Goal: Task Accomplishment & Management: Manage account settings

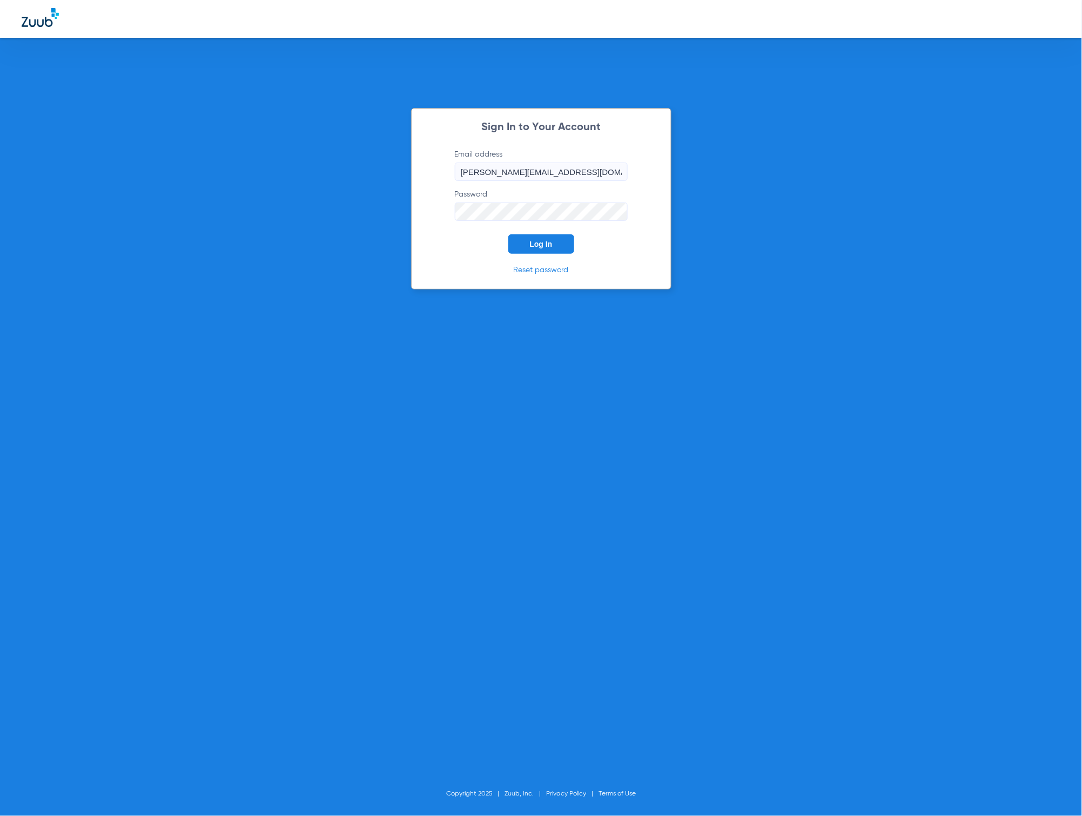
click at [564, 246] on button "Log In" at bounding box center [541, 243] width 66 height 19
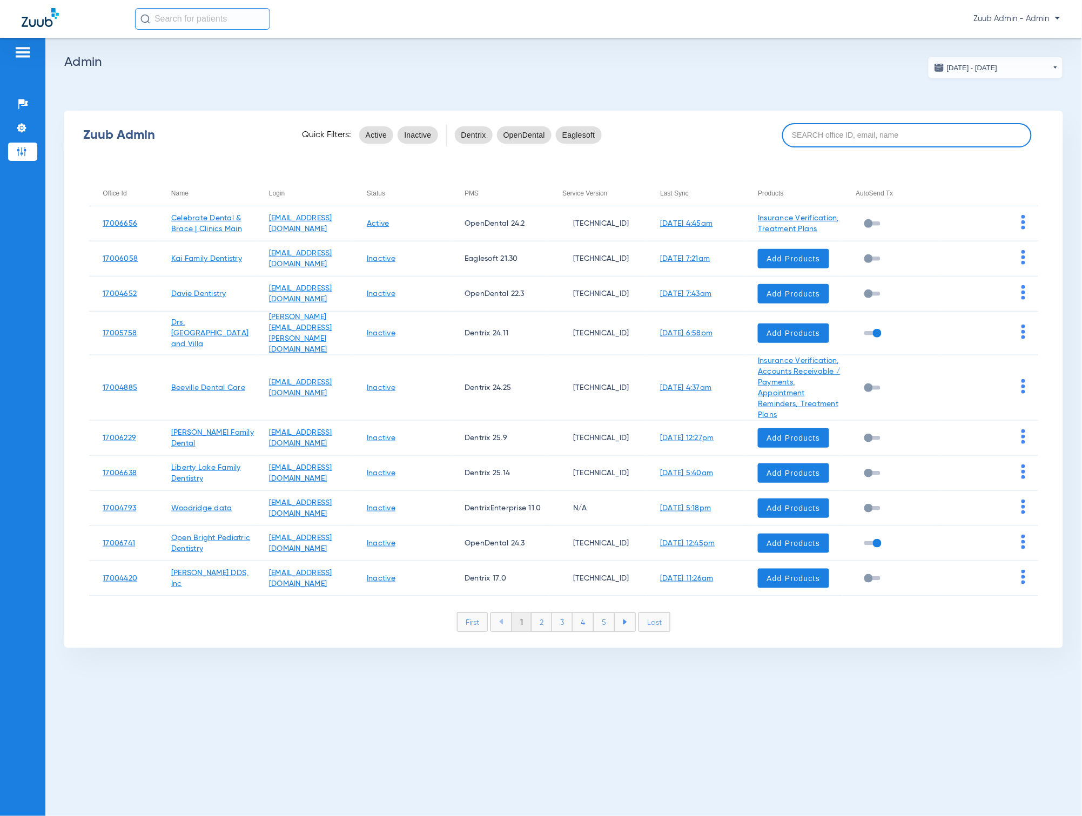
click at [876, 143] on input at bounding box center [906, 135] width 249 height 24
paste input "17007221"
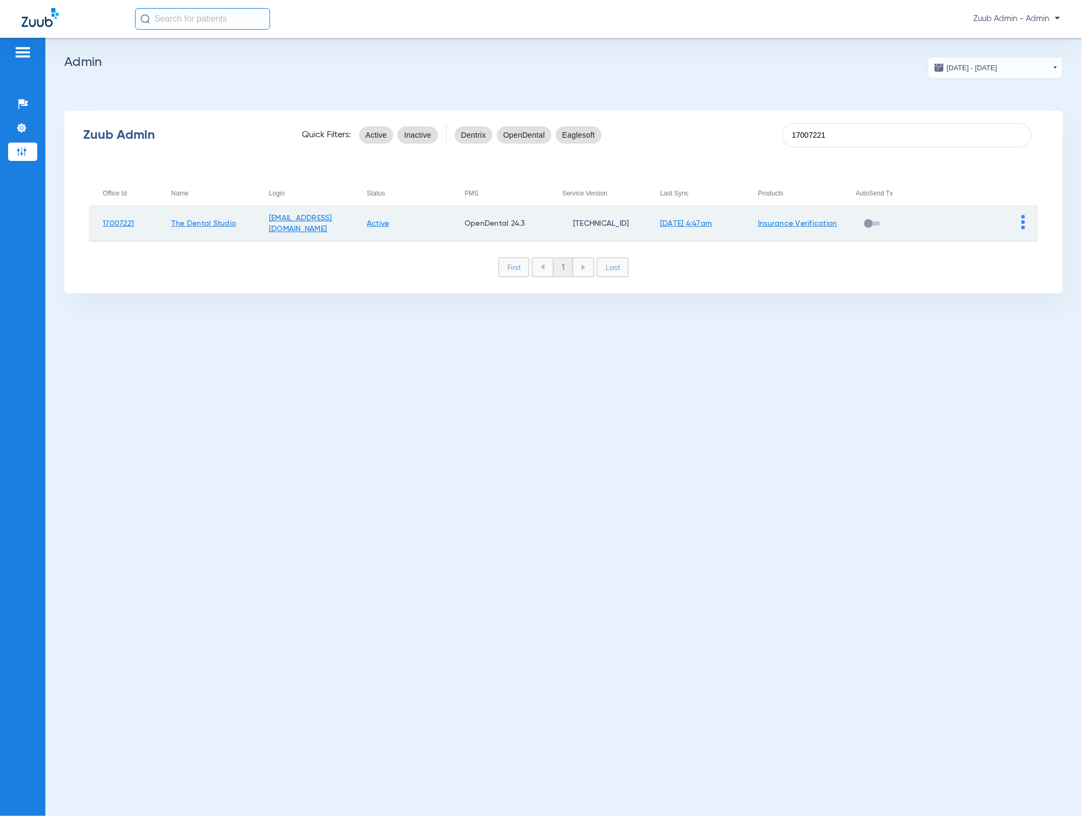
type input "17007221"
click at [1024, 222] on img at bounding box center [1023, 222] width 4 height 15
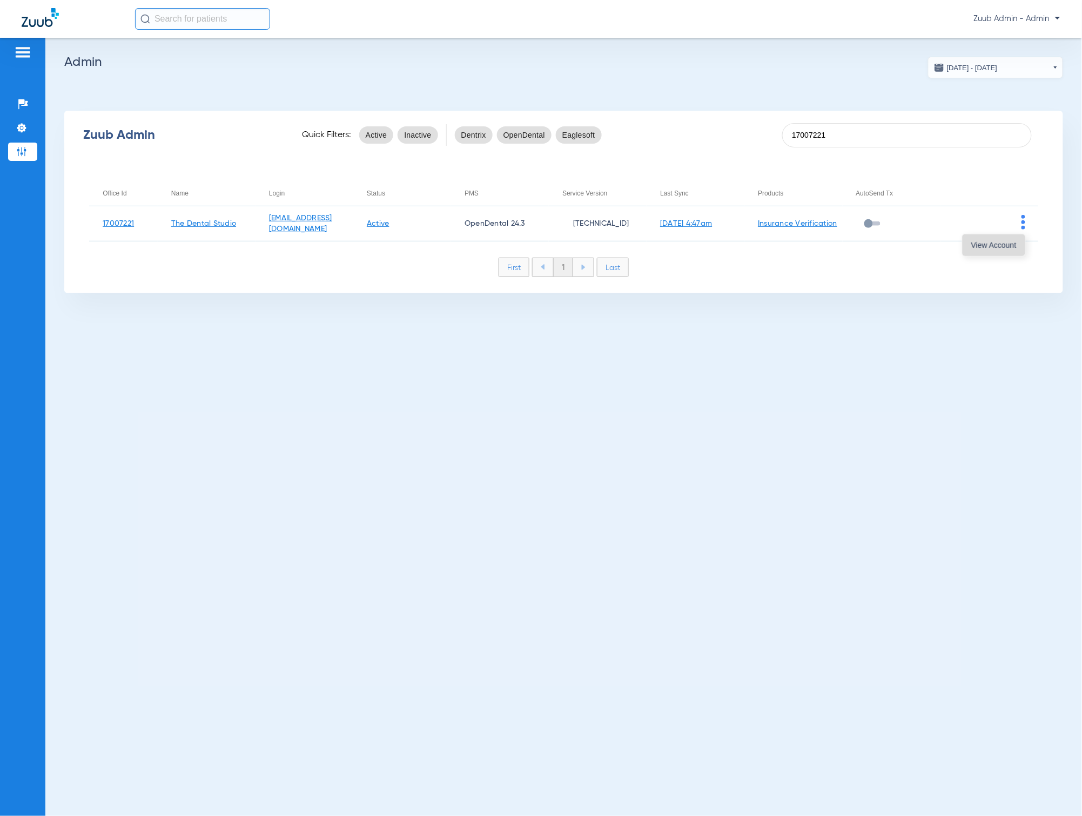
click at [1017, 238] on button "View Account" at bounding box center [993, 245] width 63 height 22
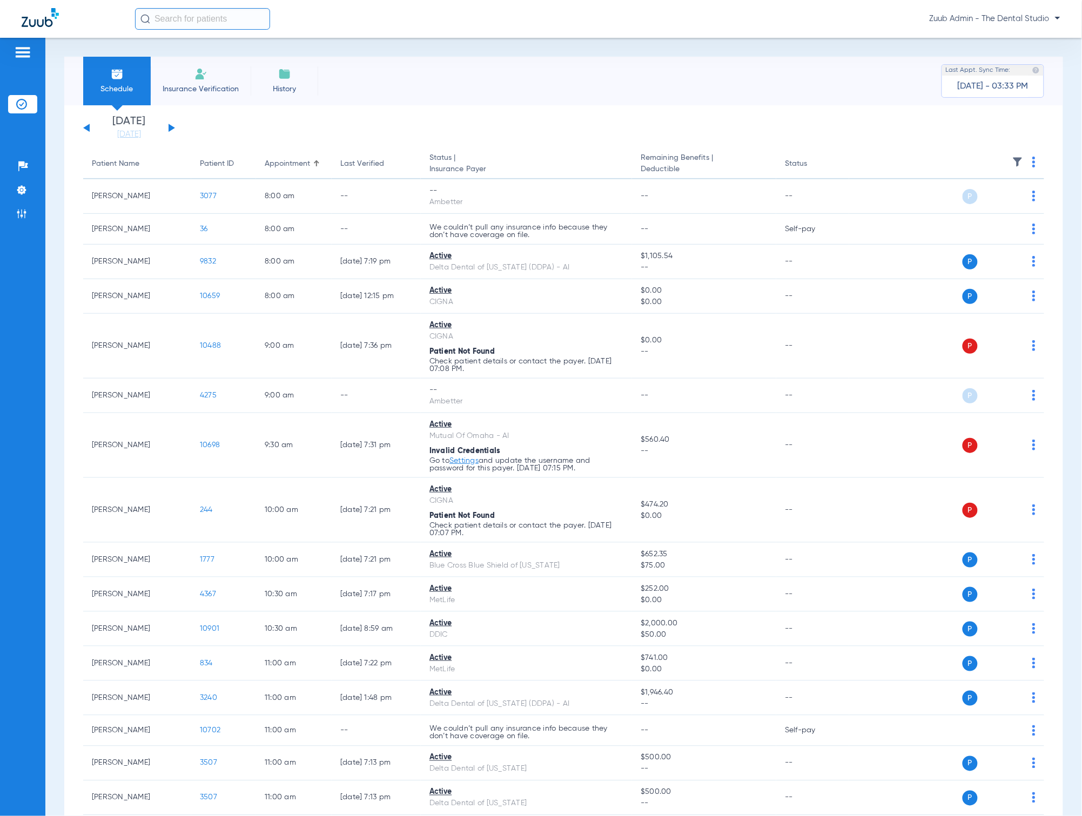
click at [91, 128] on div "Wednesday 06-18-2025 Thursday 06-19-2025 Friday 06-20-2025 Saturday 06-21-2025 …" at bounding box center [129, 128] width 92 height 24
click at [1012, 164] on img at bounding box center [1017, 162] width 11 height 11
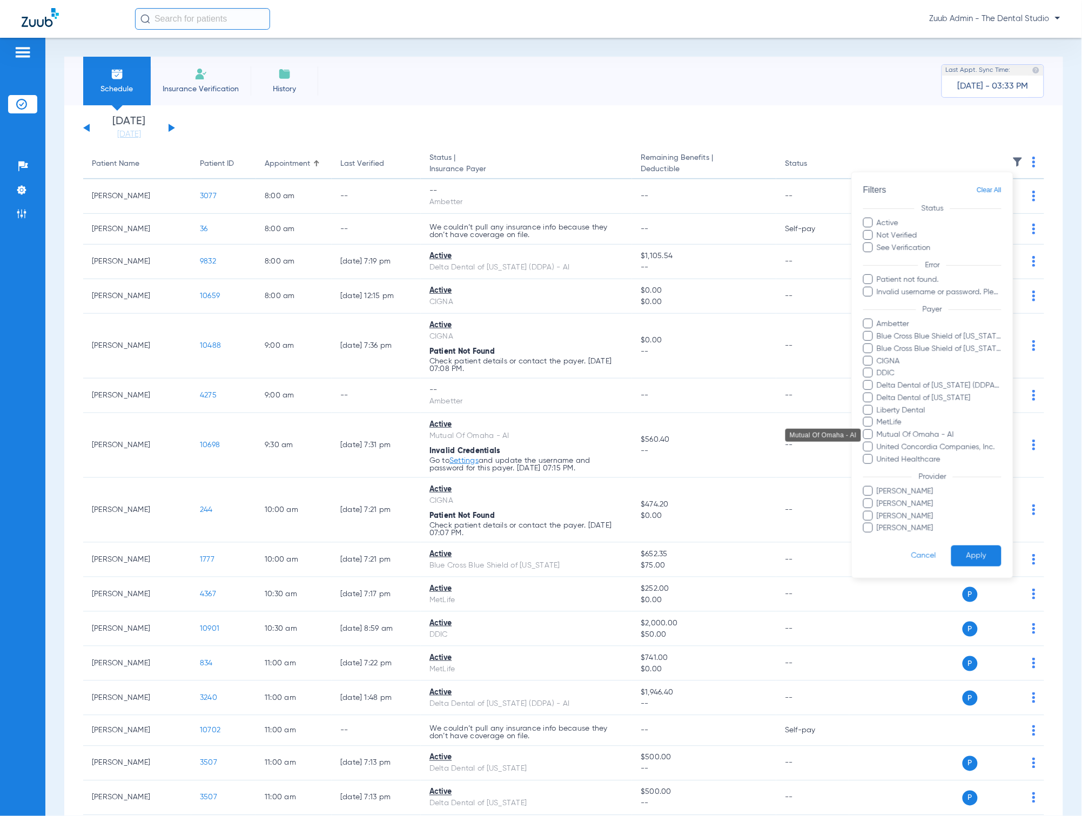
click at [934, 436] on span "Mutual Of Omaha - AI" at bounding box center [938, 434] width 125 height 11
click at [878, 442] on input "Mutual Of Omaha - AI" at bounding box center [878, 442] width 0 height 0
click at [974, 550] on button "Apply" at bounding box center [976, 556] width 50 height 21
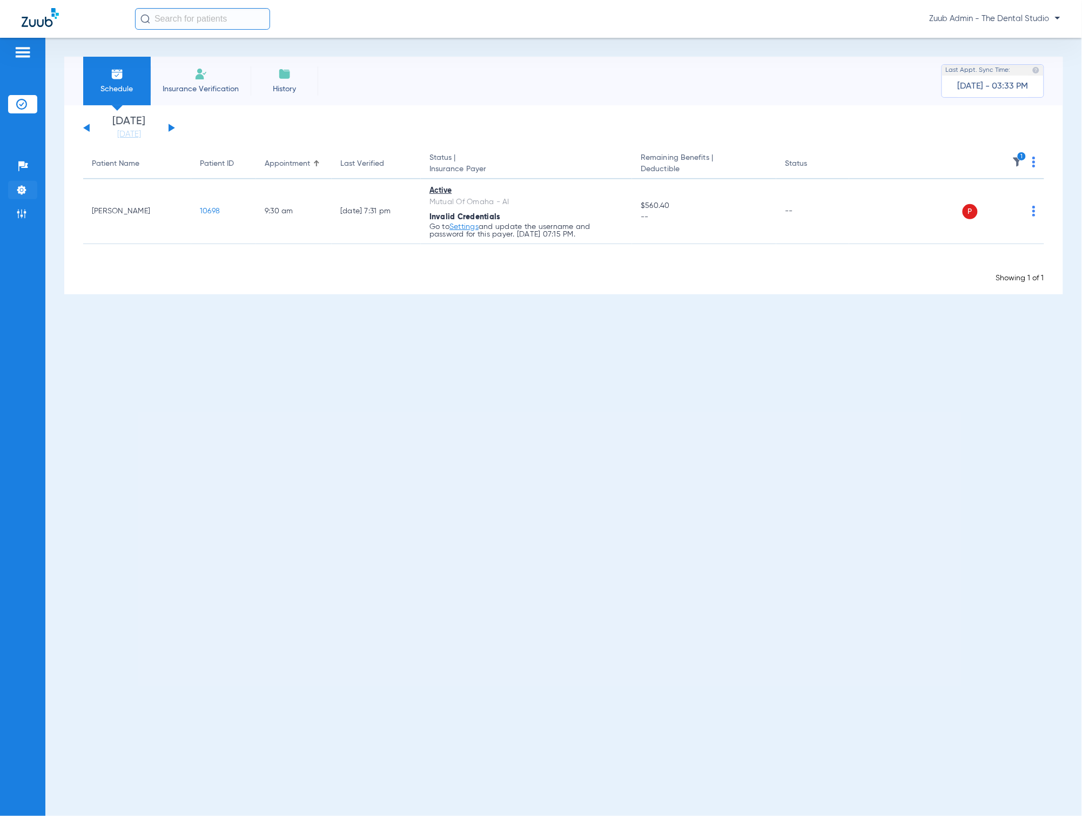
click at [24, 182] on li "Settings" at bounding box center [22, 190] width 29 height 18
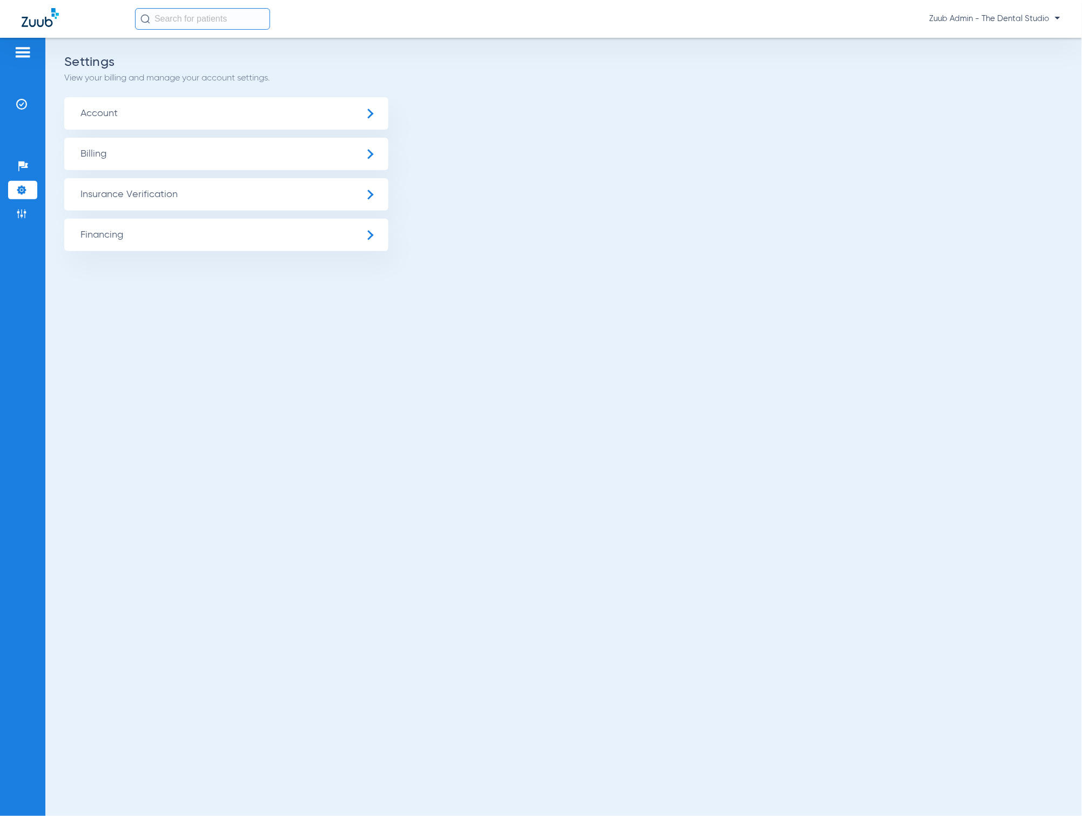
click at [181, 190] on span "Insurance Verification" at bounding box center [226, 194] width 324 height 32
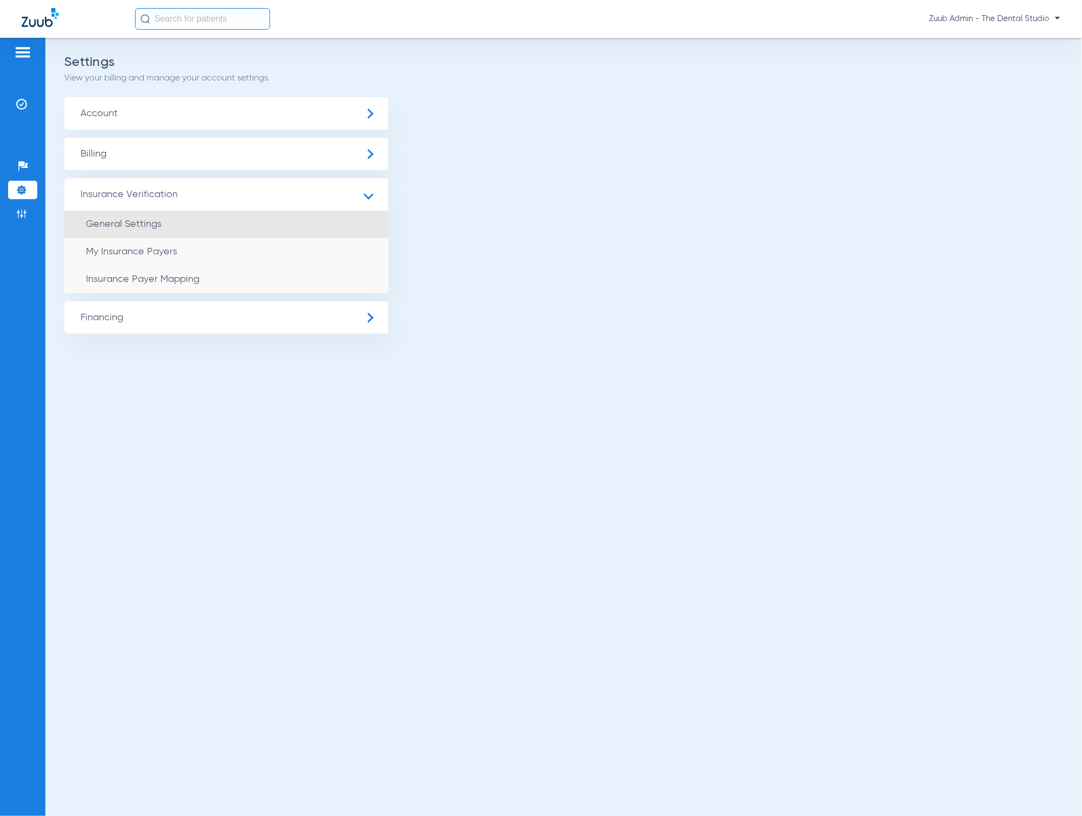
click at [173, 227] on li "General Settings" at bounding box center [226, 225] width 324 height 28
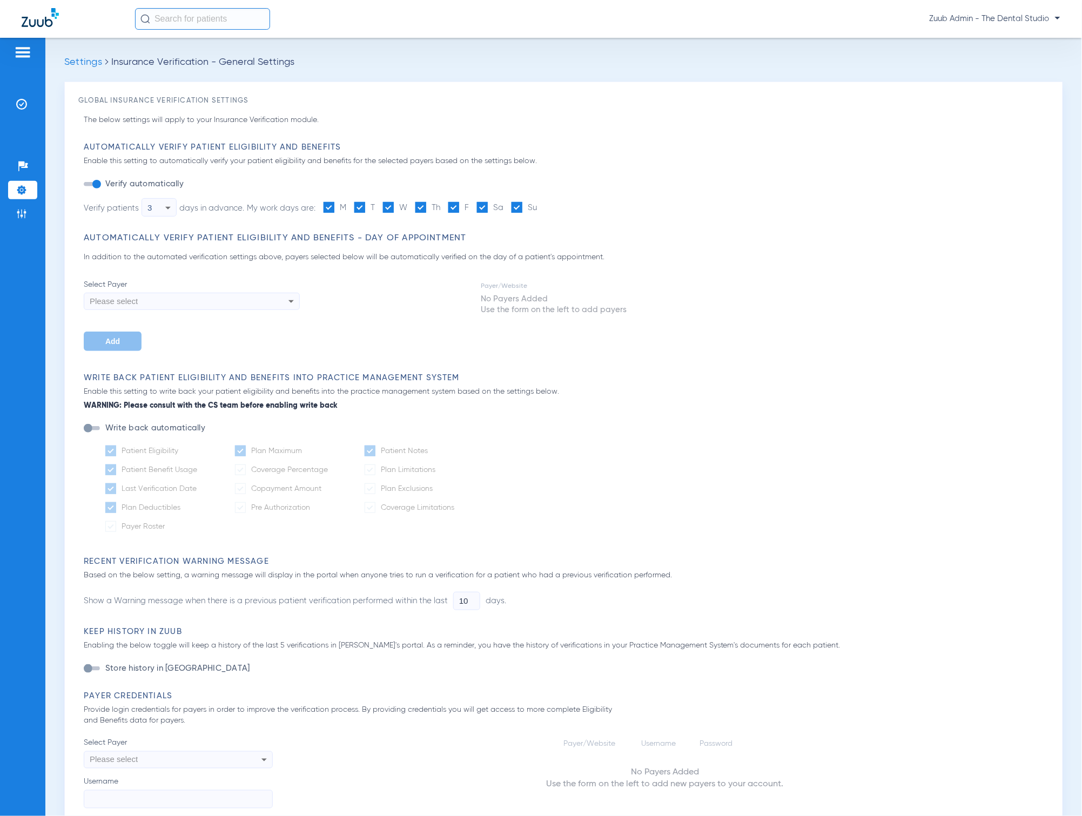
type input "1"
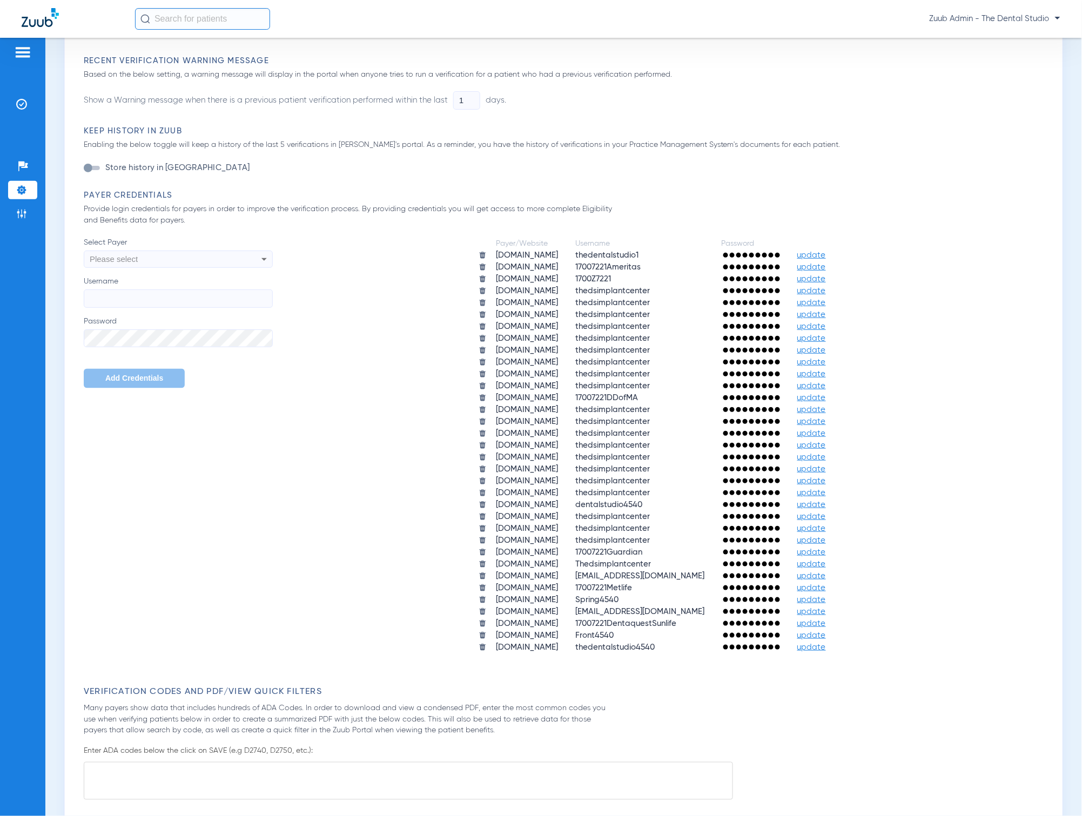
scroll to position [656, 0]
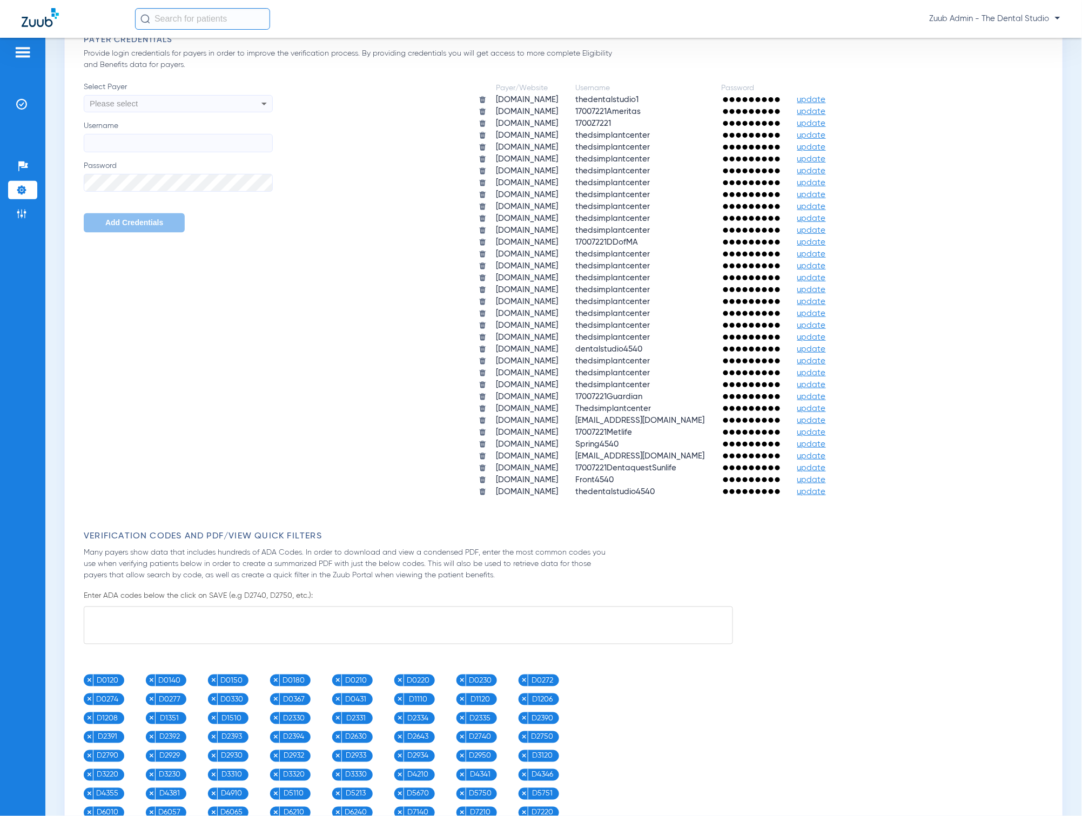
click at [826, 440] on span "update" at bounding box center [811, 444] width 29 height 8
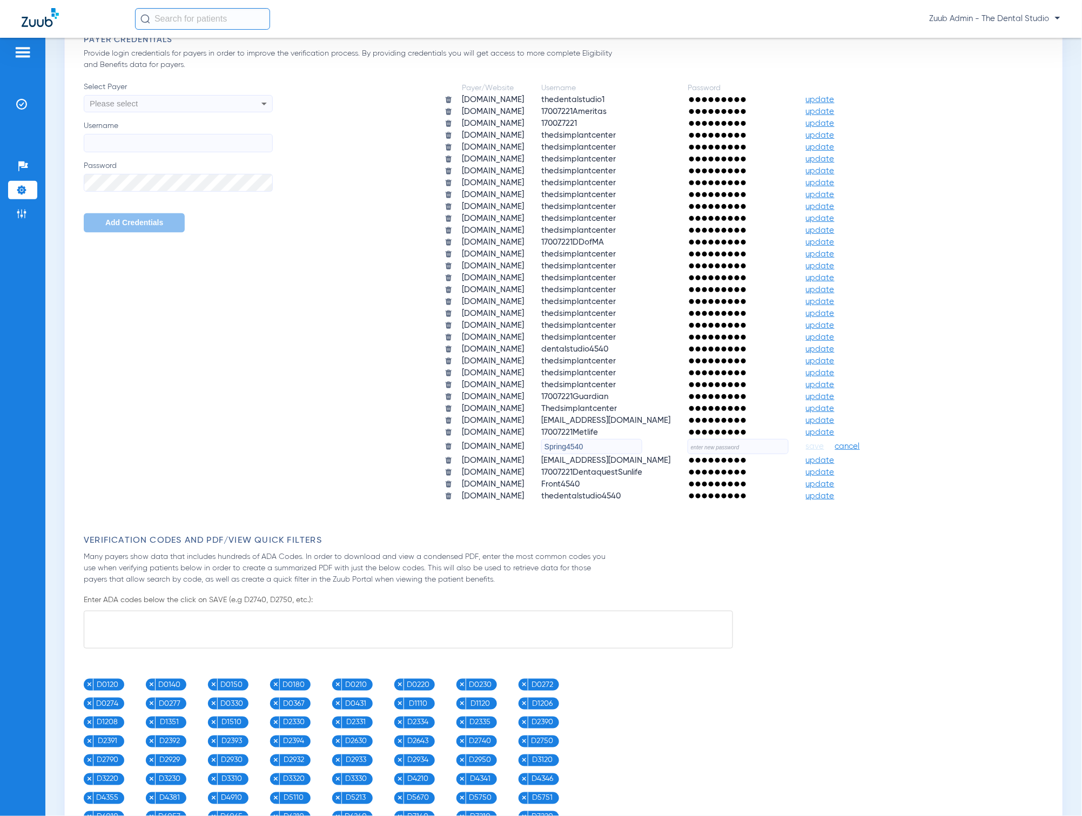
click at [642, 439] on input "Spring4540" at bounding box center [591, 446] width 101 height 15
paste input "17007221mutual"
type input "17007221mutual"
click at [788, 439] on input "text" at bounding box center [737, 446] width 101 height 15
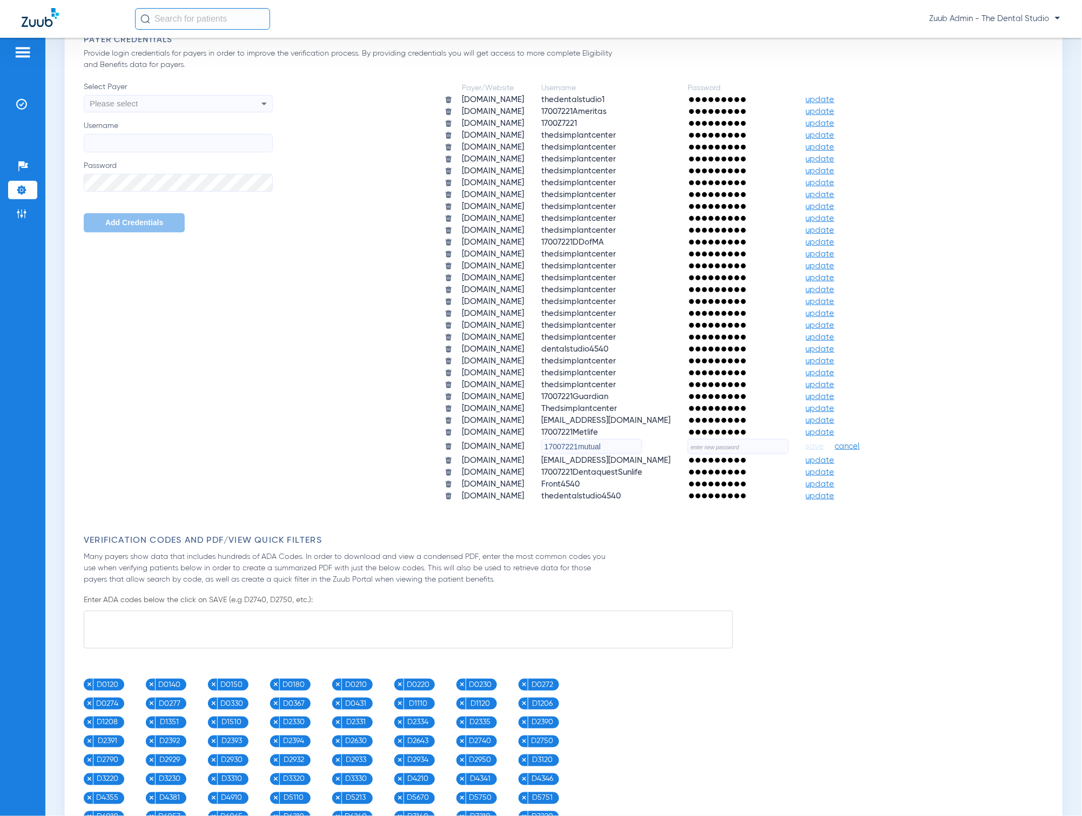
paste input "iZx0qXWJza5N!"
type input "iZx0qXWJza5N!"
click at [824, 442] on span "save" at bounding box center [815, 447] width 18 height 10
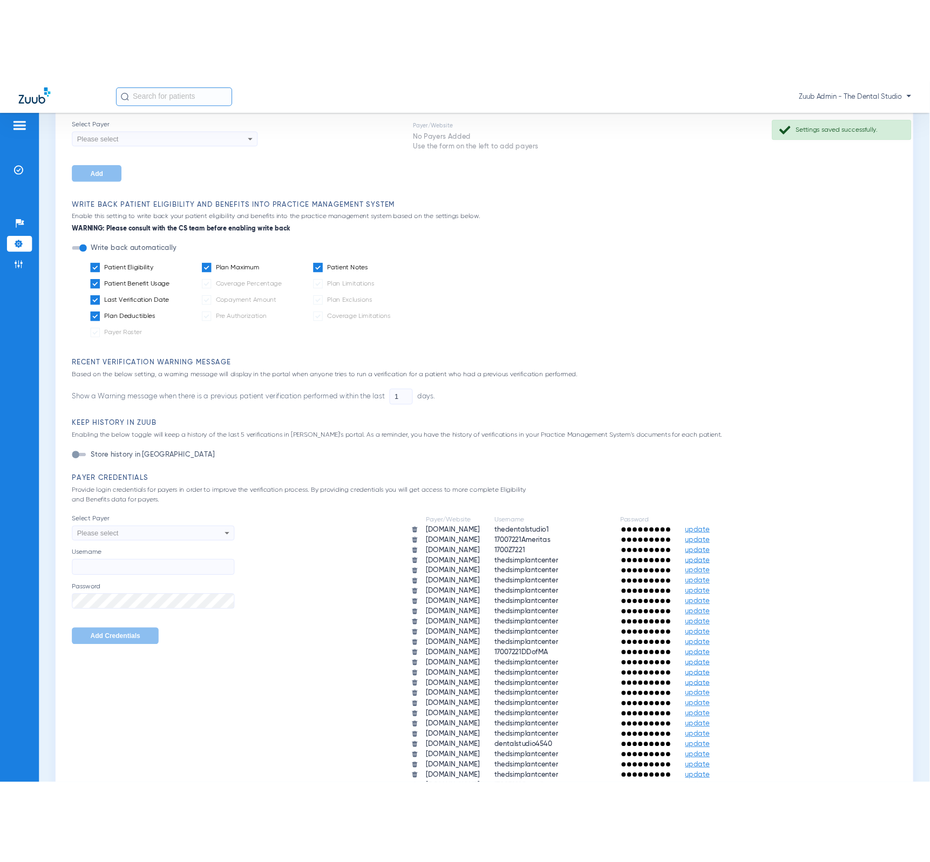
scroll to position [0, 0]
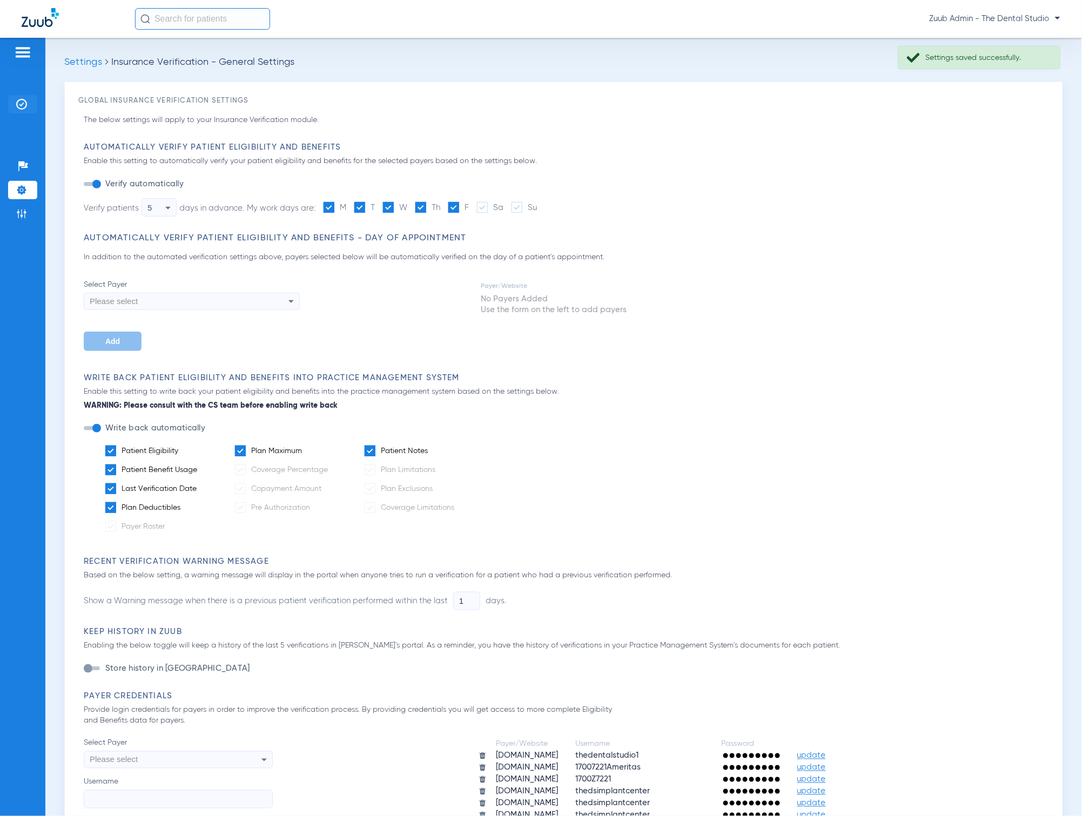
click at [15, 112] on li "Insurance Verification" at bounding box center [22, 104] width 29 height 18
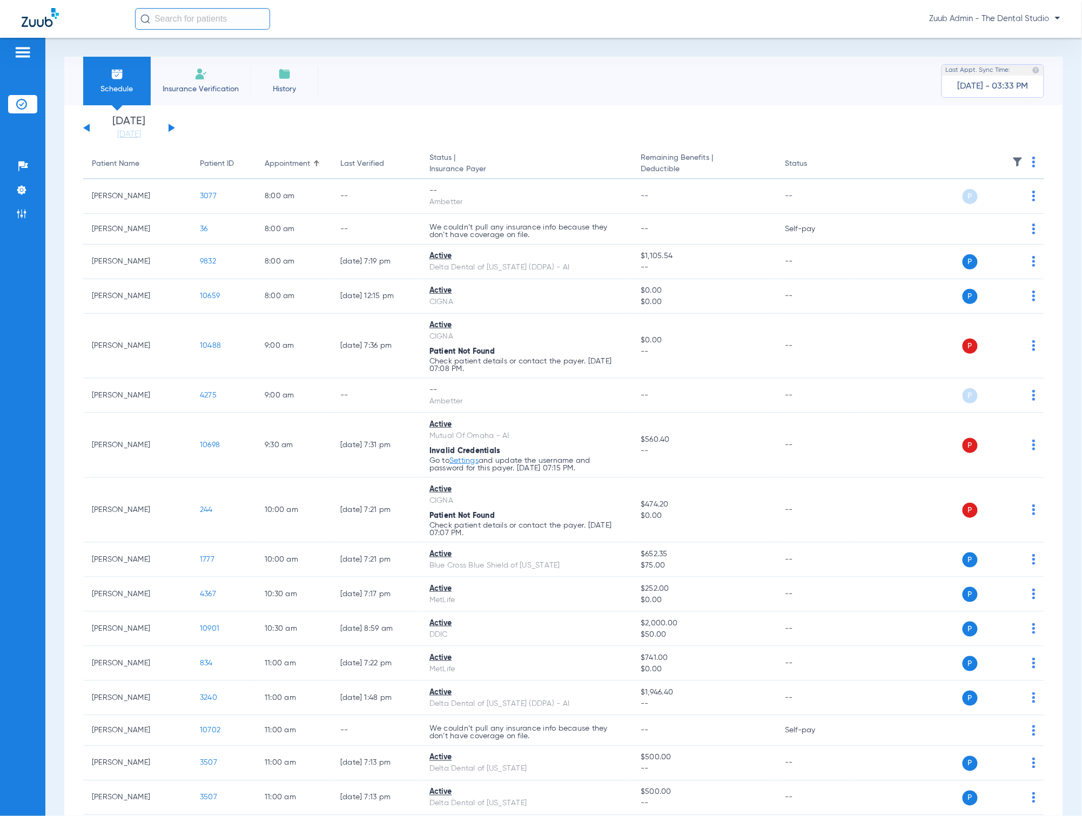
click at [1012, 162] on img at bounding box center [1017, 162] width 11 height 11
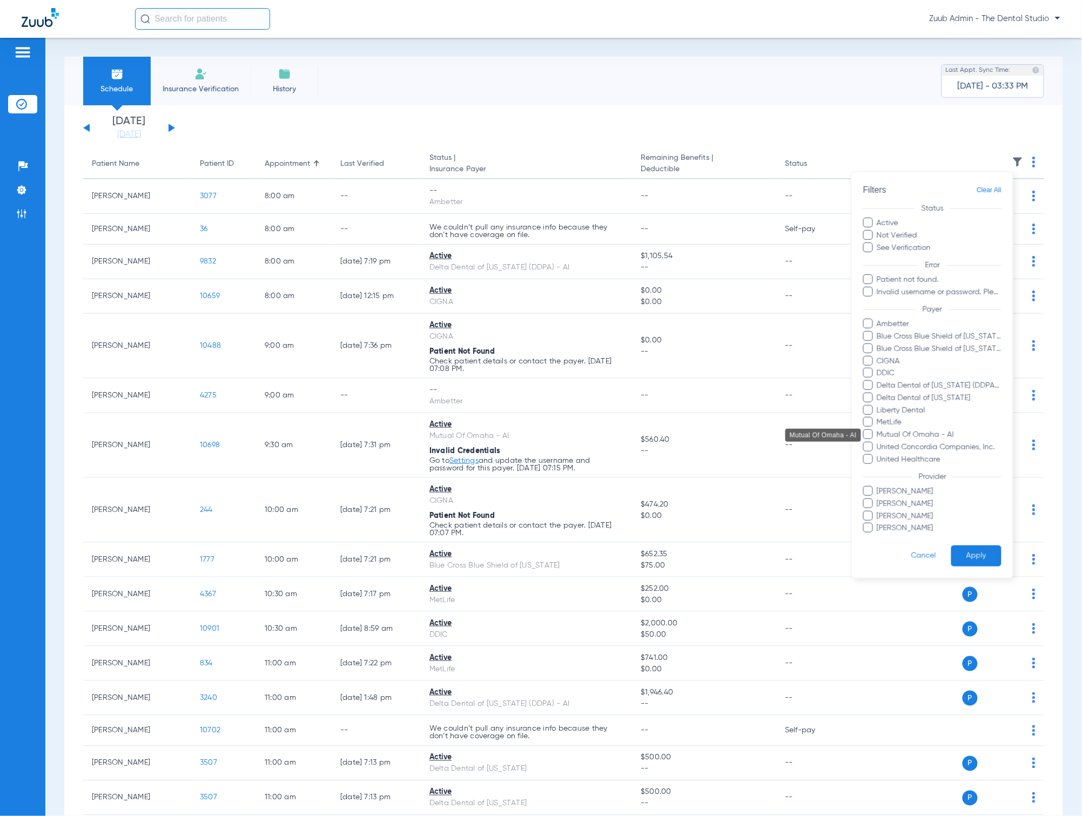
click at [933, 437] on span "Mutual Of Omaha - AI" at bounding box center [938, 434] width 125 height 11
click at [878, 442] on input "Mutual Of Omaha - AI" at bounding box center [878, 442] width 0 height 0
click at [974, 549] on button "Apply" at bounding box center [976, 556] width 50 height 21
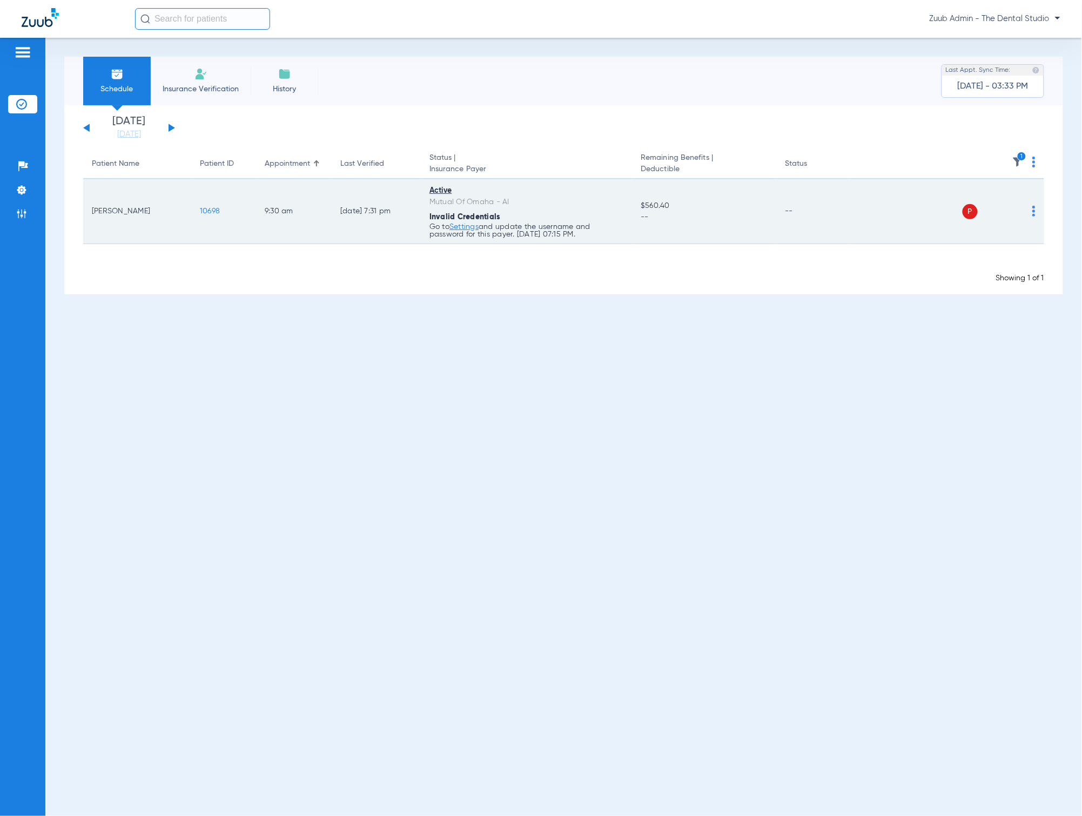
click at [1032, 213] on img at bounding box center [1033, 211] width 3 height 11
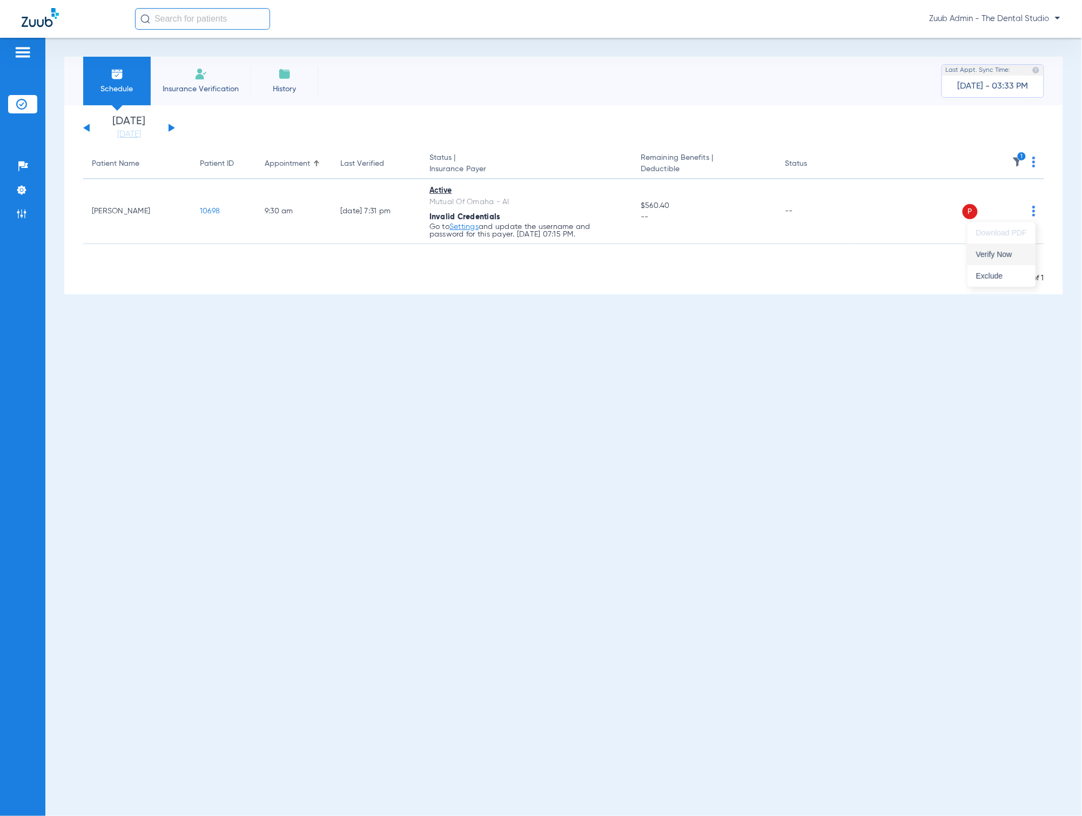
click at [1014, 251] on span "Verify Now" at bounding box center [1001, 255] width 51 height 8
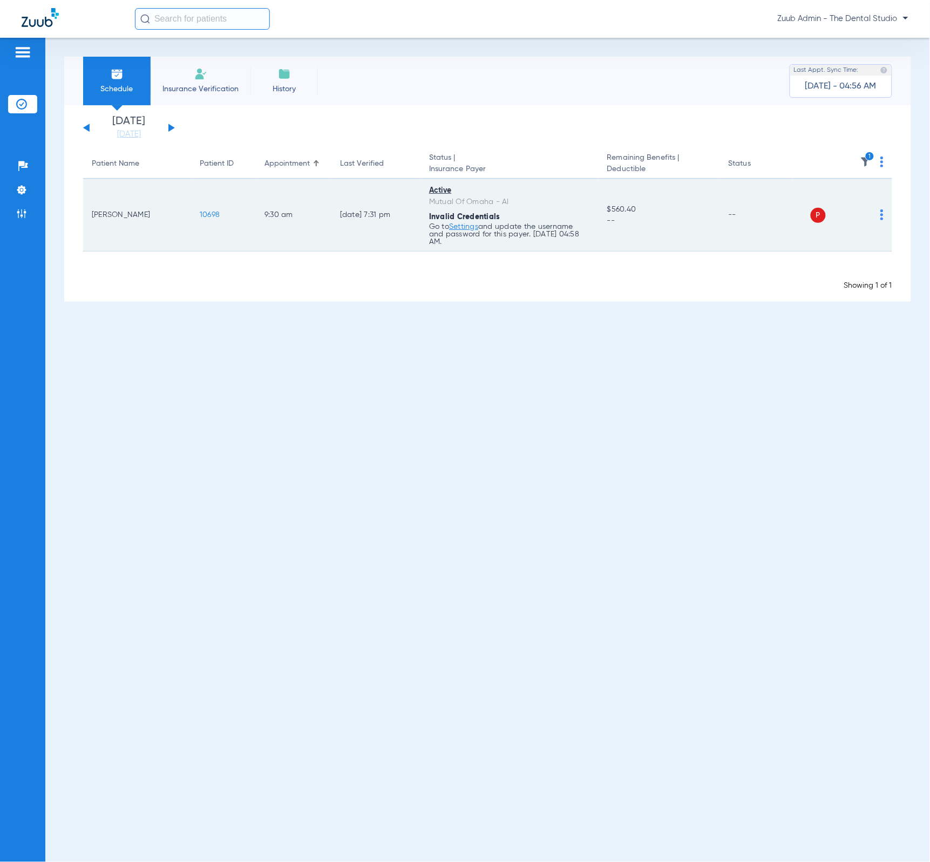
click at [883, 217] on img at bounding box center [882, 215] width 3 height 11
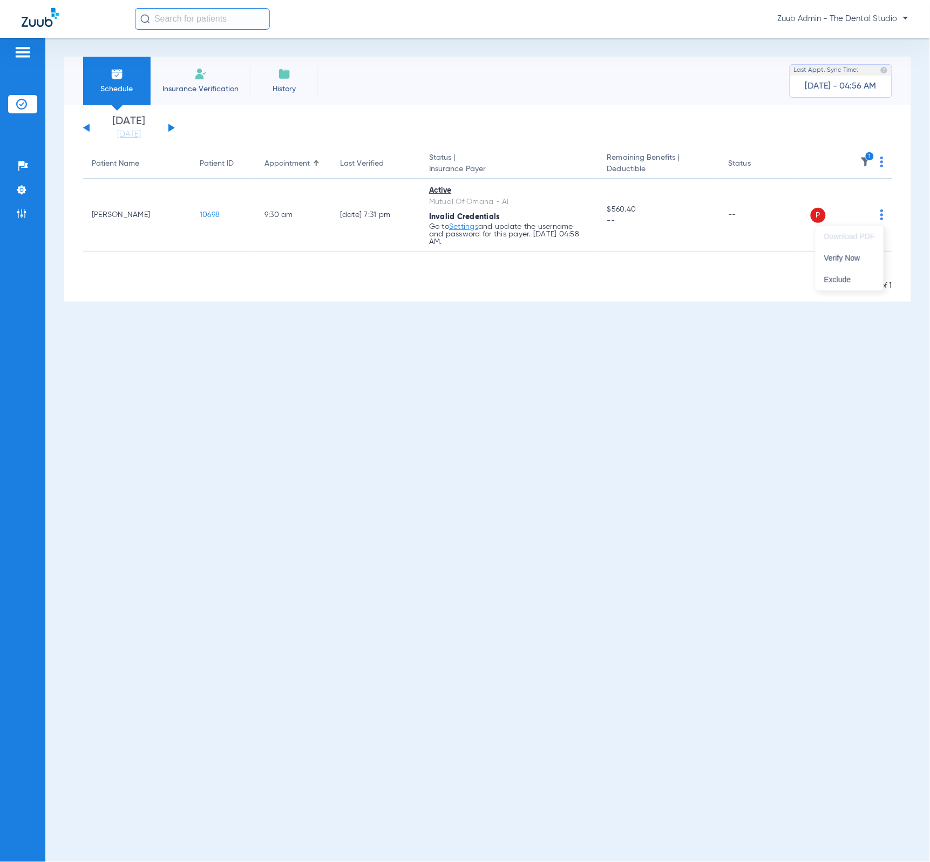
drag, startPoint x: 251, startPoint y: 138, endPoint x: 191, endPoint y: 111, distance: 66.0
click at [251, 138] on div at bounding box center [465, 431] width 930 height 862
click at [168, 127] on button at bounding box center [171, 128] width 6 height 8
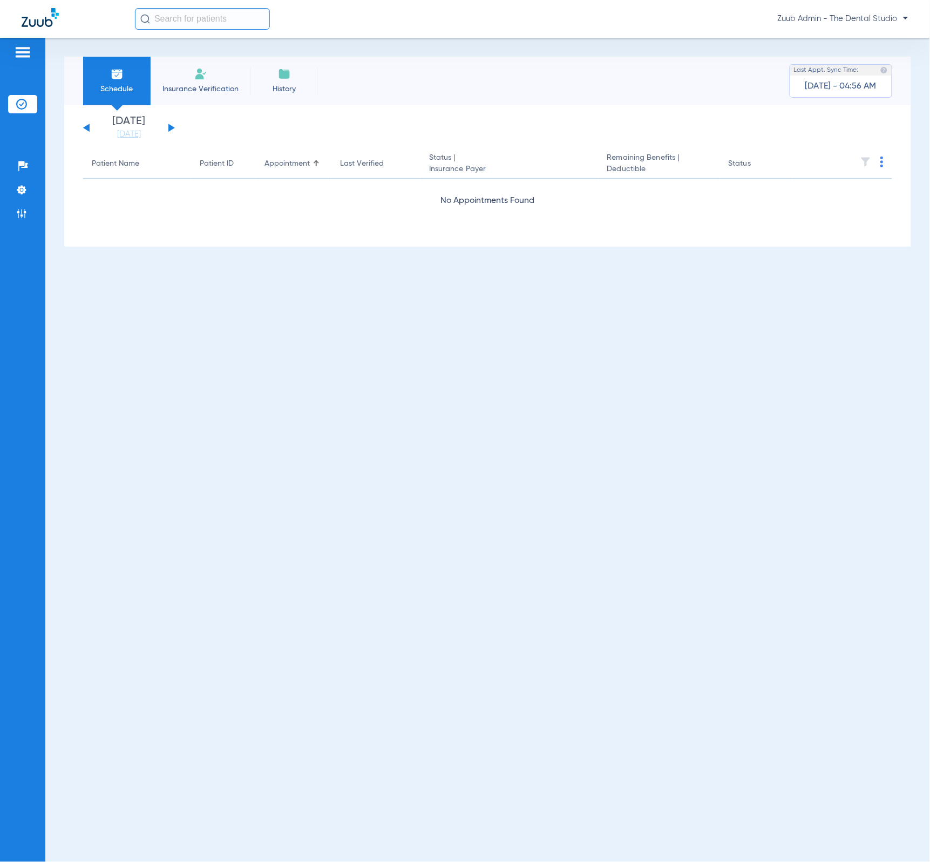
click at [85, 124] on div "[DATE] [DATE] [DATE] [DATE] [DATE] [DATE] [DATE] [DATE] [DATE] [DATE] [DATE] [D…" at bounding box center [129, 128] width 92 height 24
click at [87, 125] on button at bounding box center [86, 128] width 6 height 8
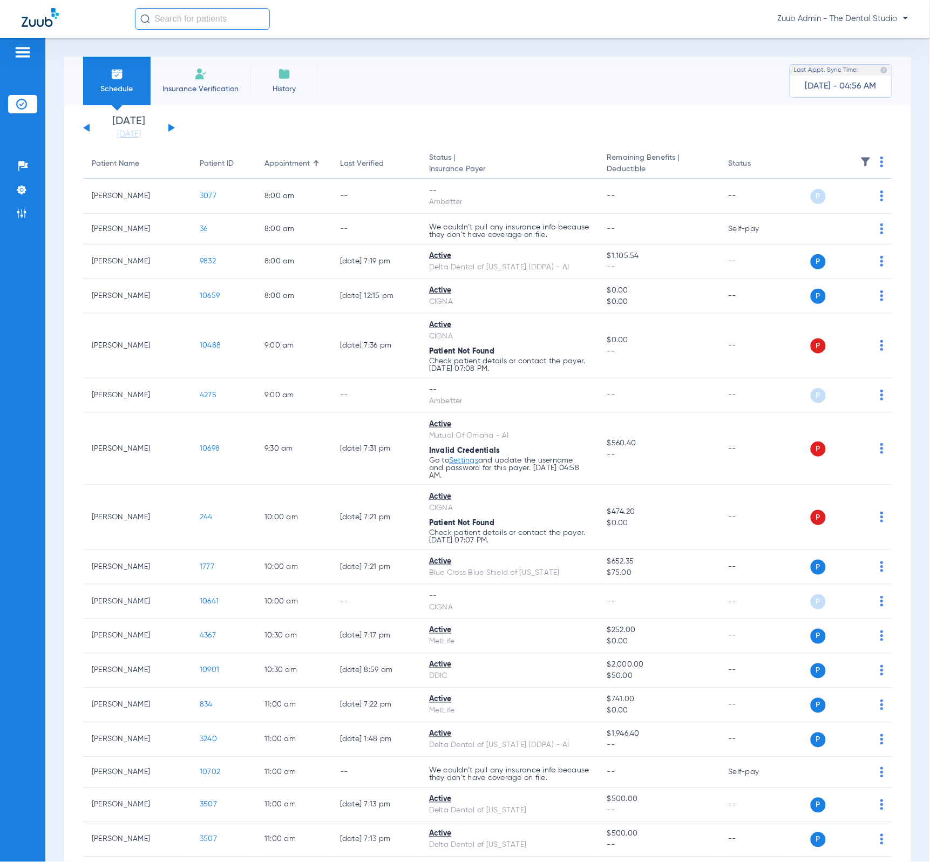
click at [861, 171] on div at bounding box center [866, 164] width 11 height 15
click at [861, 166] on img at bounding box center [866, 162] width 11 height 11
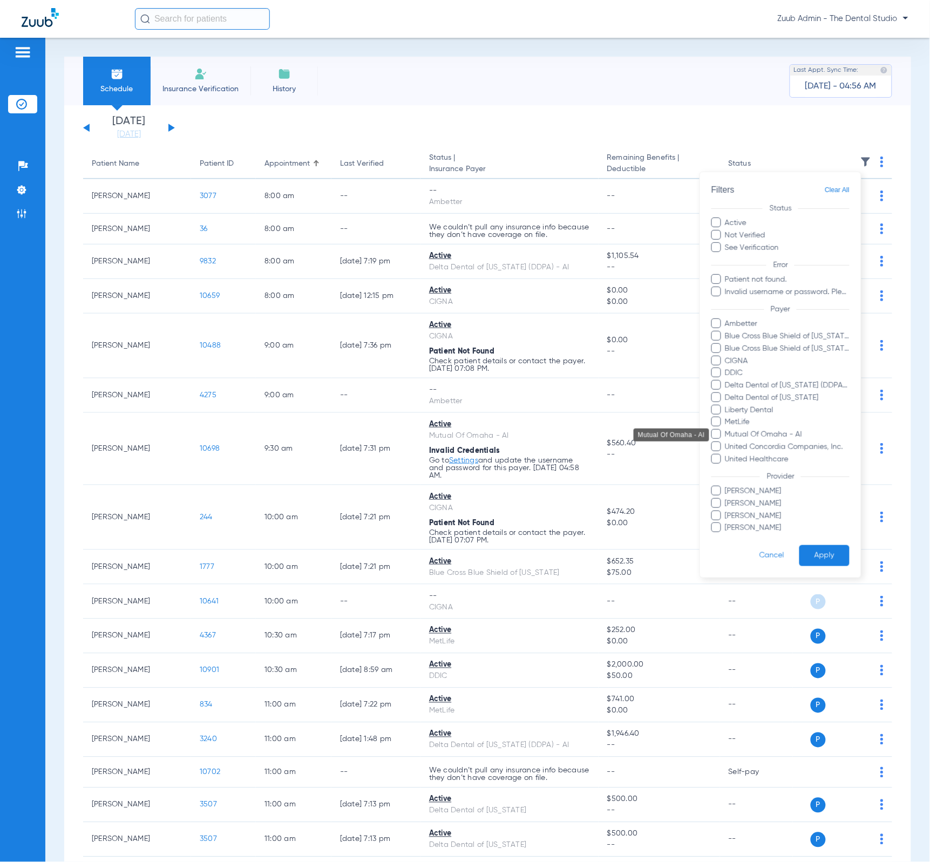
click at [781, 433] on span "Mutual Of Omaha - AI" at bounding box center [787, 434] width 125 height 11
click at [727, 442] on input "Mutual Of Omaha - AI" at bounding box center [727, 442] width 0 height 0
click at [822, 557] on button "Apply" at bounding box center [825, 556] width 50 height 21
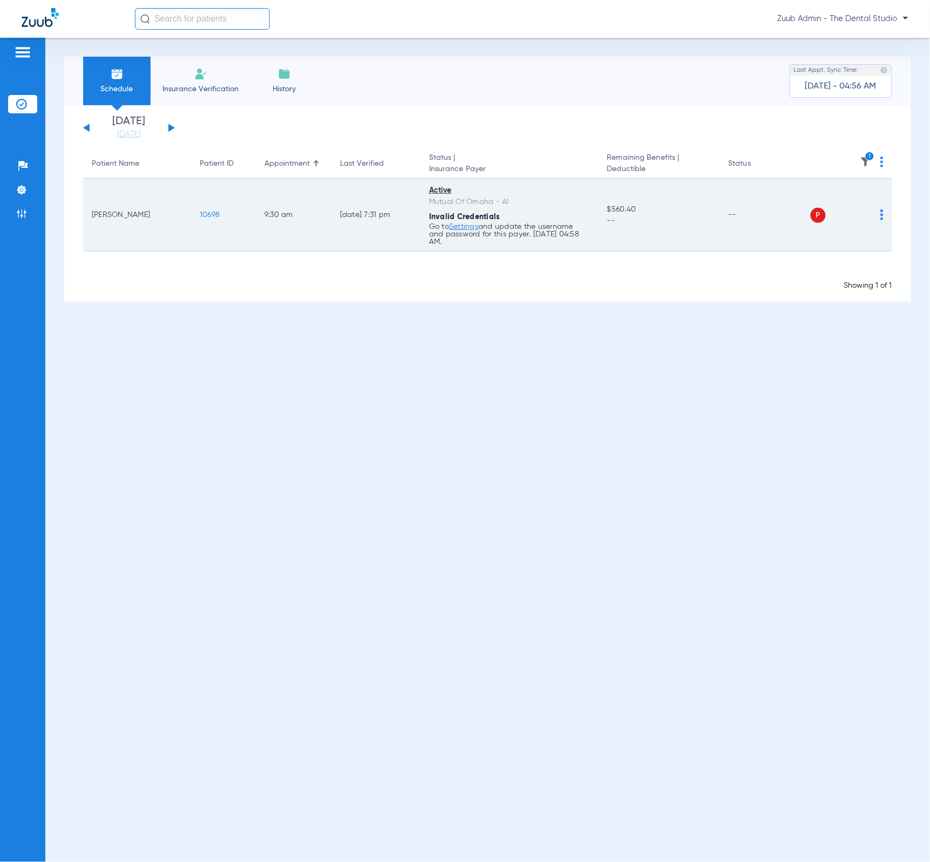
click at [882, 216] on img at bounding box center [882, 215] width 3 height 11
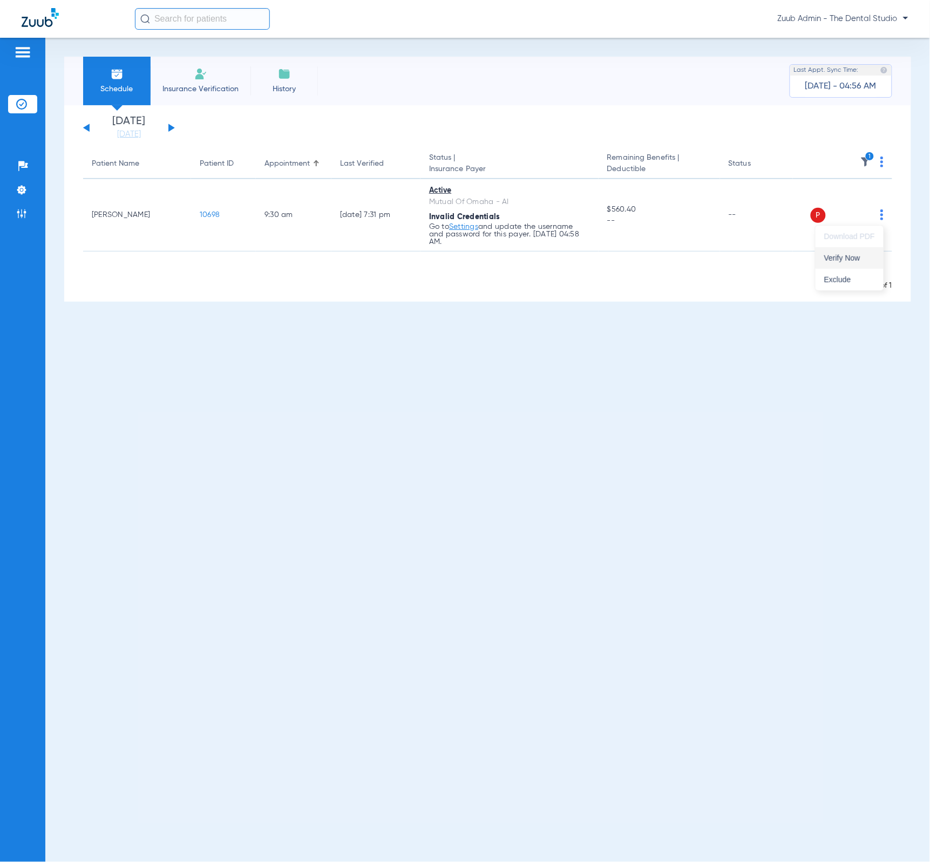
click at [862, 257] on span "Verify Now" at bounding box center [850, 258] width 51 height 8
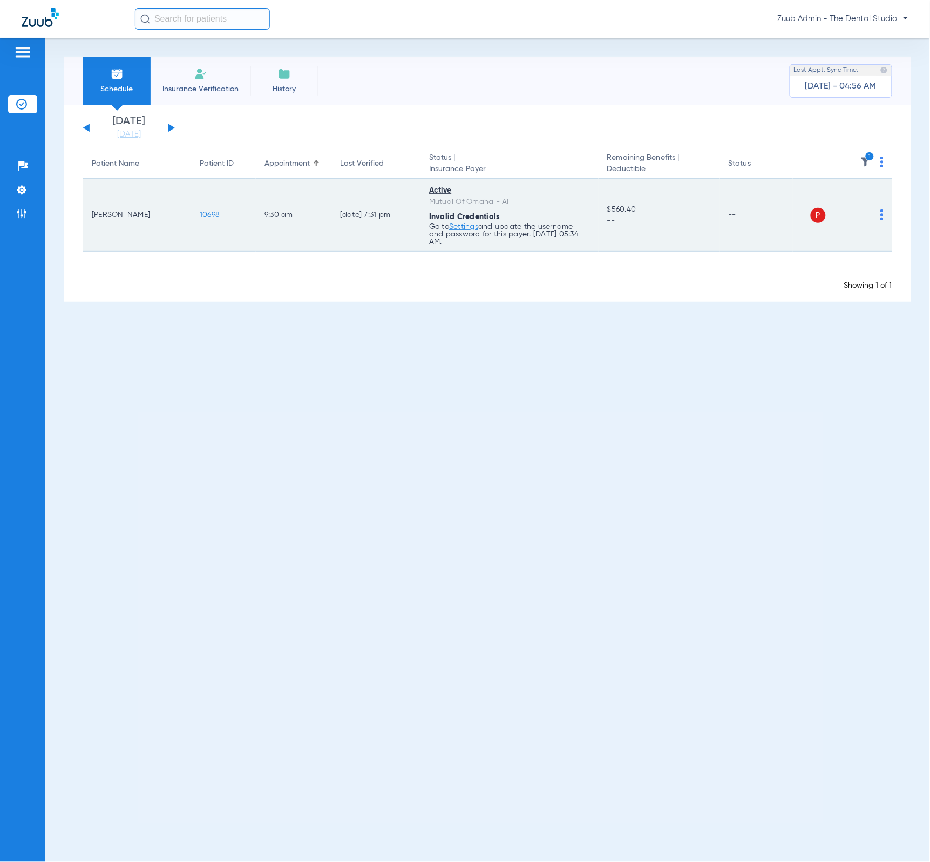
click at [883, 218] on img at bounding box center [882, 215] width 3 height 11
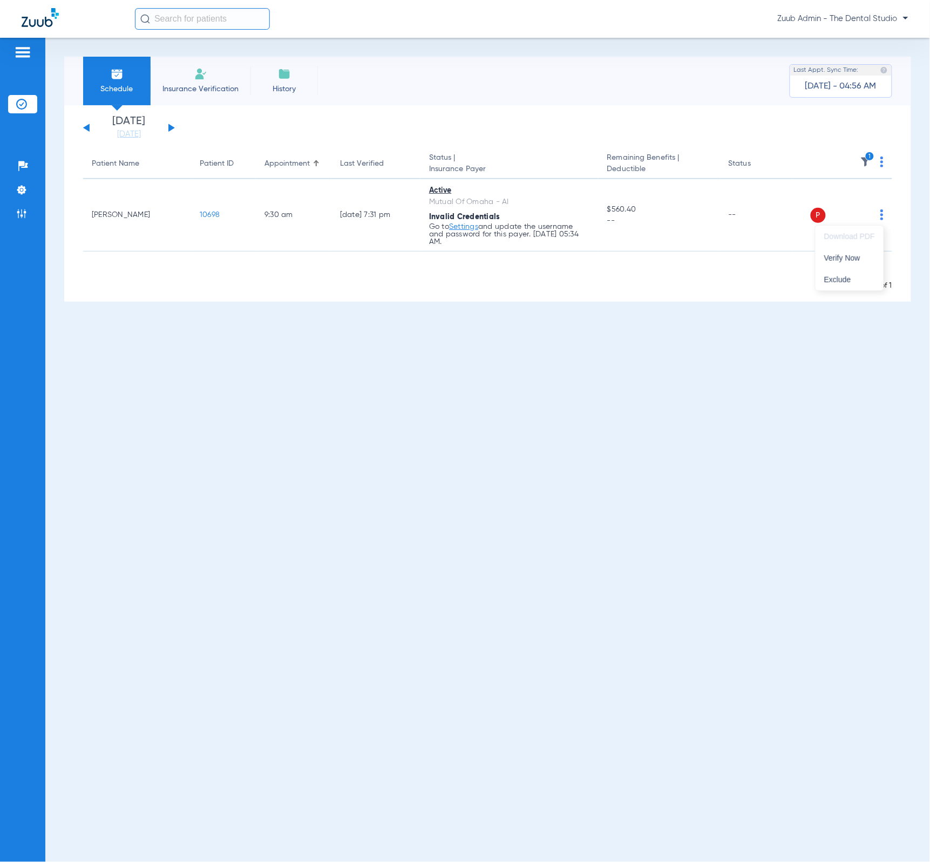
click at [710, 253] on div at bounding box center [465, 431] width 930 height 862
click at [28, 193] on li "Settings" at bounding box center [22, 190] width 29 height 18
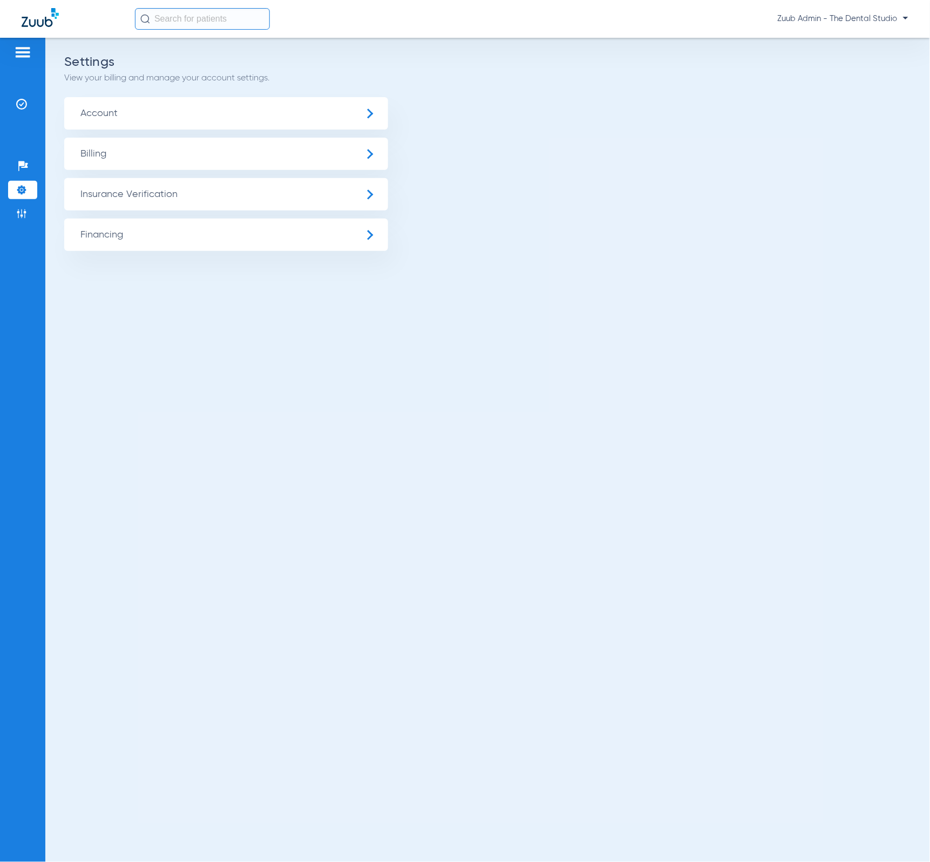
click at [112, 194] on span "Insurance Verification" at bounding box center [226, 194] width 324 height 32
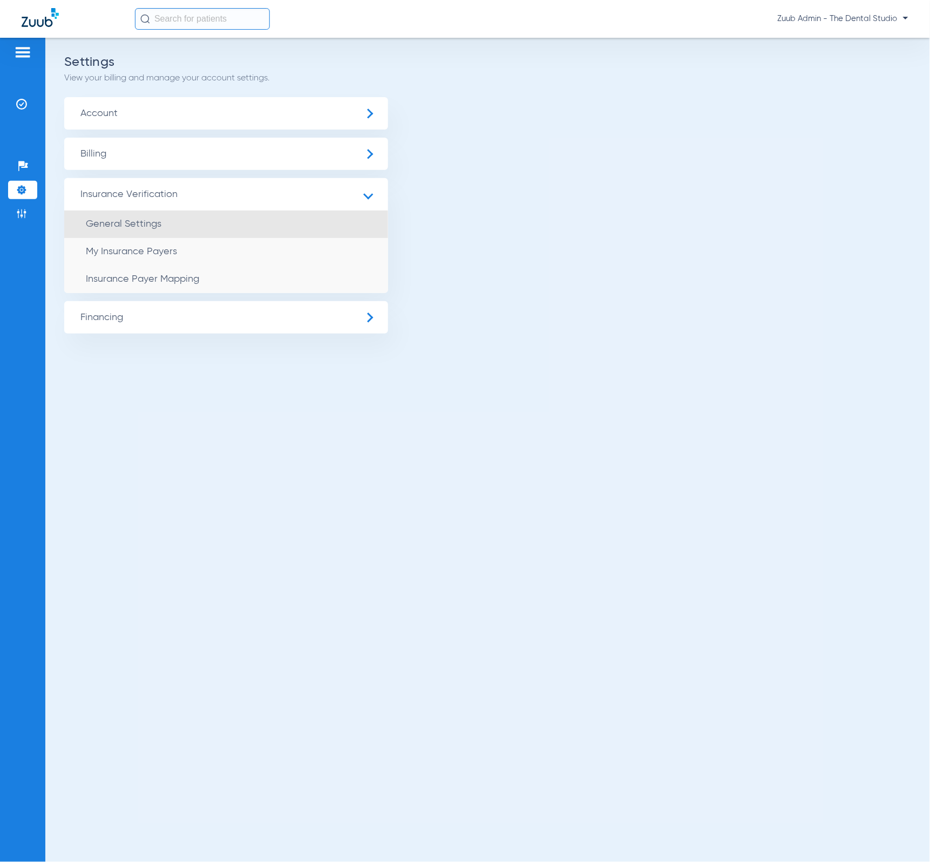
click at [179, 227] on li "General Settings" at bounding box center [226, 225] width 324 height 28
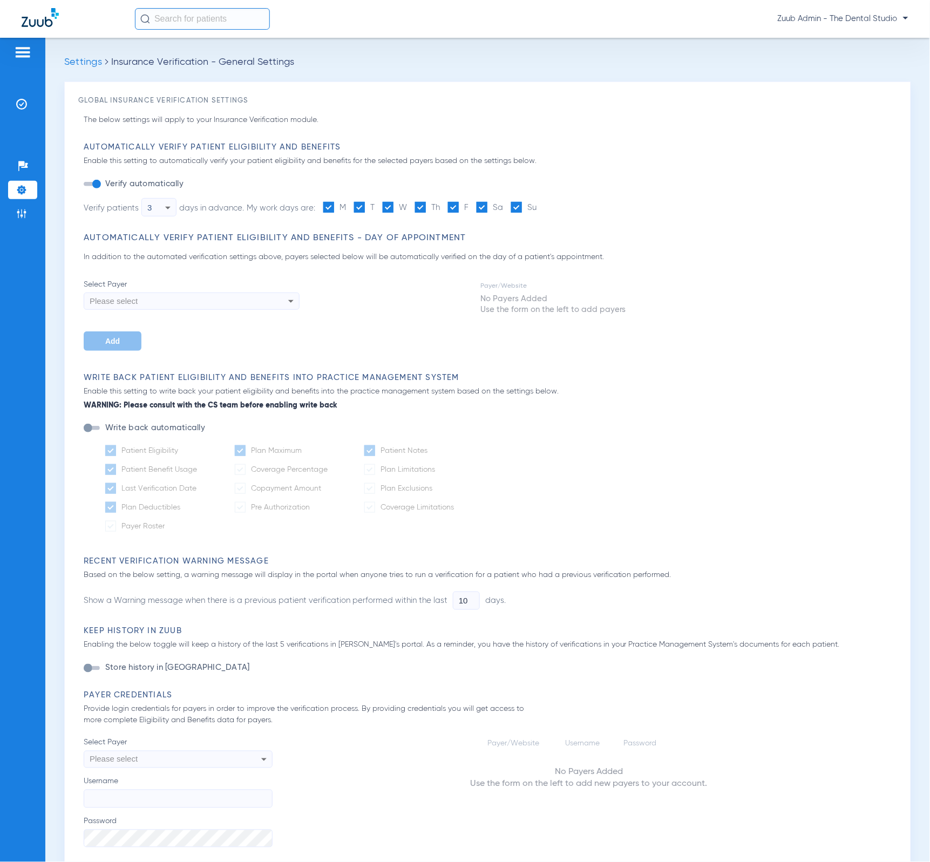
type input "1"
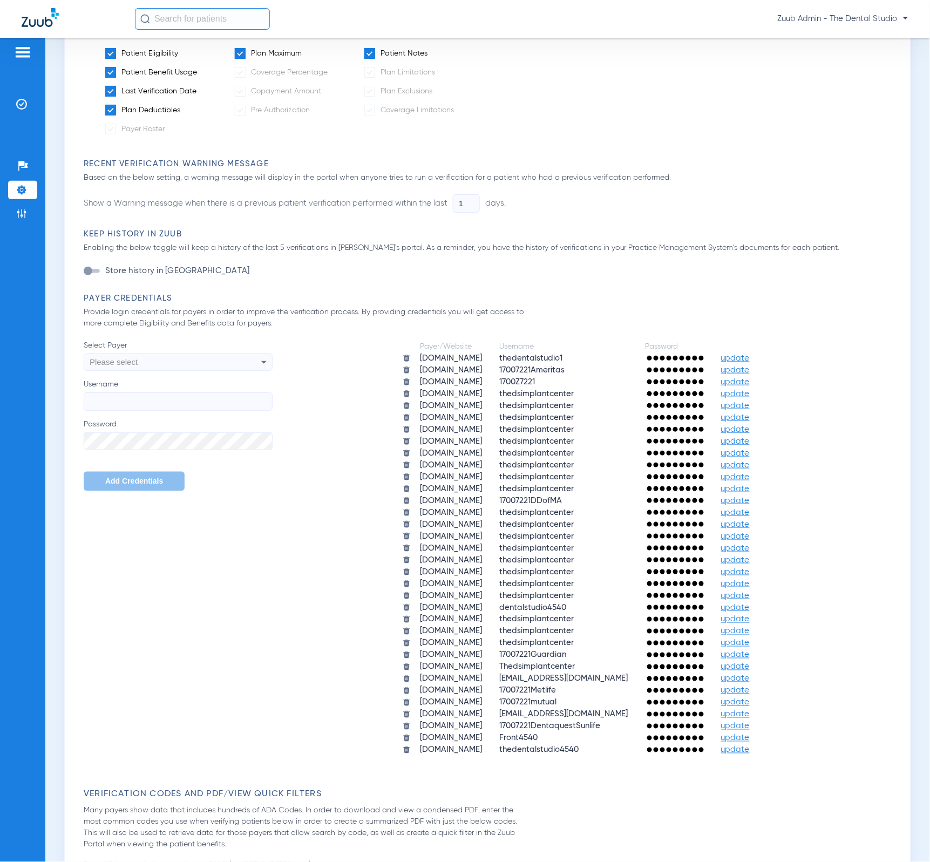
scroll to position [420, 0]
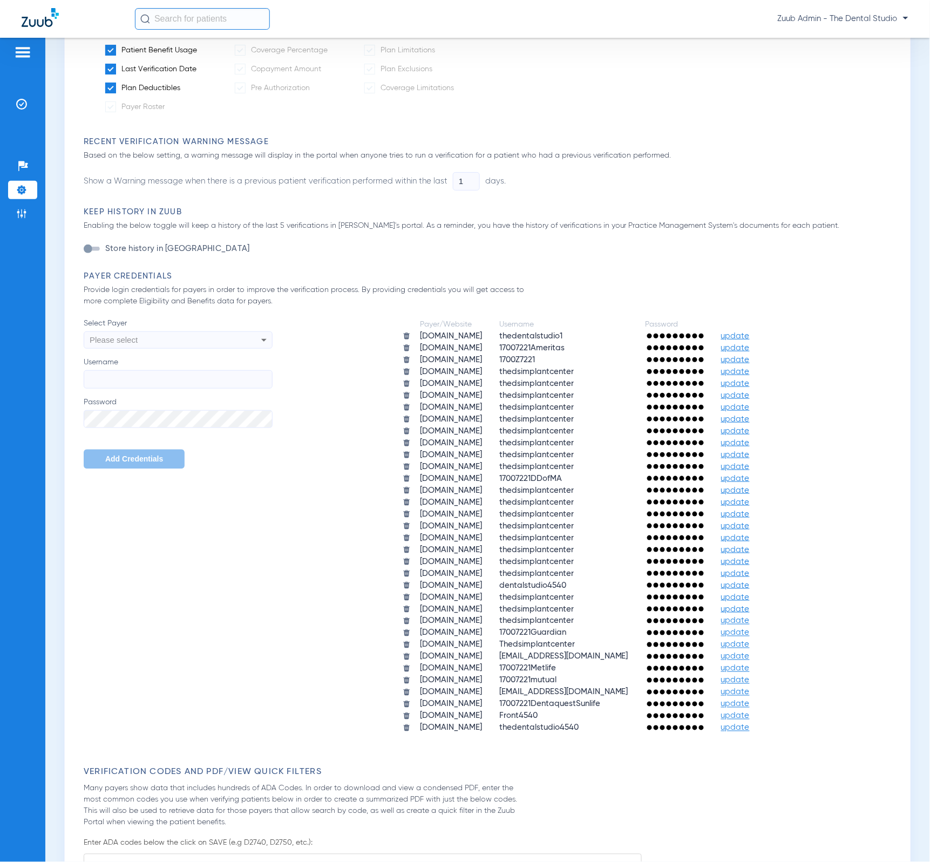
click at [412, 676] on td "[DOMAIN_NAME]" at bounding box center [451, 681] width 78 height 11
click at [403, 677] on img at bounding box center [407, 681] width 8 height 8
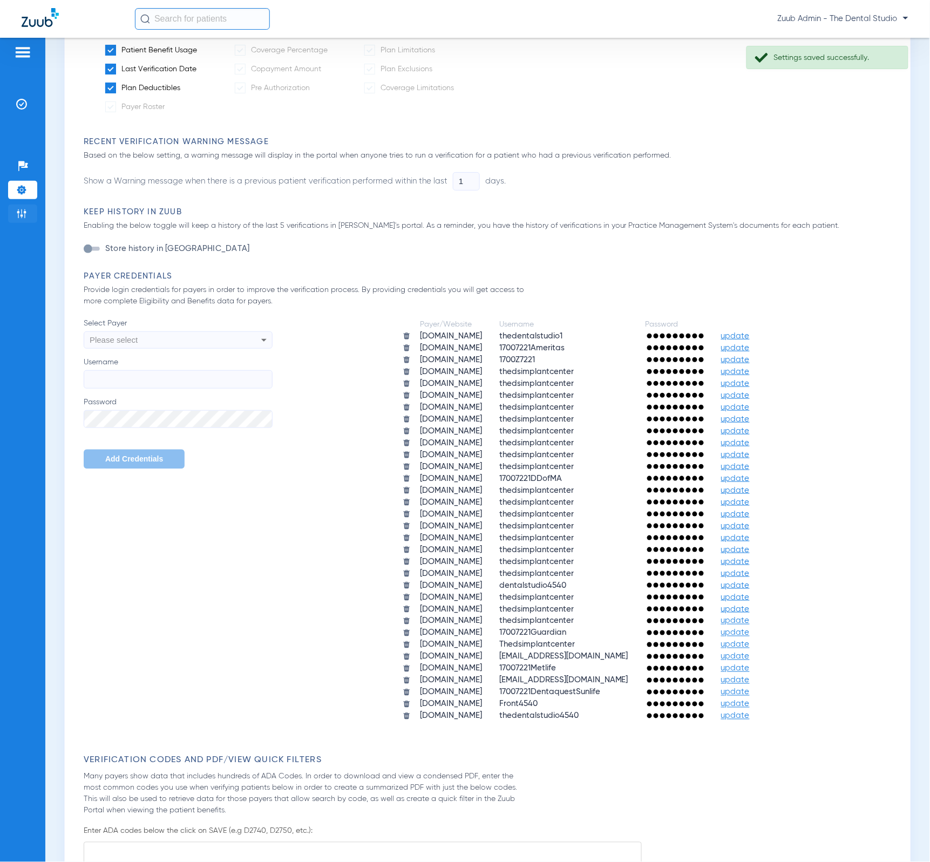
click at [33, 217] on li "Admin" at bounding box center [22, 214] width 29 height 18
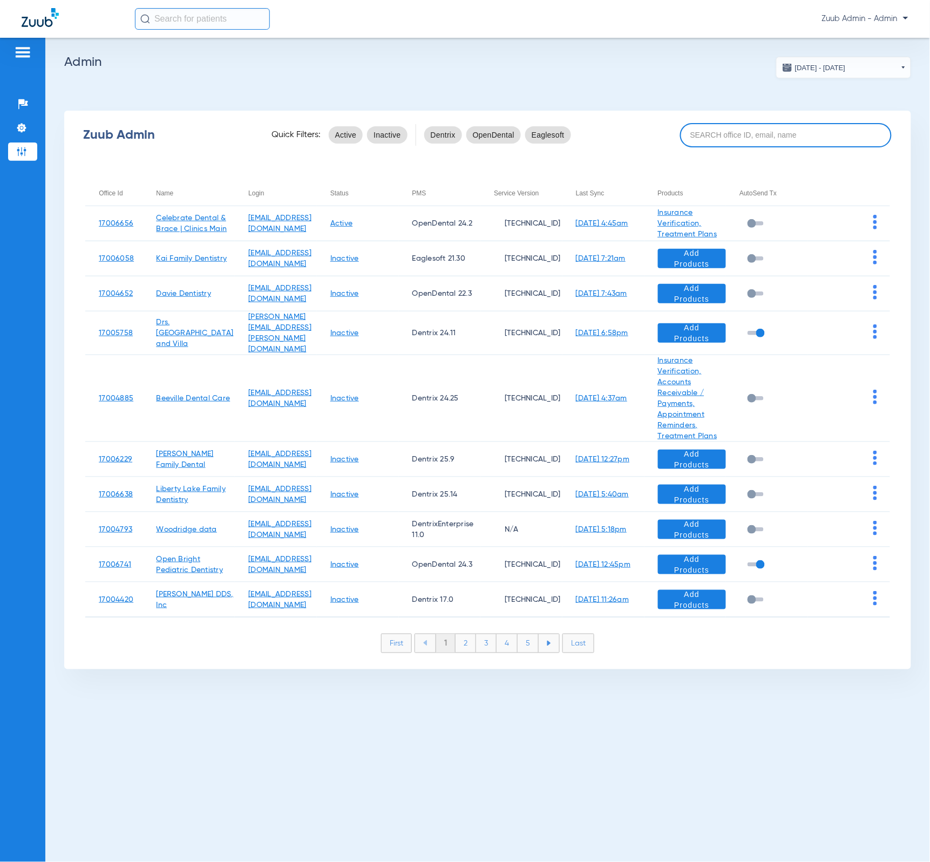
click at [722, 130] on input at bounding box center [786, 135] width 212 height 24
paste input "17007221"
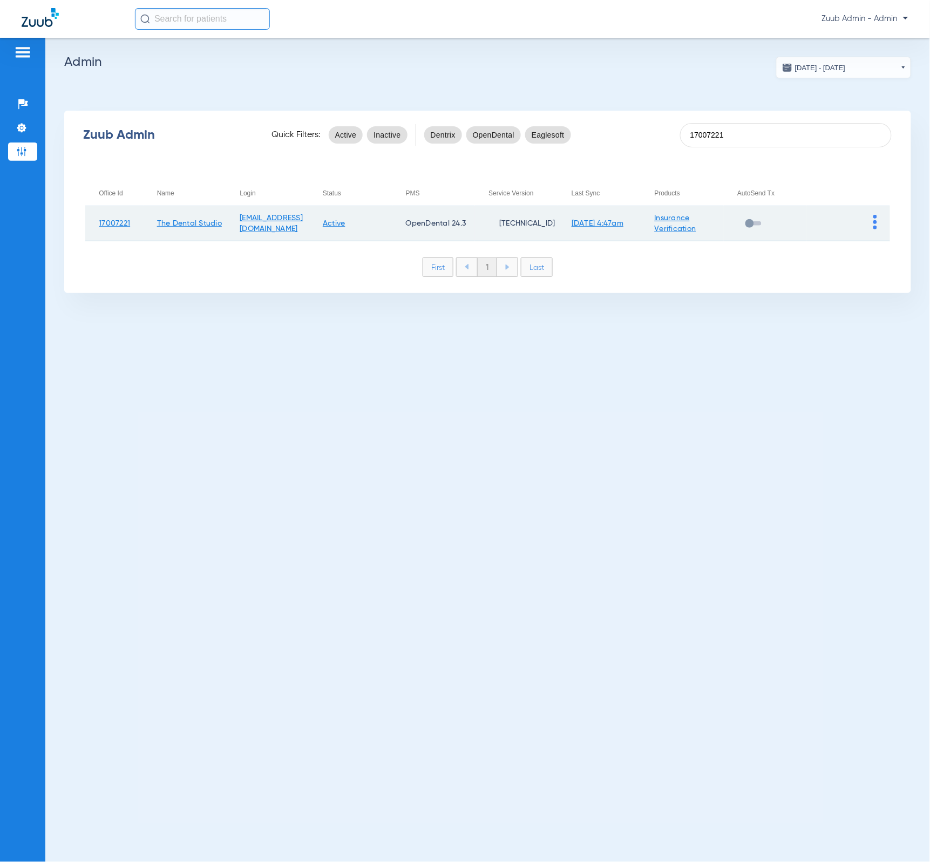
type input "17007221"
click at [873, 219] on td at bounding box center [848, 223] width 83 height 35
click at [874, 219] on img at bounding box center [876, 222] width 4 height 15
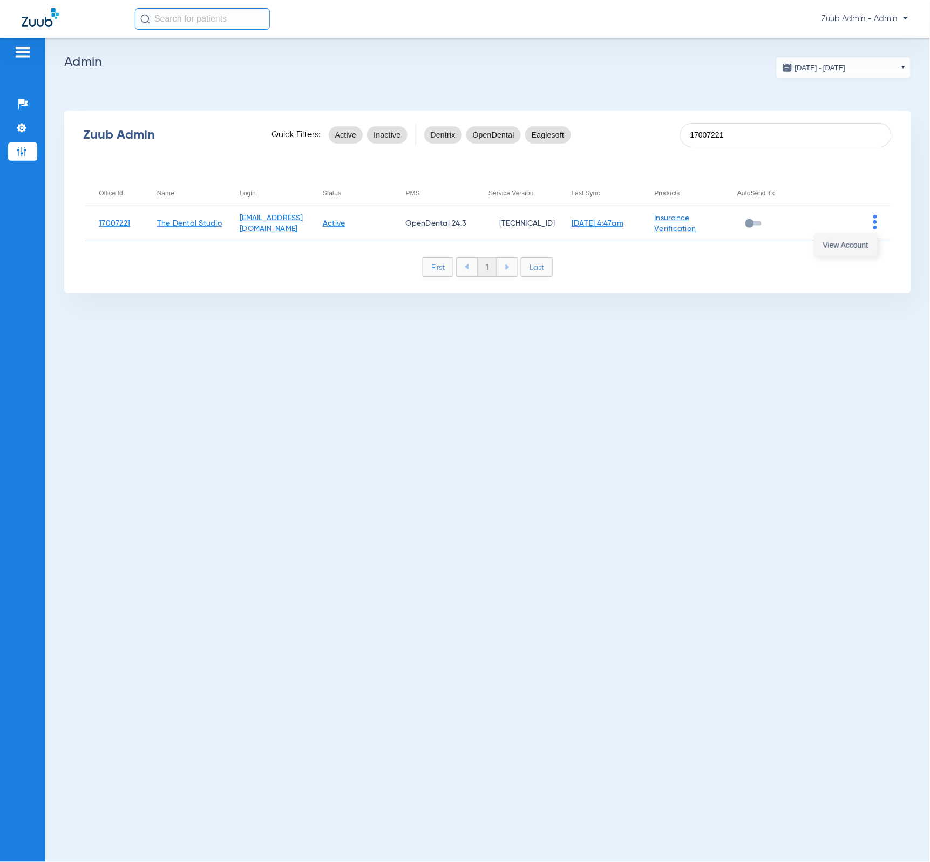
click at [855, 241] on span "View Account" at bounding box center [845, 245] width 45 height 8
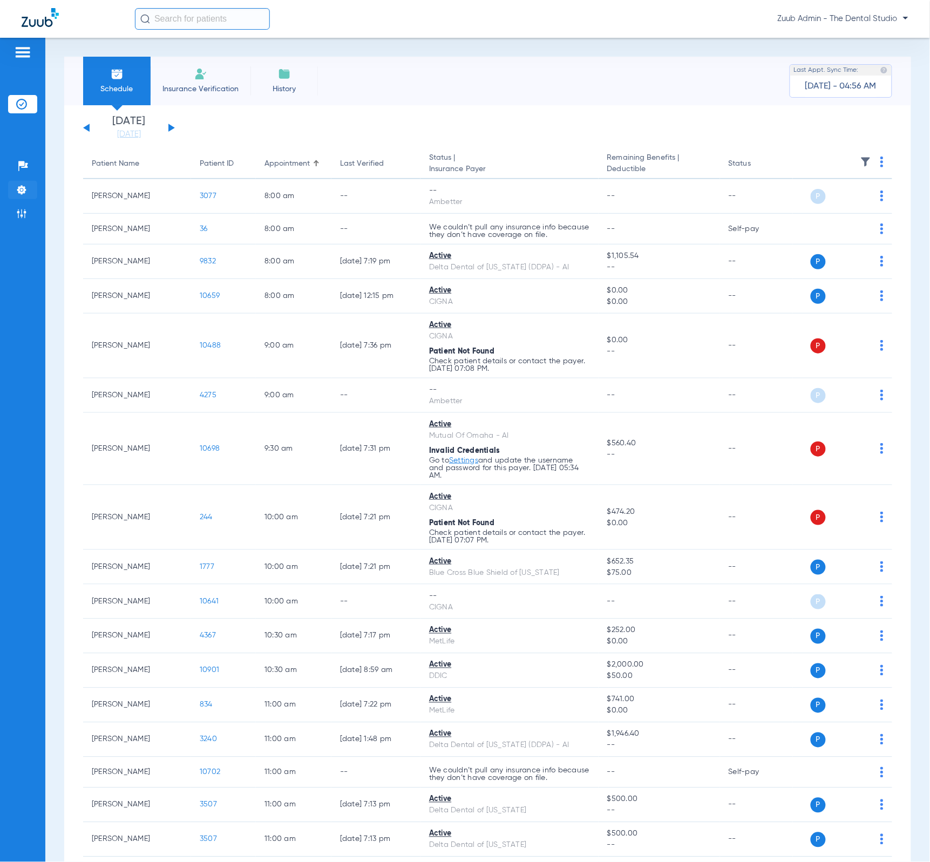
click at [20, 181] on li "Settings" at bounding box center [22, 190] width 29 height 18
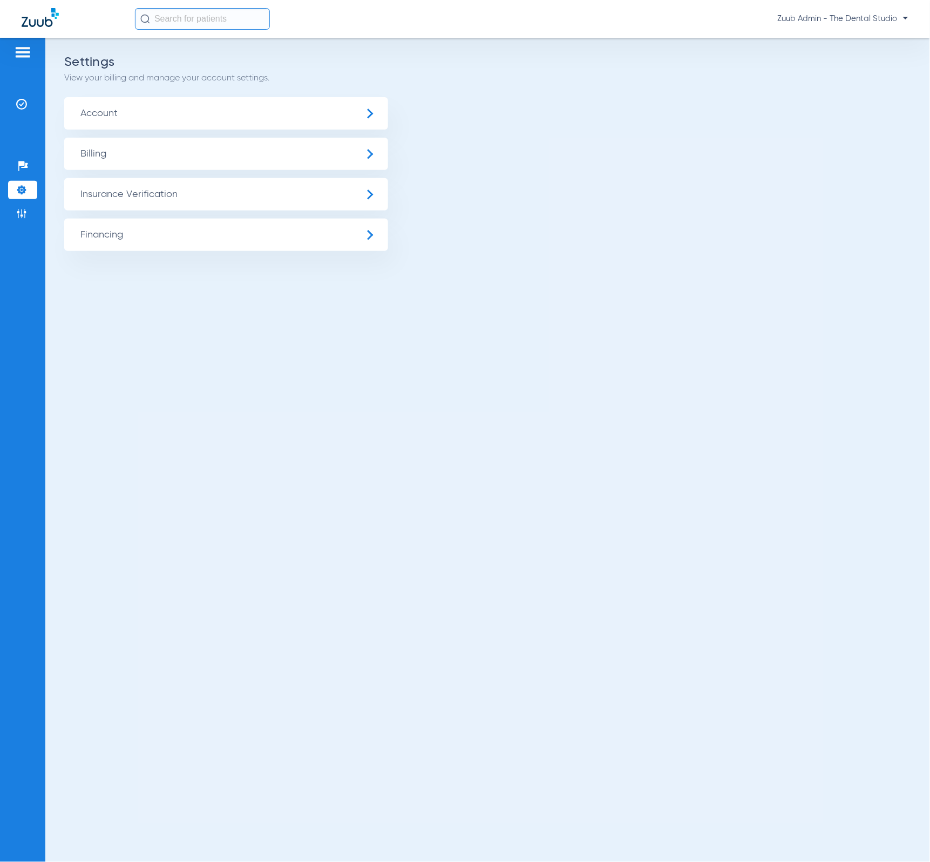
click at [227, 199] on span "Insurance Verification" at bounding box center [226, 194] width 324 height 32
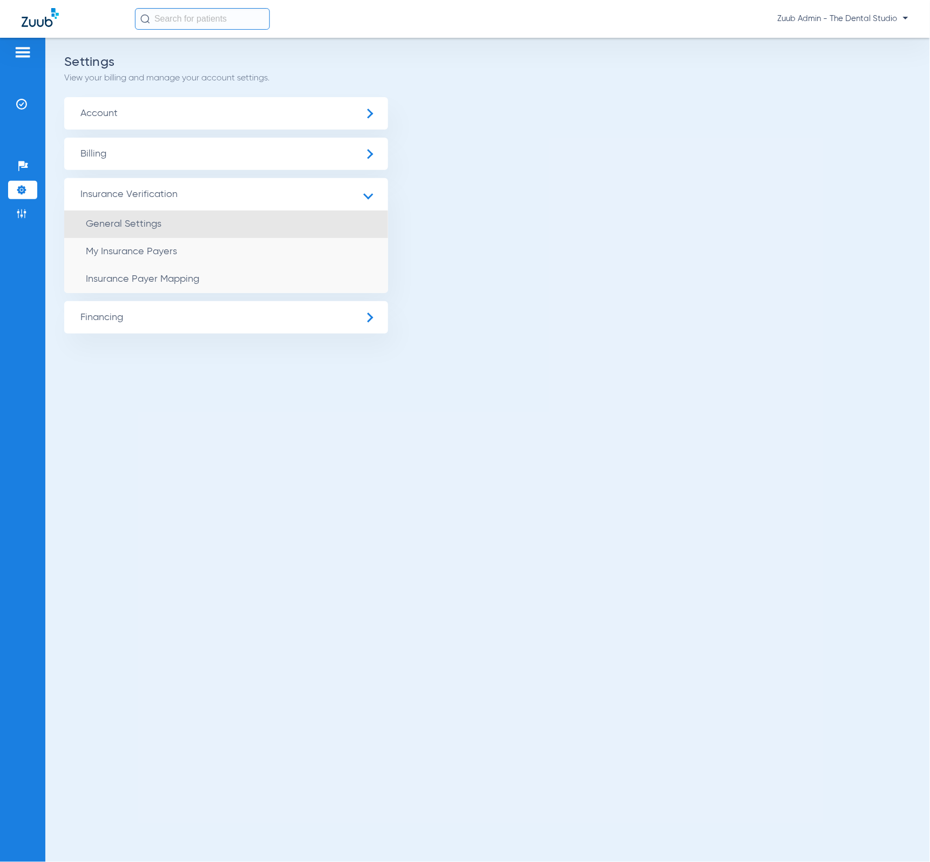
click at [220, 216] on li "General Settings" at bounding box center [226, 225] width 324 height 28
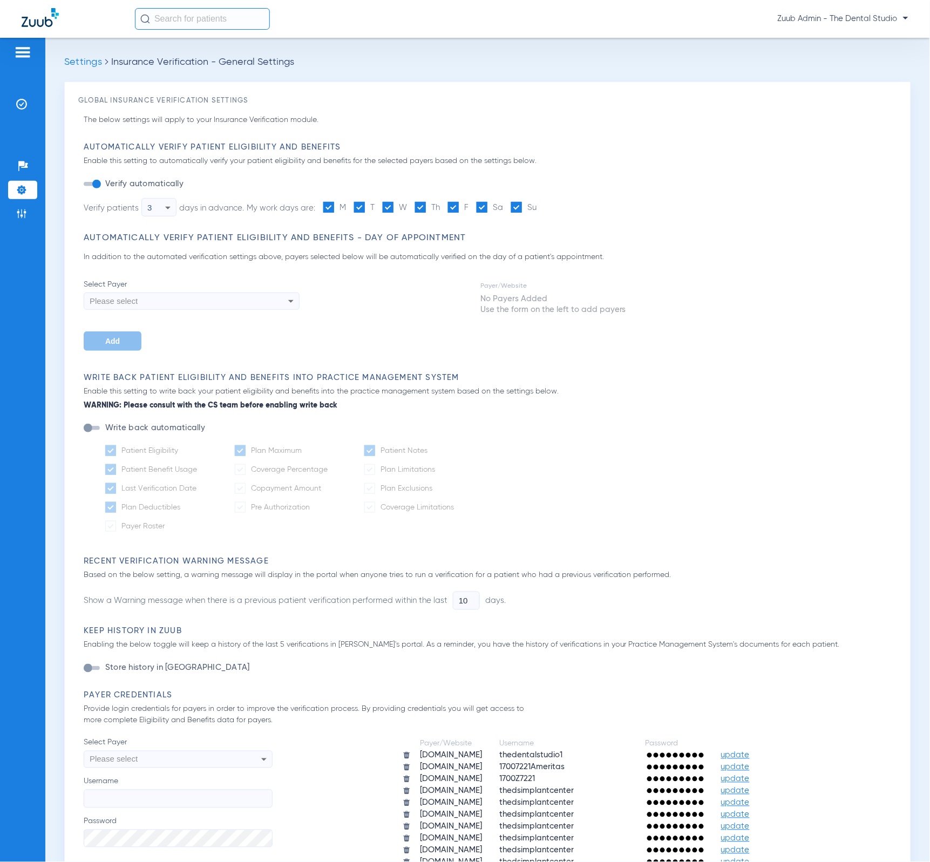
type input "1"
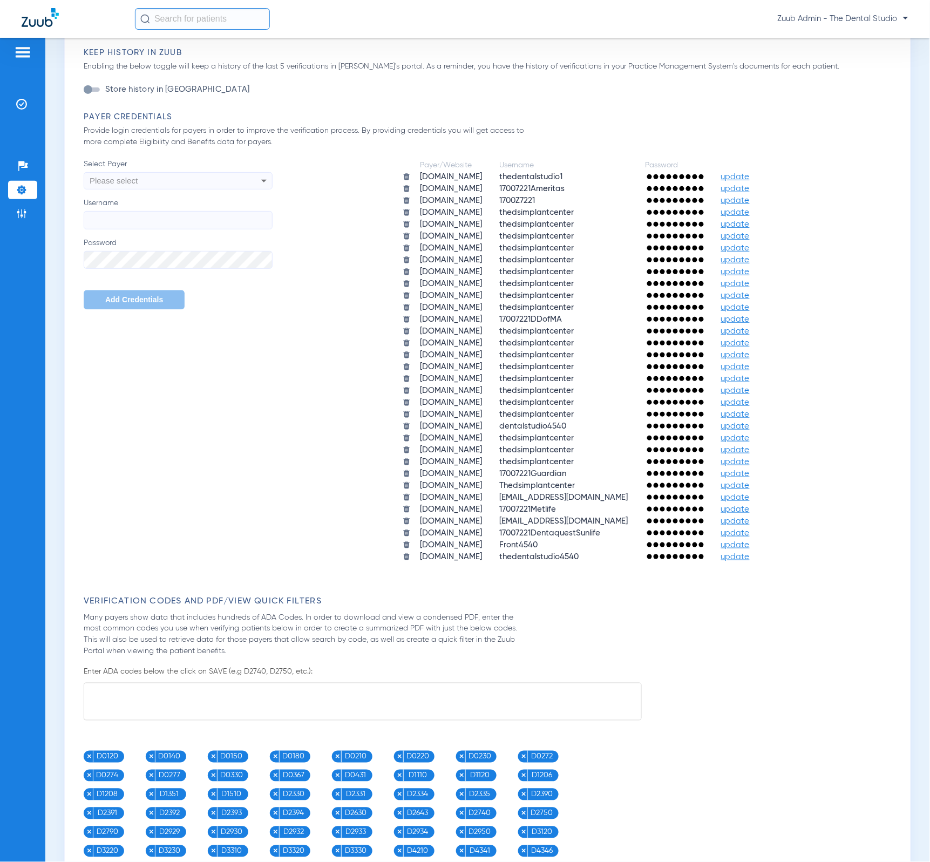
scroll to position [570, 0]
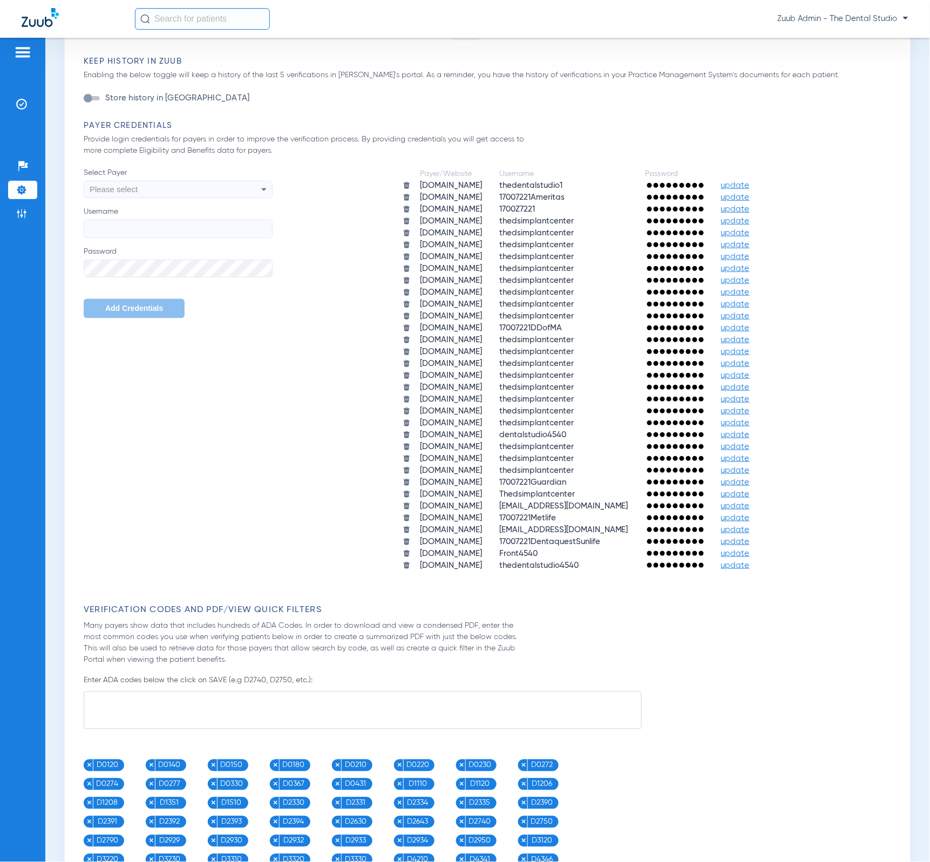
click at [240, 194] on div "Please select" at bounding box center [178, 189] width 188 height 18
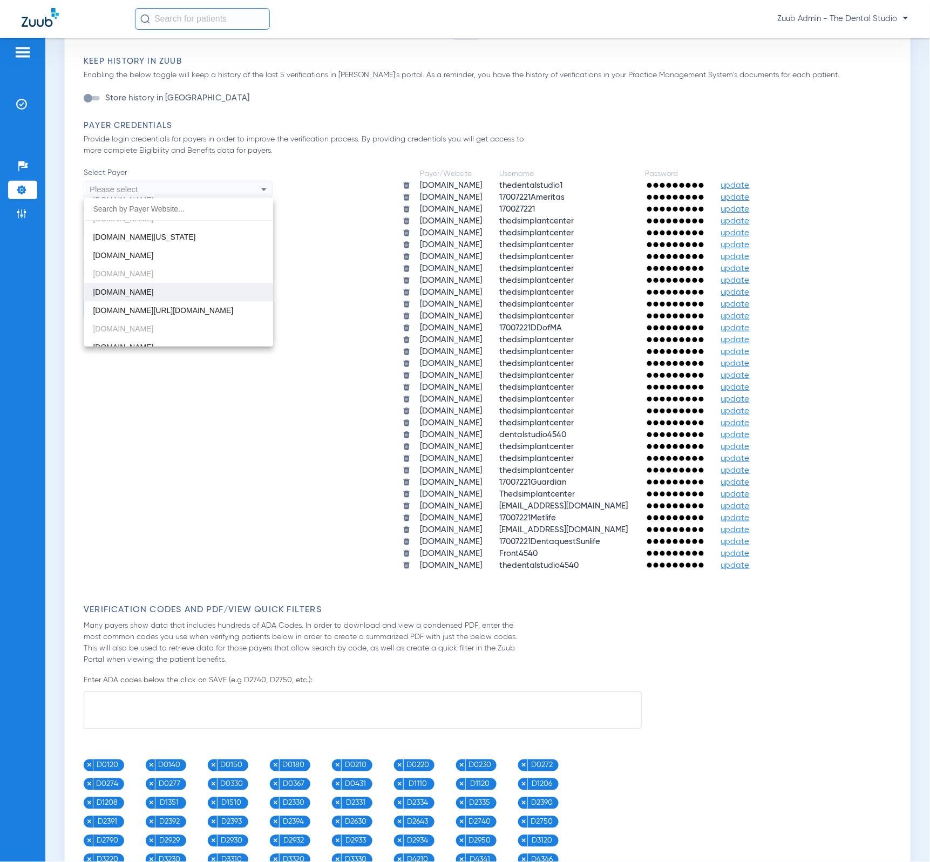
scroll to position [829, 0]
click at [153, 322] on span "[DOMAIN_NAME]" at bounding box center [123, 318] width 60 height 9
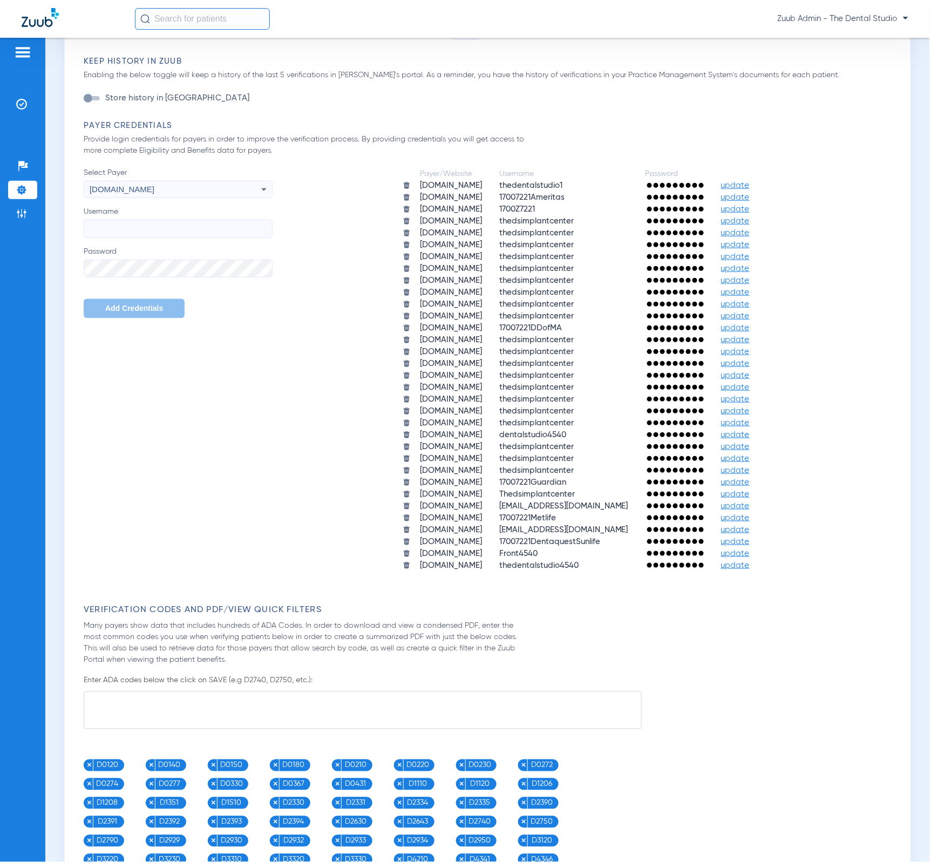
click at [175, 232] on input "Username" at bounding box center [178, 229] width 189 height 18
paste input "17007221mutual"
type input "17007221mutual"
click at [125, 308] on span "Add Credentials" at bounding box center [134, 309] width 58 height 9
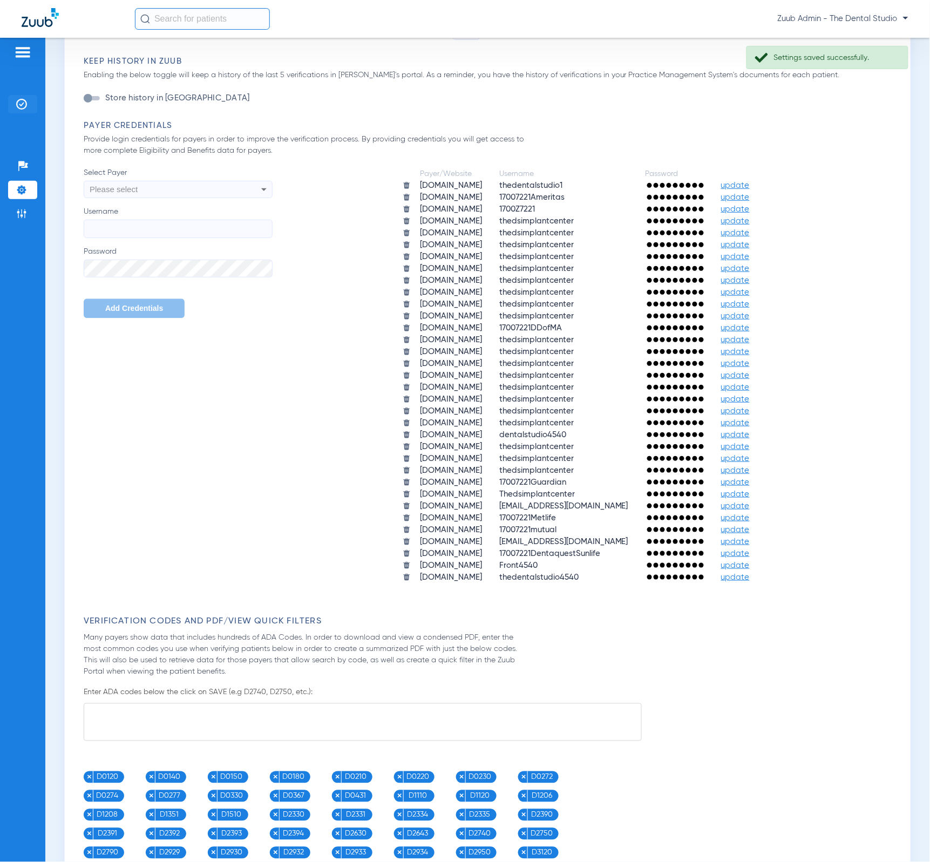
click at [16, 102] on img at bounding box center [21, 104] width 11 height 11
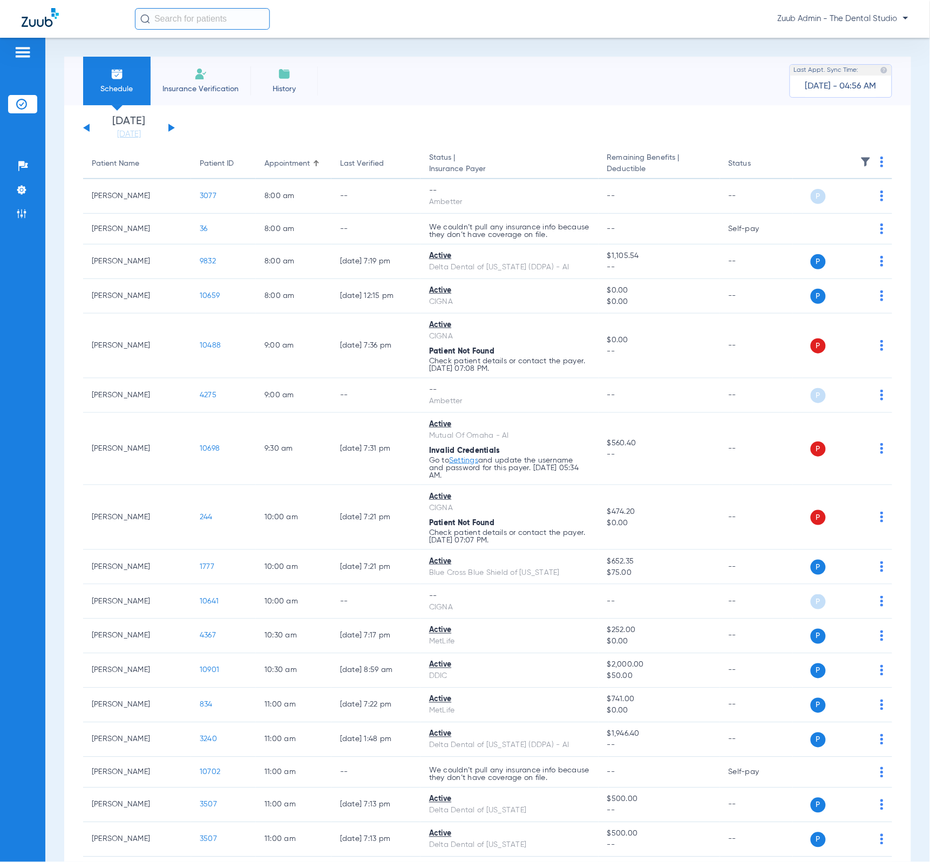
click at [861, 165] on img at bounding box center [866, 162] width 11 height 11
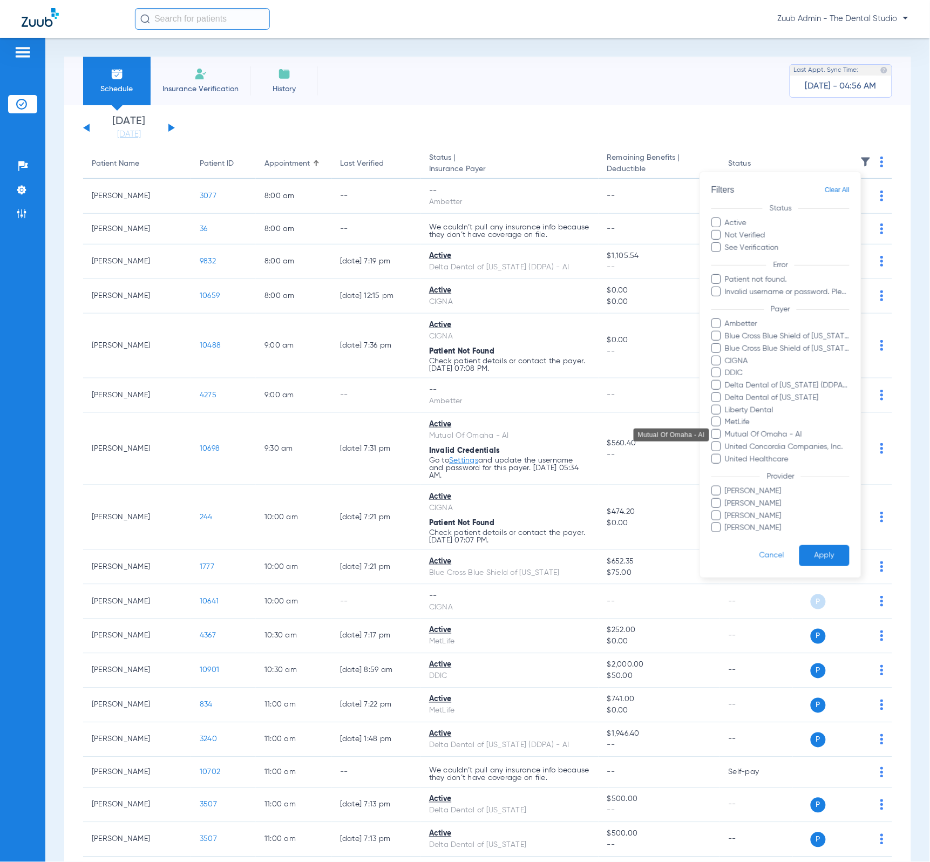
click at [782, 433] on span "Mutual Of Omaha - AI" at bounding box center [787, 434] width 125 height 11
click at [727, 442] on input "Mutual Of Omaha - AI" at bounding box center [727, 442] width 0 height 0
click at [833, 546] on button "Apply" at bounding box center [825, 556] width 50 height 21
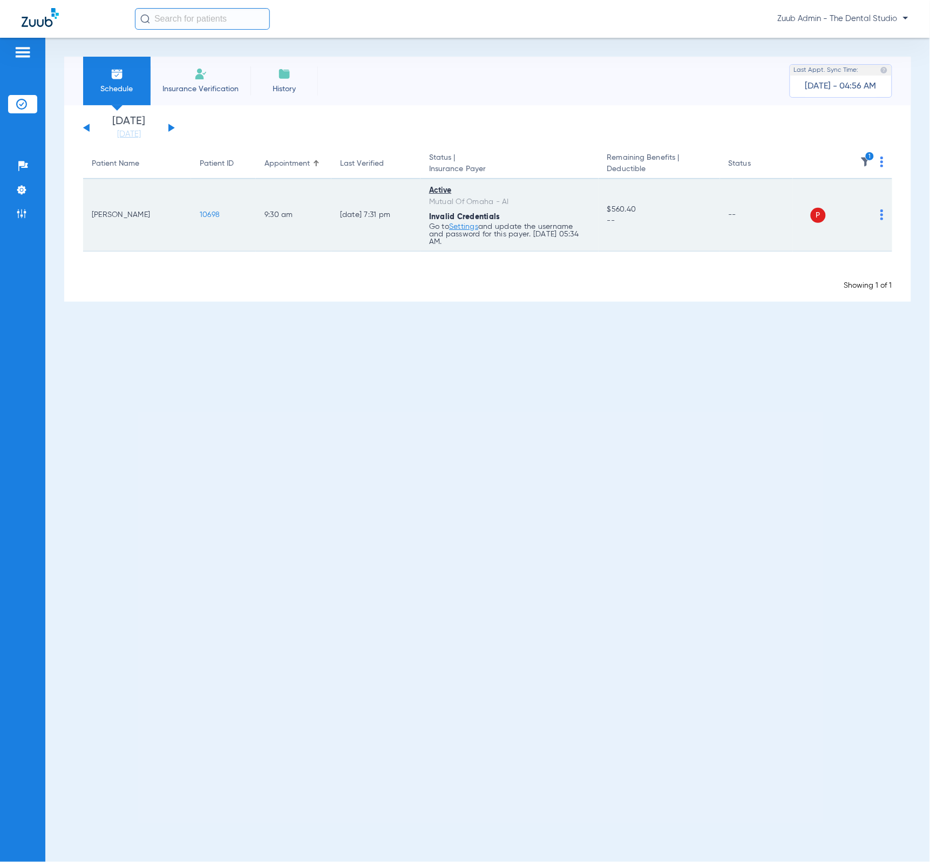
click at [881, 211] on img at bounding box center [882, 215] width 3 height 11
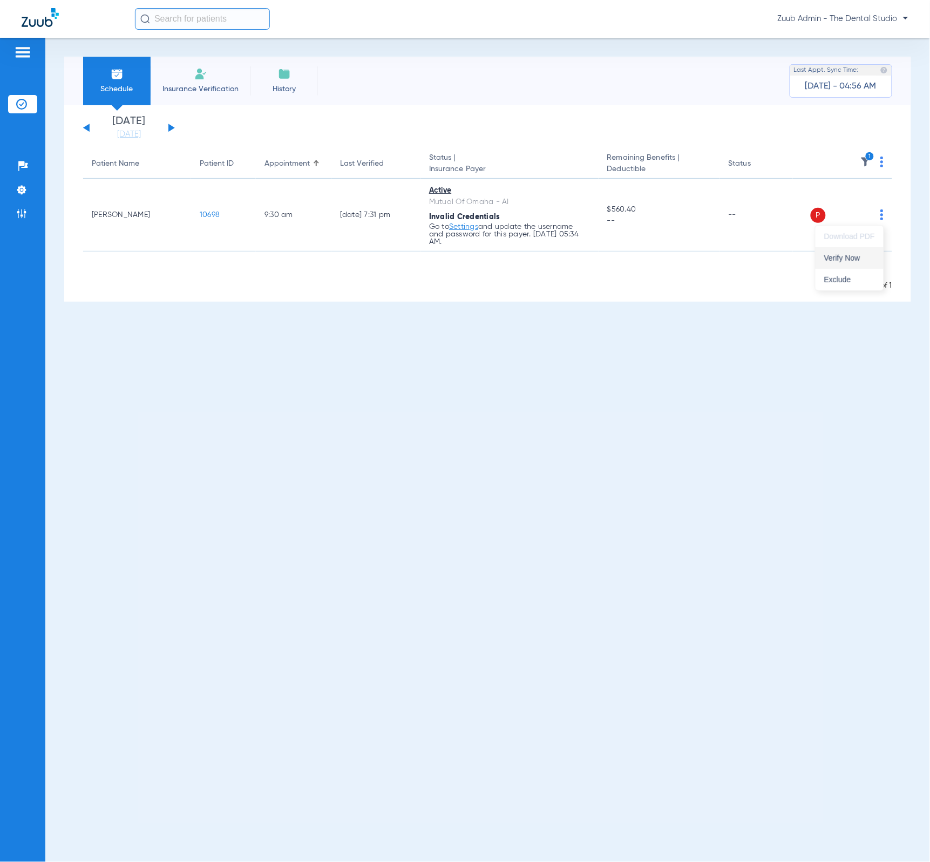
click at [850, 249] on button "Verify Now" at bounding box center [850, 258] width 68 height 22
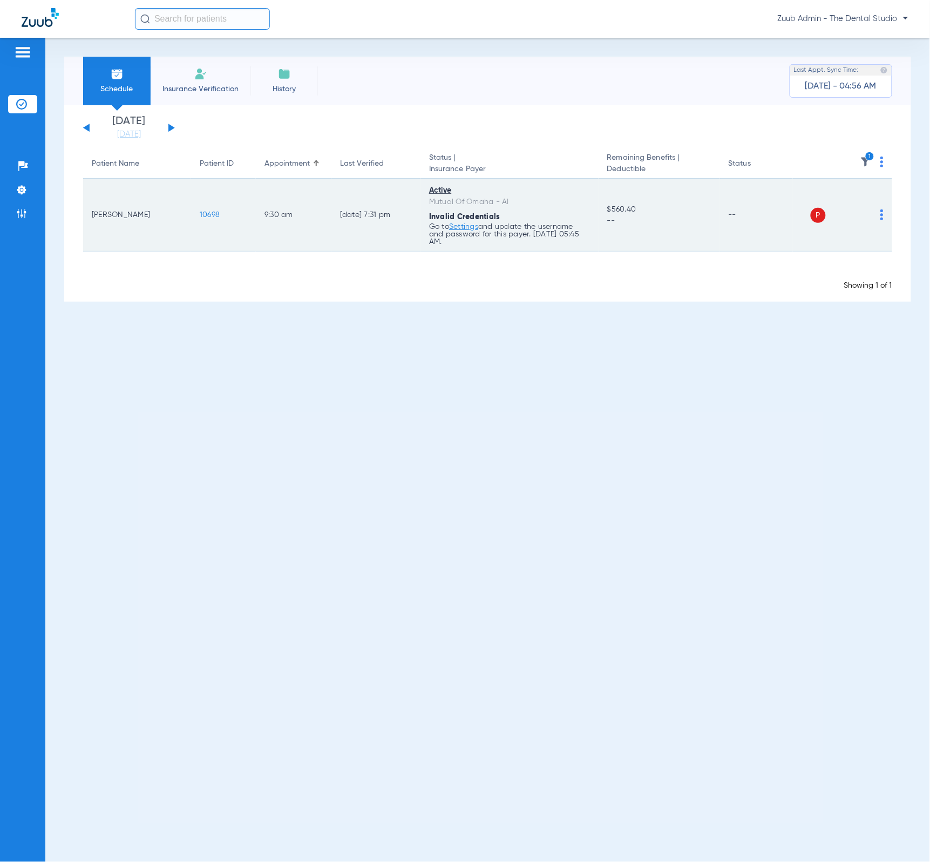
drag, startPoint x: 523, startPoint y: 205, endPoint x: 398, endPoint y: 190, distance: 126.2
click at [398, 190] on tr "Carla Veal 10698 9:30 AM 08/14/25 7:31 PM Active Mutual Of Omaha - AI Invalid C…" at bounding box center [487, 215] width 809 height 72
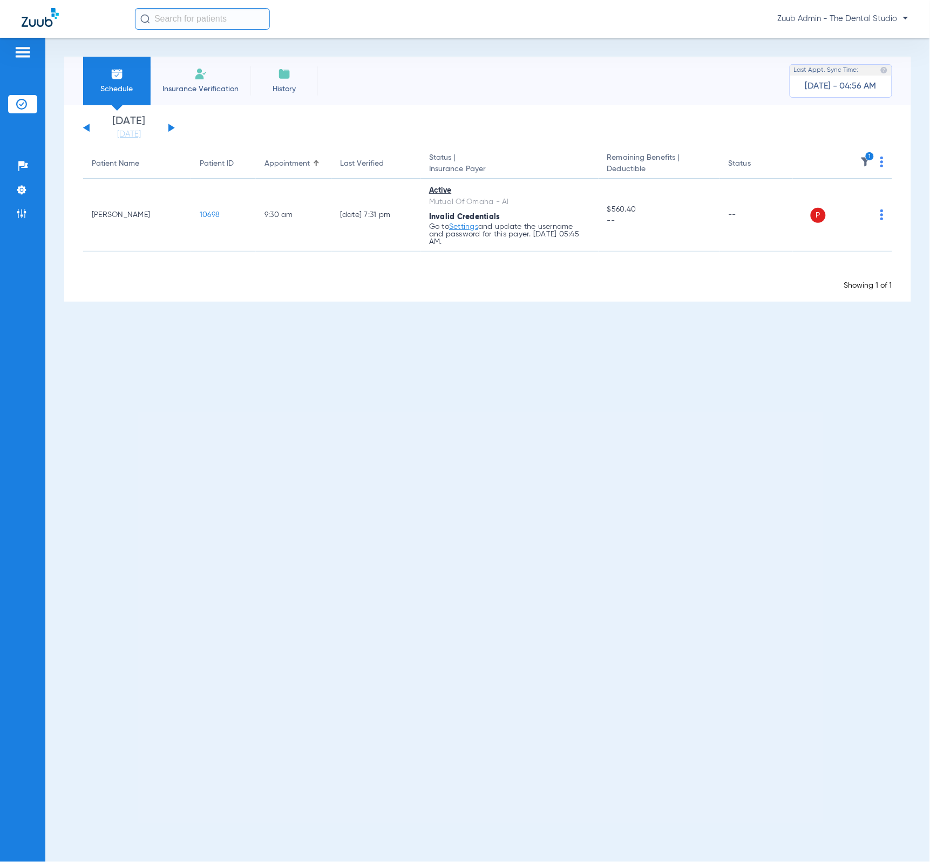
click at [382, 296] on div "[DATE] [DATE] [DATE] [DATE] [DATE] [DATE] [DATE] [DATE] [DATE] [DATE] [DATE] [D…" at bounding box center [487, 203] width 847 height 197
click at [24, 191] on img at bounding box center [21, 190] width 11 height 11
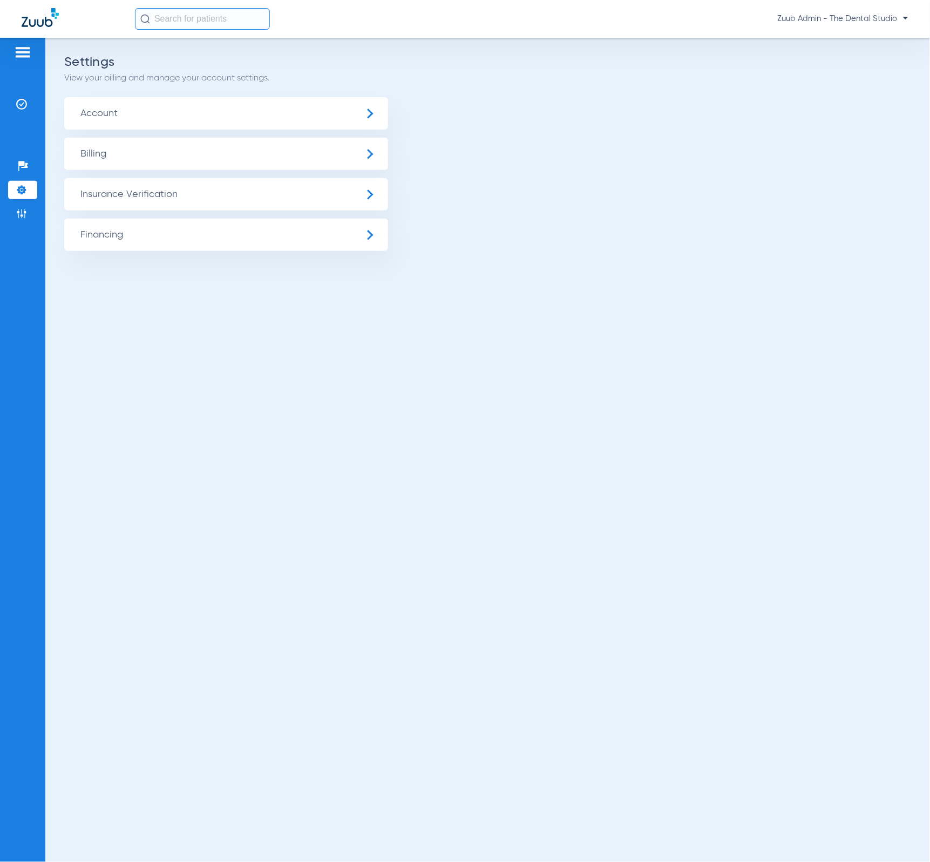
click at [158, 197] on span "Insurance Verification" at bounding box center [226, 194] width 324 height 32
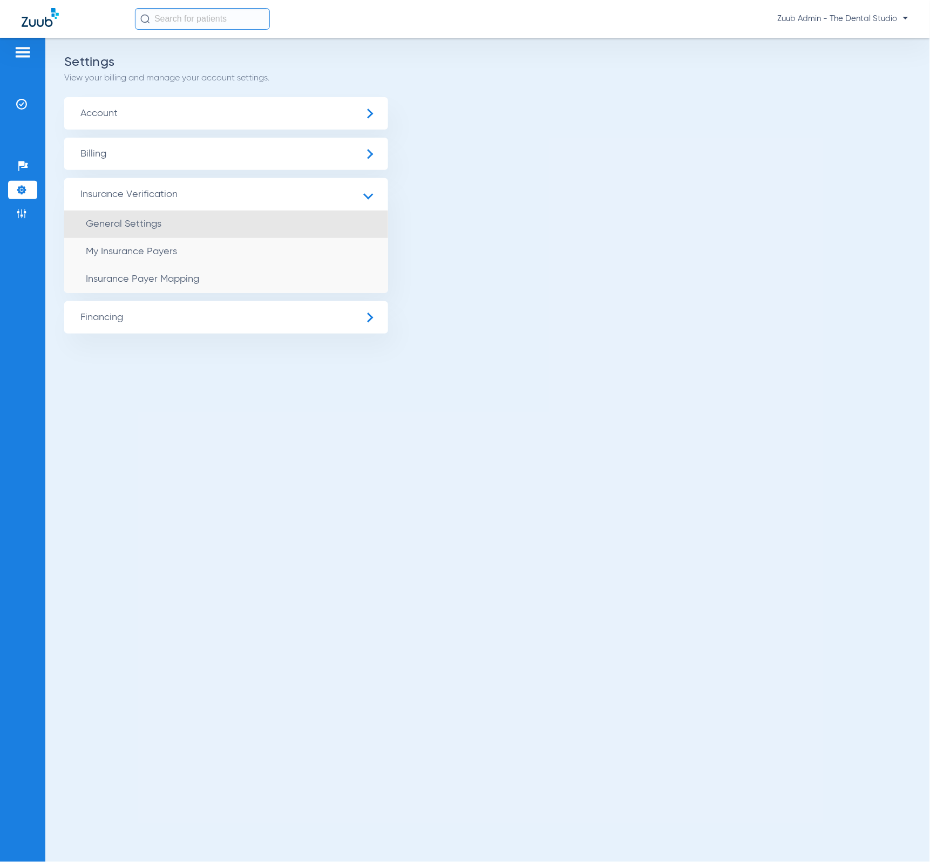
click at [224, 234] on li "General Settings" at bounding box center [226, 225] width 324 height 28
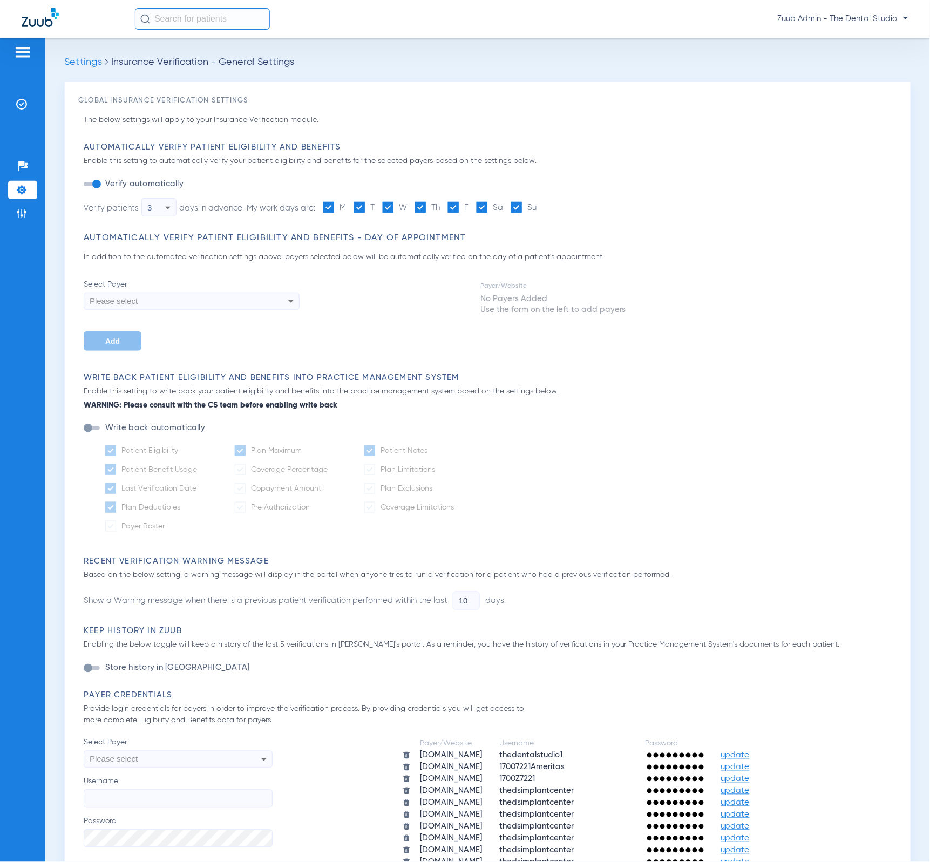
type input "1"
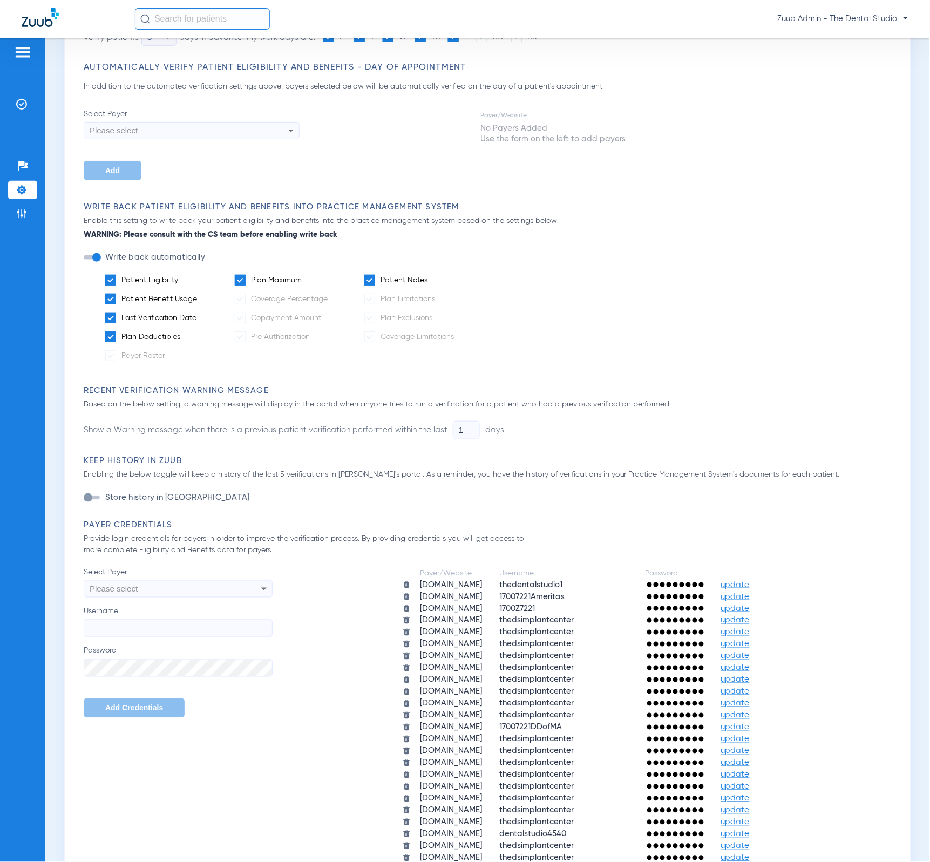
scroll to position [432, 0]
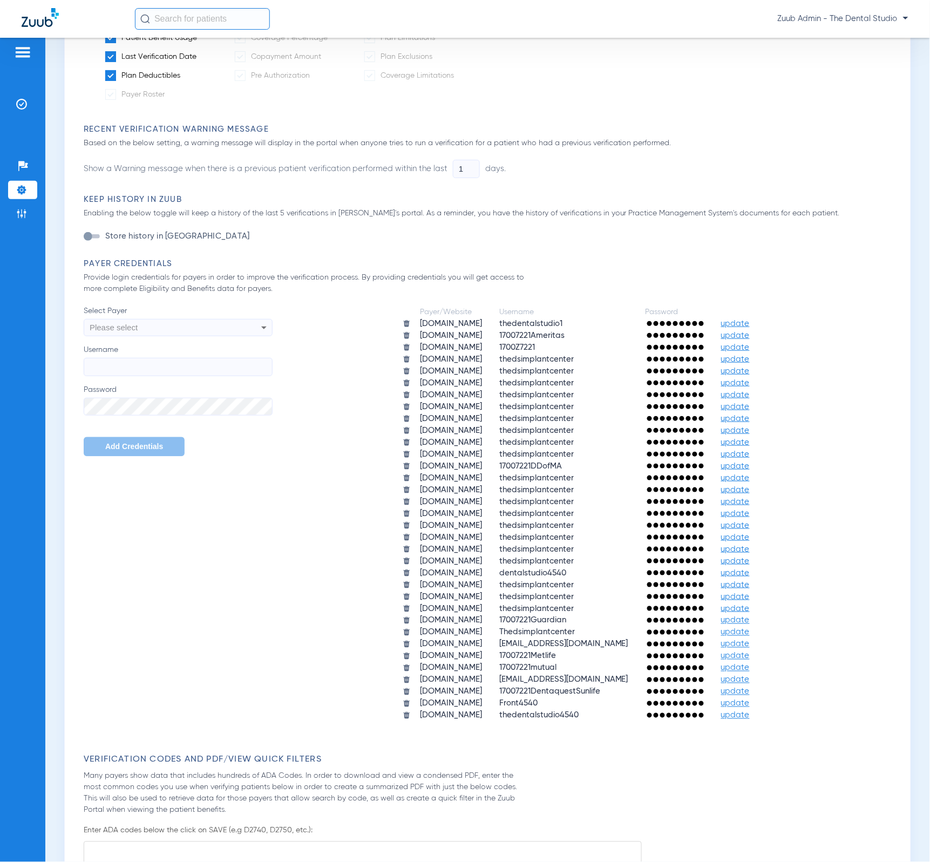
click at [750, 664] on span "update" at bounding box center [735, 668] width 29 height 8
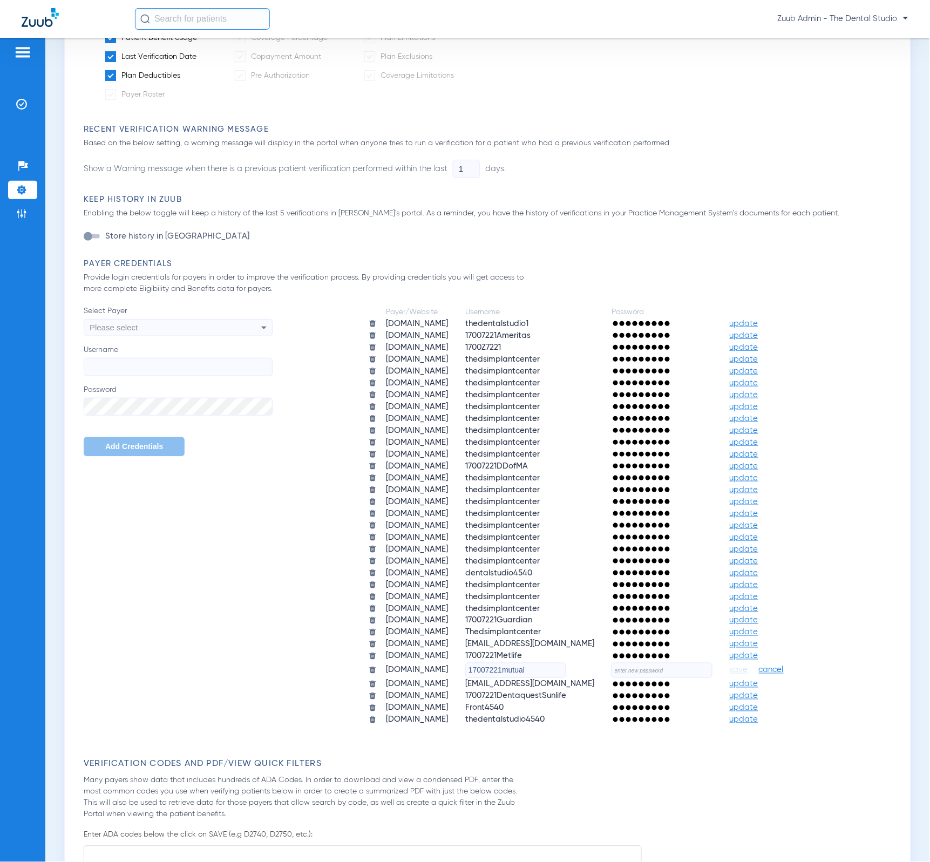
click at [713, 663] on input "text" at bounding box center [662, 670] width 101 height 15
paste input "dtw&wxk.siN1C!"
type input "dtw&wxk.siN1C!"
click at [748, 666] on span "save" at bounding box center [739, 671] width 18 height 10
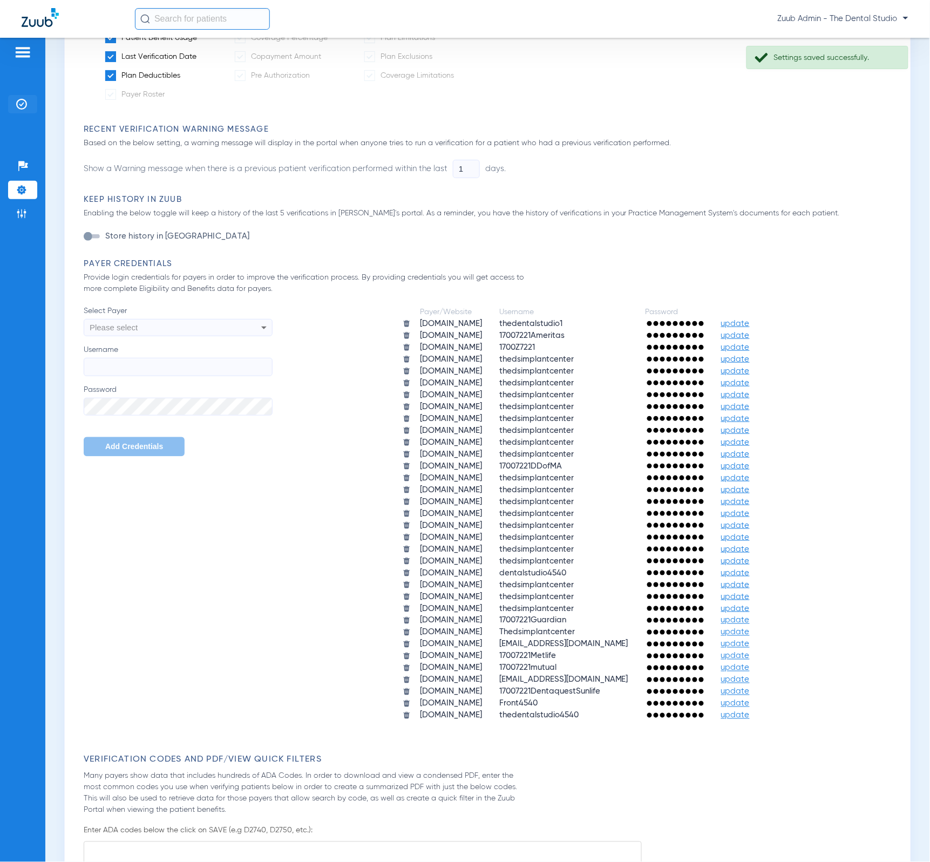
click at [18, 109] on img at bounding box center [21, 104] width 11 height 11
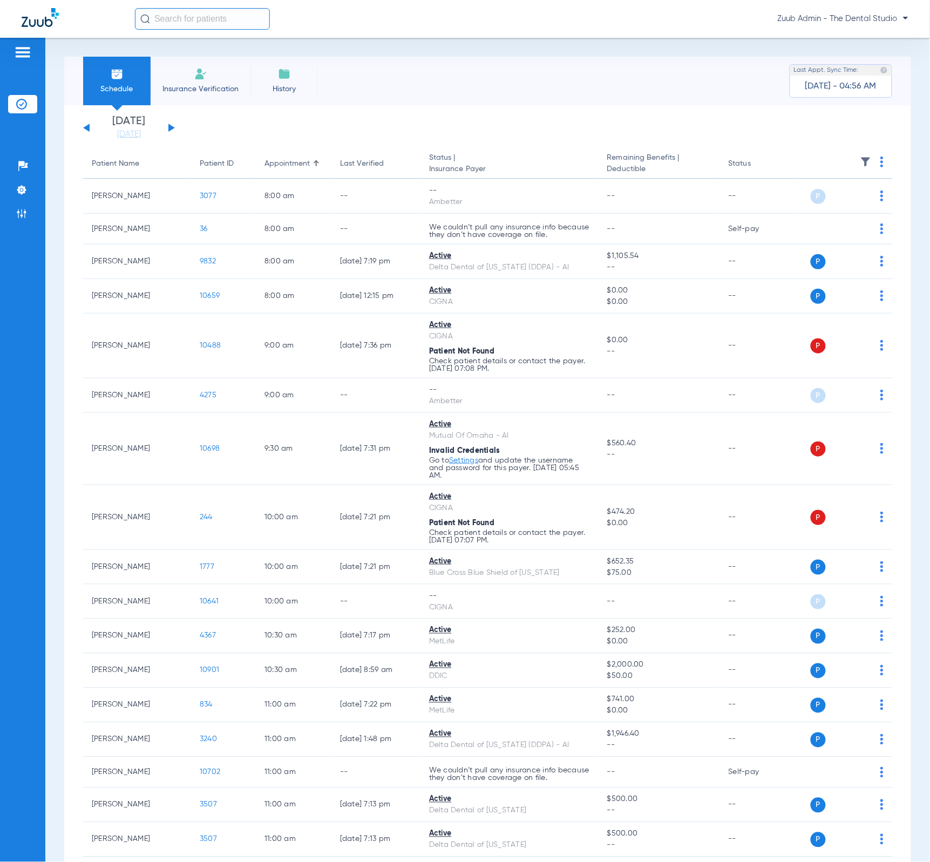
click at [86, 127] on button at bounding box center [86, 128] width 6 height 8
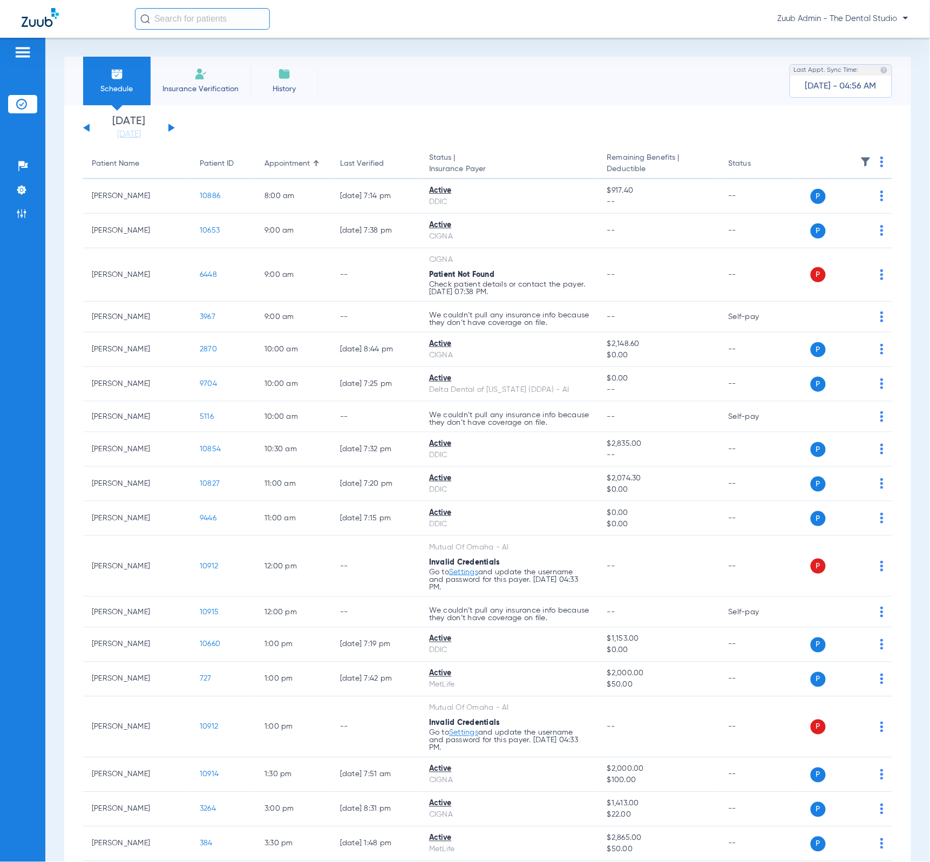
click at [172, 129] on button at bounding box center [171, 128] width 6 height 8
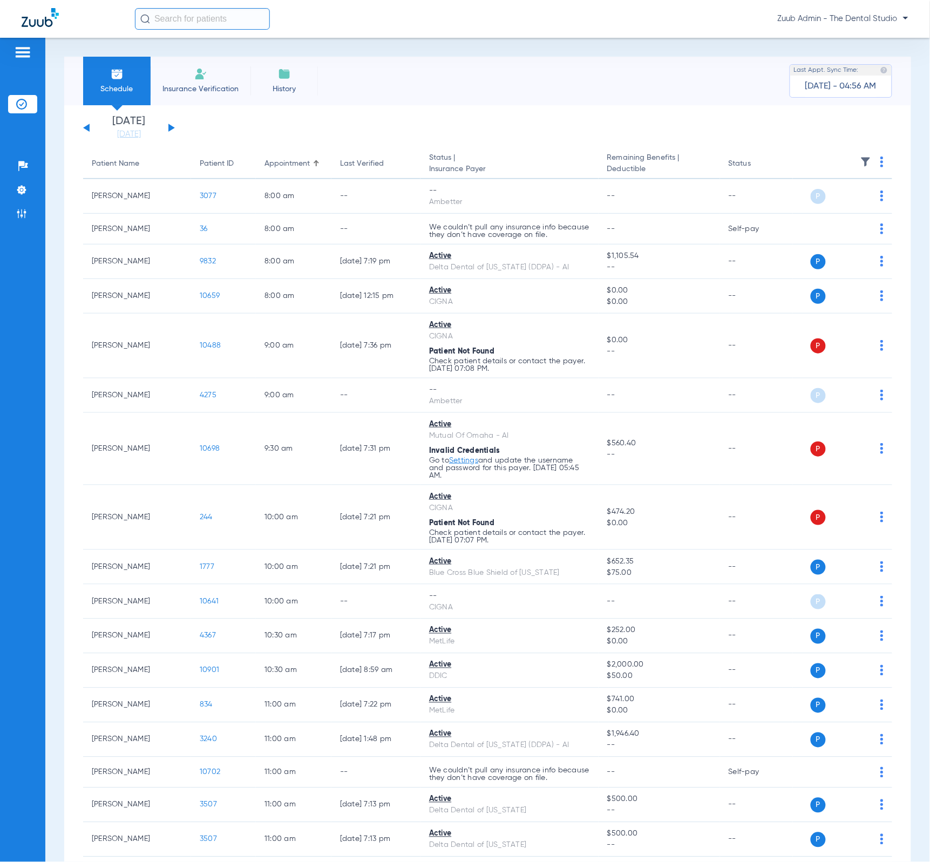
click at [861, 159] on img at bounding box center [866, 162] width 11 height 11
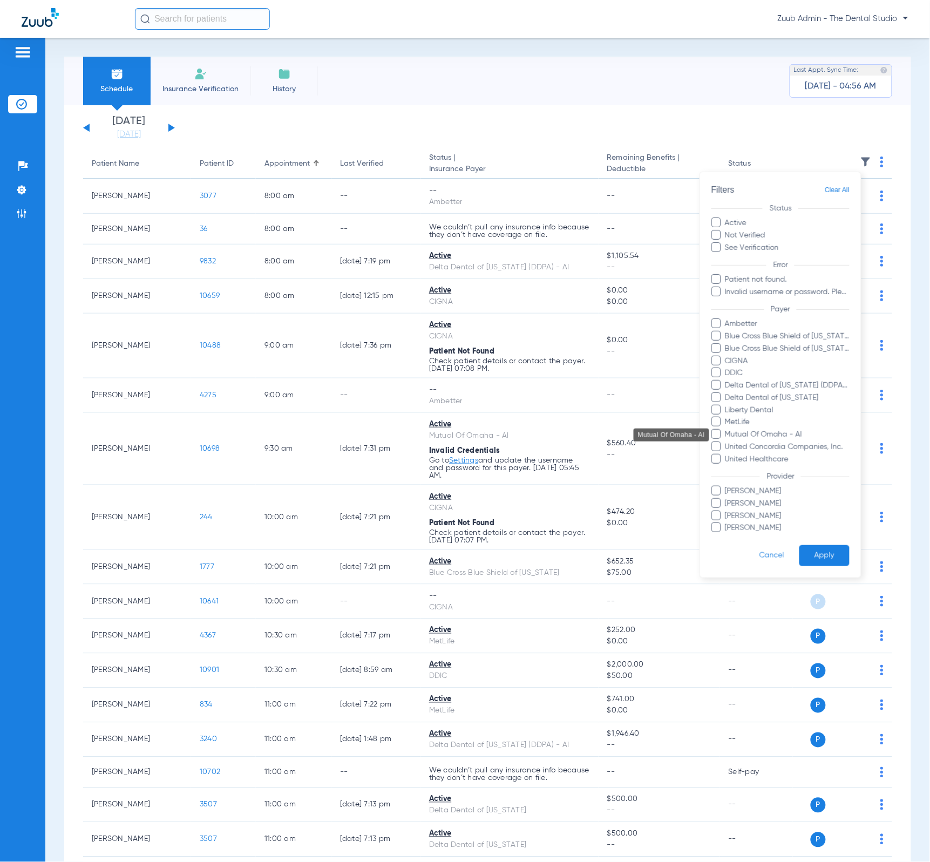
click at [788, 440] on span "Mutual Of Omaha - AI" at bounding box center [787, 434] width 125 height 11
click at [727, 442] on input "Mutual Of Omaha - AI" at bounding box center [727, 442] width 0 height 0
click at [827, 556] on button "Apply" at bounding box center [825, 556] width 50 height 21
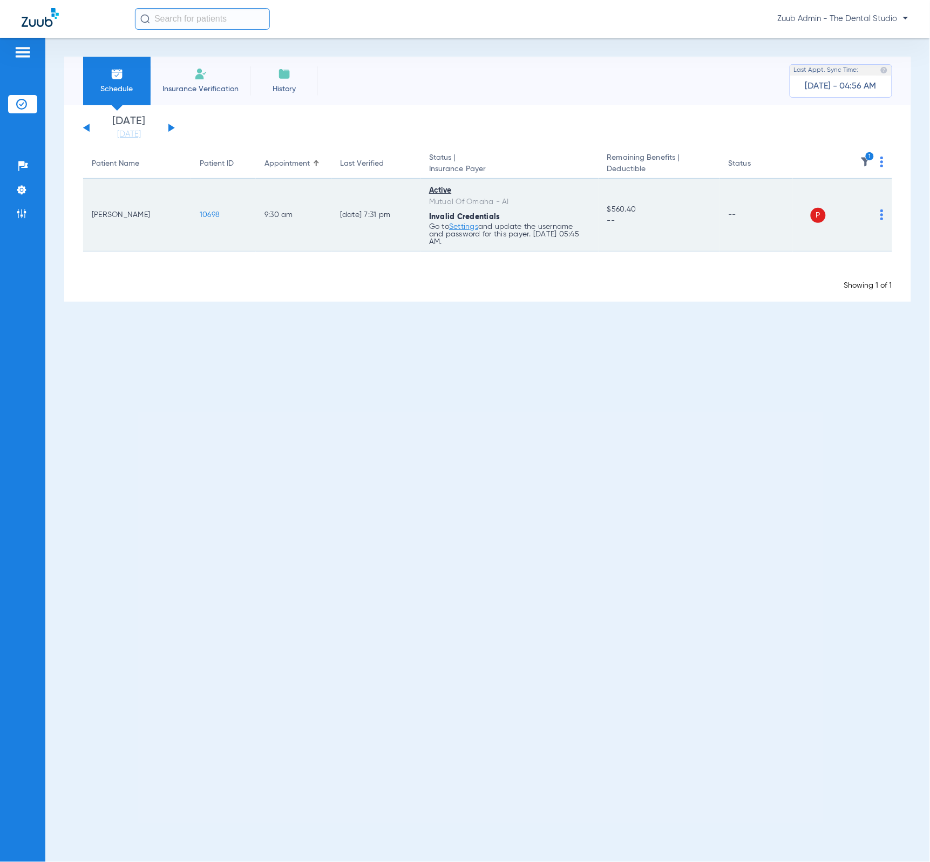
click at [885, 217] on td "P S" at bounding box center [842, 215] width 99 height 72
click at [884, 214] on img at bounding box center [882, 215] width 3 height 11
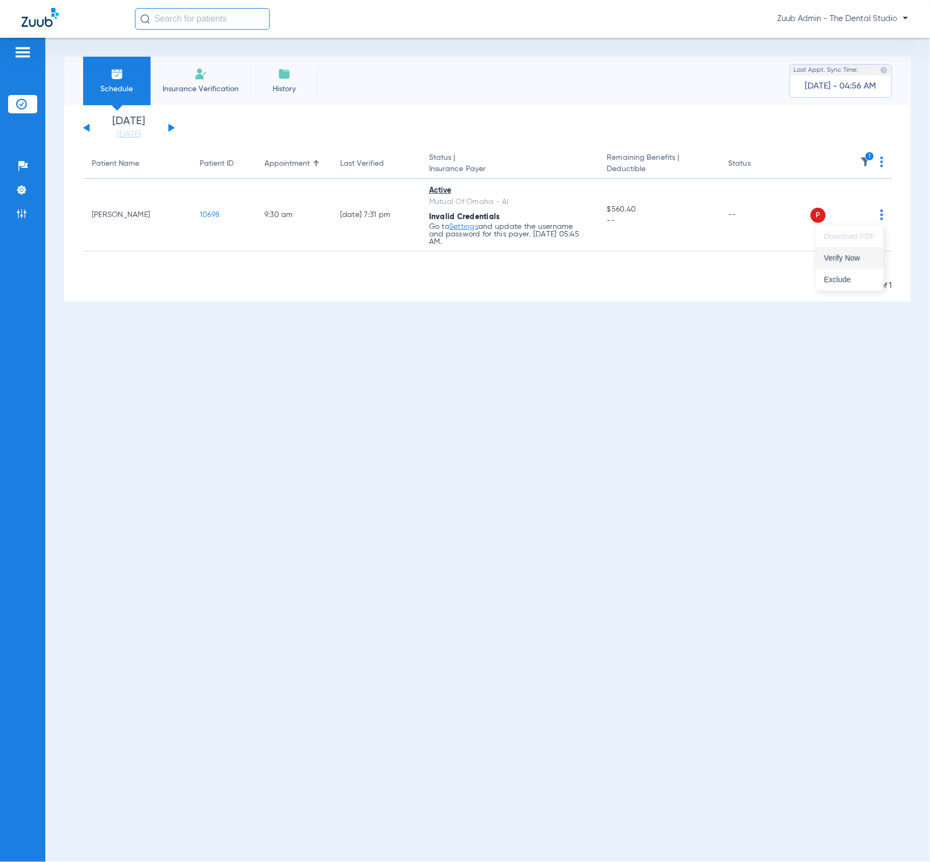
click at [872, 248] on button "Verify Now" at bounding box center [850, 258] width 68 height 22
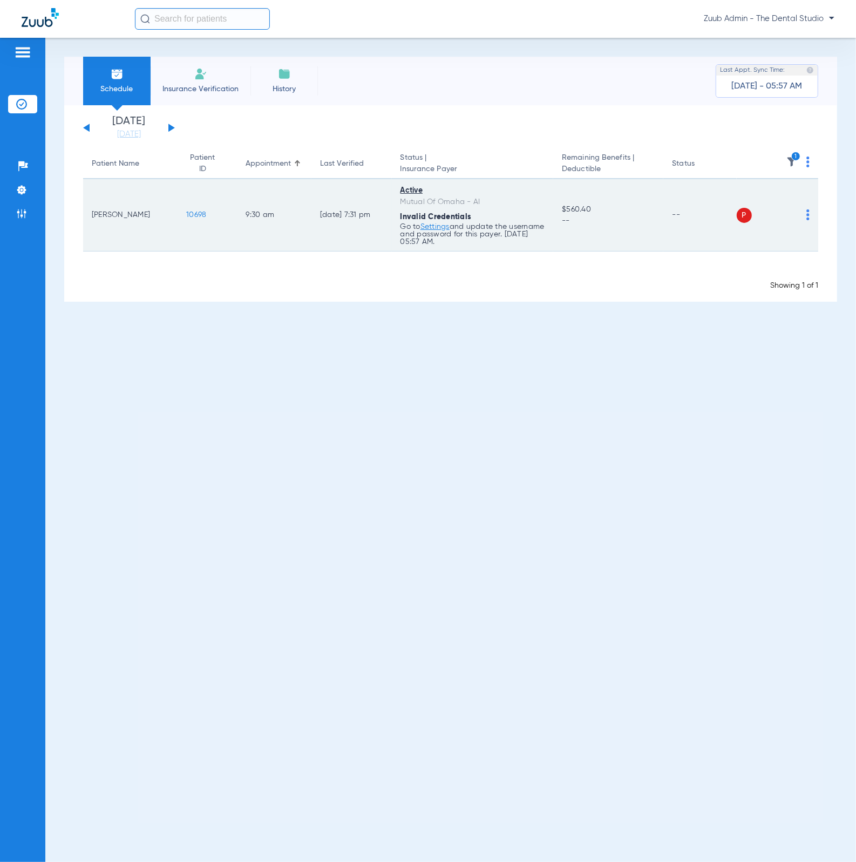
drag, startPoint x: 170, startPoint y: 209, endPoint x: 219, endPoint y: 217, distance: 49.8
click at [219, 217] on tr "Carla Veal 10698 9:30 AM 08/14/25 7:31 PM Active Mutual Of Omaha - AI Invalid C…" at bounding box center [450, 215] width 735 height 72
copy tr "Carla Veal 10698"
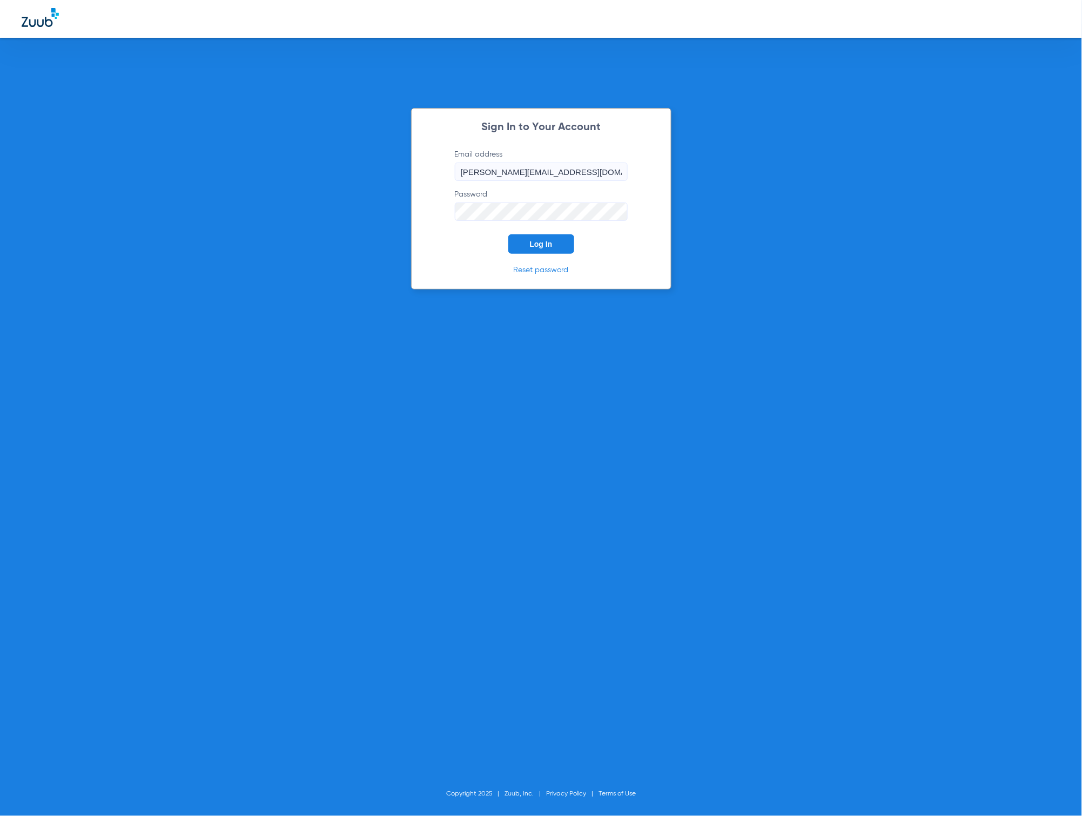
click at [531, 251] on button "Log In" at bounding box center [541, 243] width 66 height 19
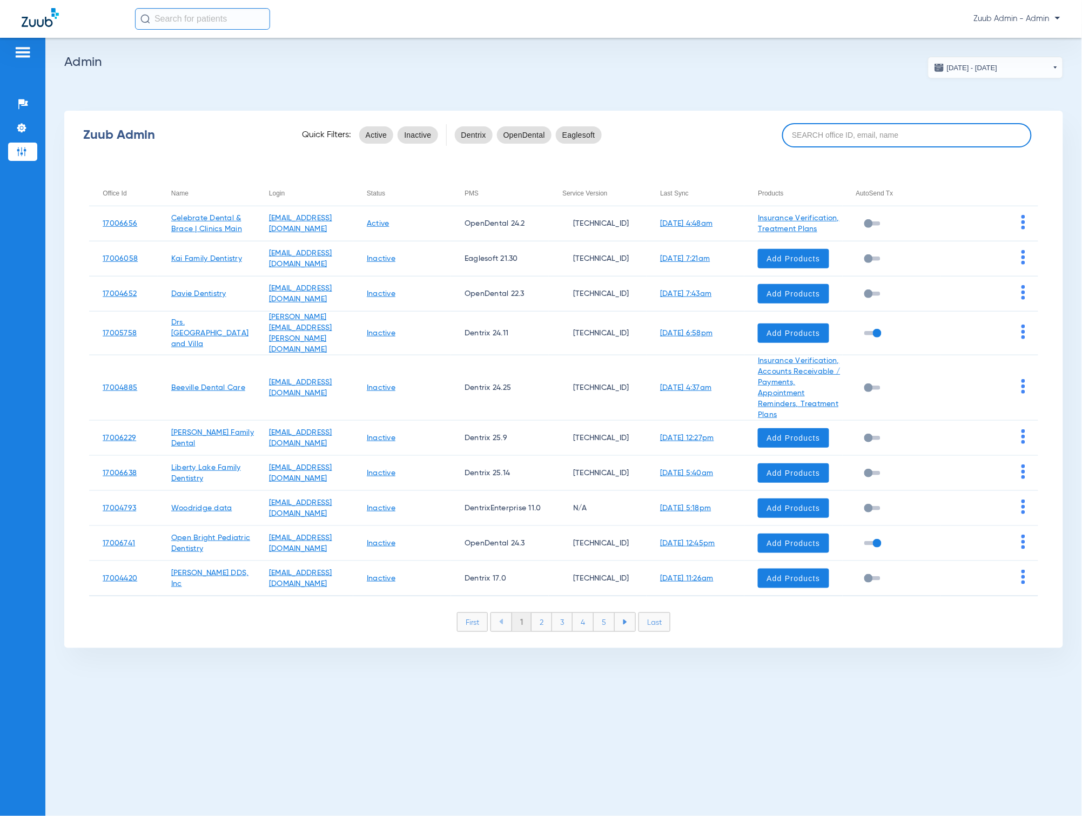
click at [885, 136] on input at bounding box center [906, 135] width 249 height 24
paste input "17006345"
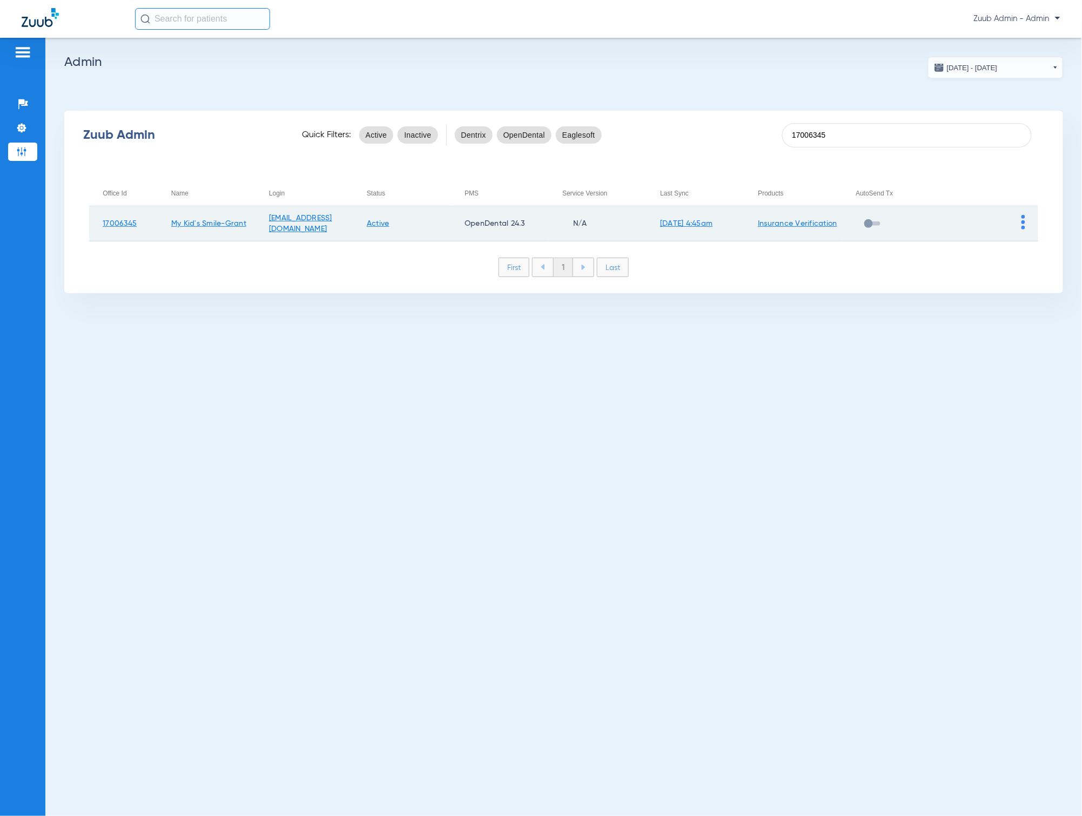
type input "17006345"
click at [1023, 217] on img at bounding box center [1023, 222] width 4 height 15
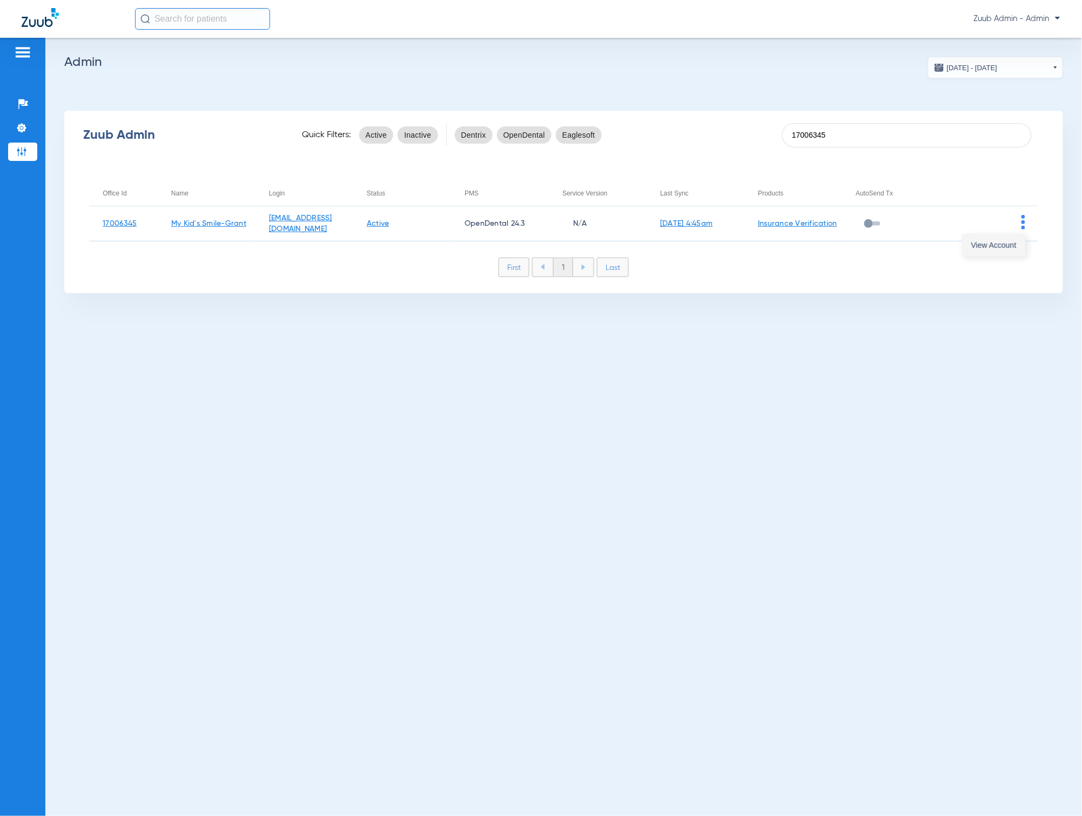
click at [1012, 238] on button "View Account" at bounding box center [993, 245] width 63 height 22
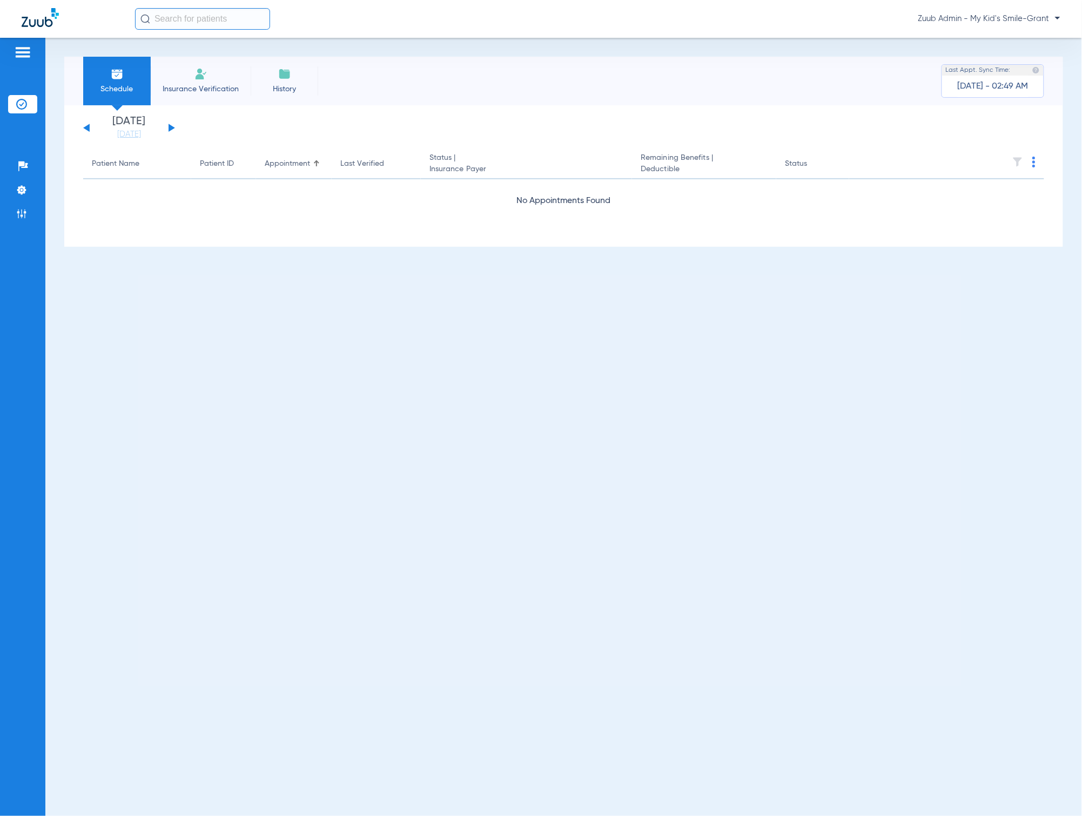
click at [198, 26] on input "text" at bounding box center [202, 19] width 135 height 22
paste input "14138879W"
click at [229, 12] on input "14138879W" at bounding box center [202, 19] width 135 height 22
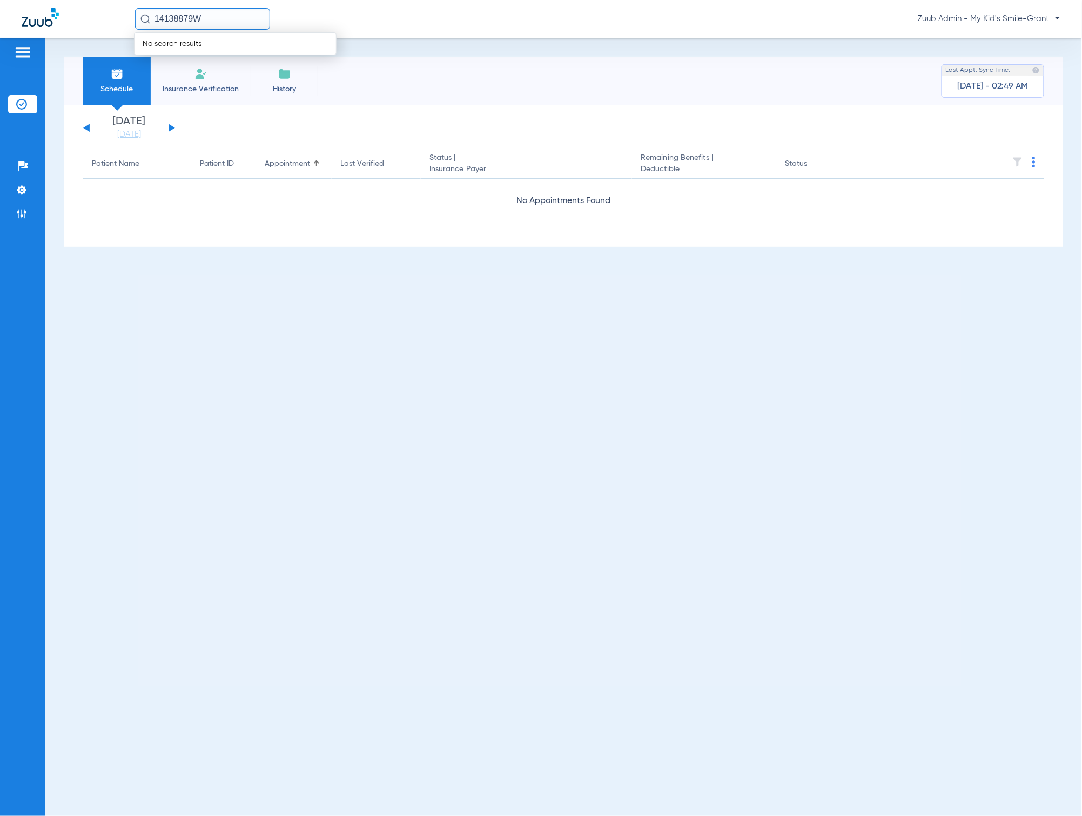
paste input "[PERSON_NAME]"
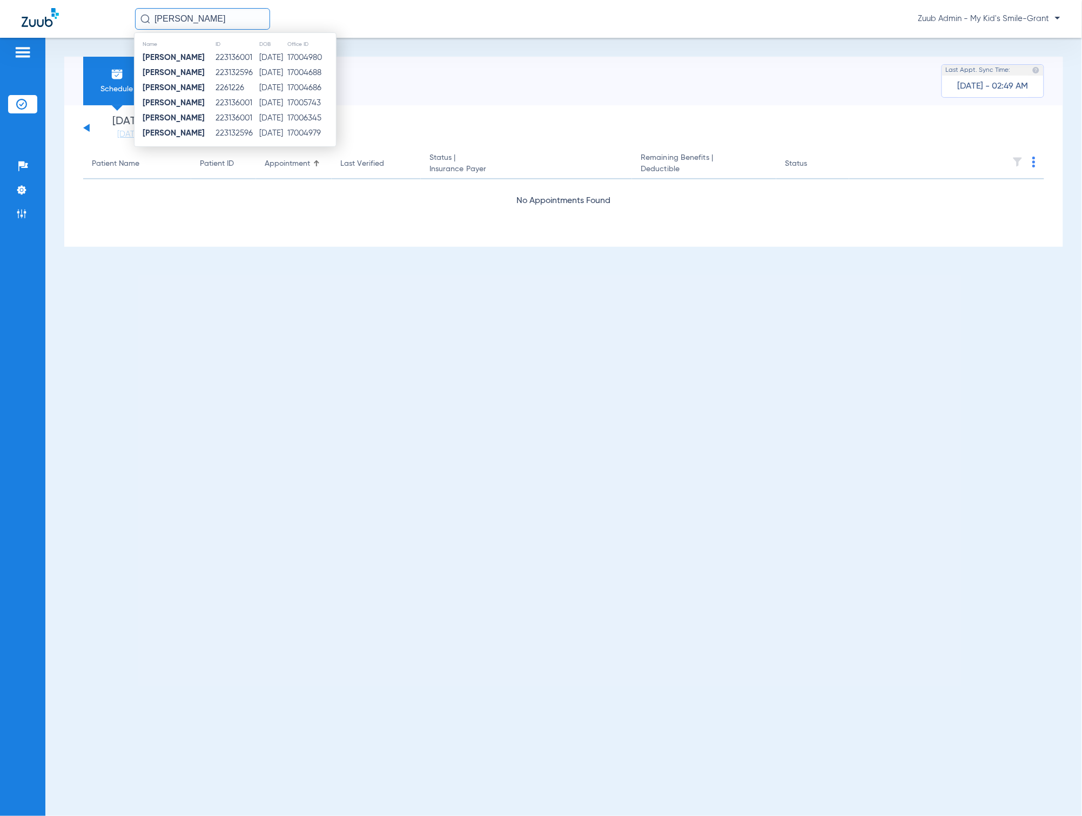
type input "[PERSON_NAME]"
click at [199, 241] on div "[DATE] [DATE] [DATE] [DATE] [DATE] [DATE] [DATE] [DATE] [DATE] [DATE] [DATE] [D…" at bounding box center [563, 175] width 998 height 141
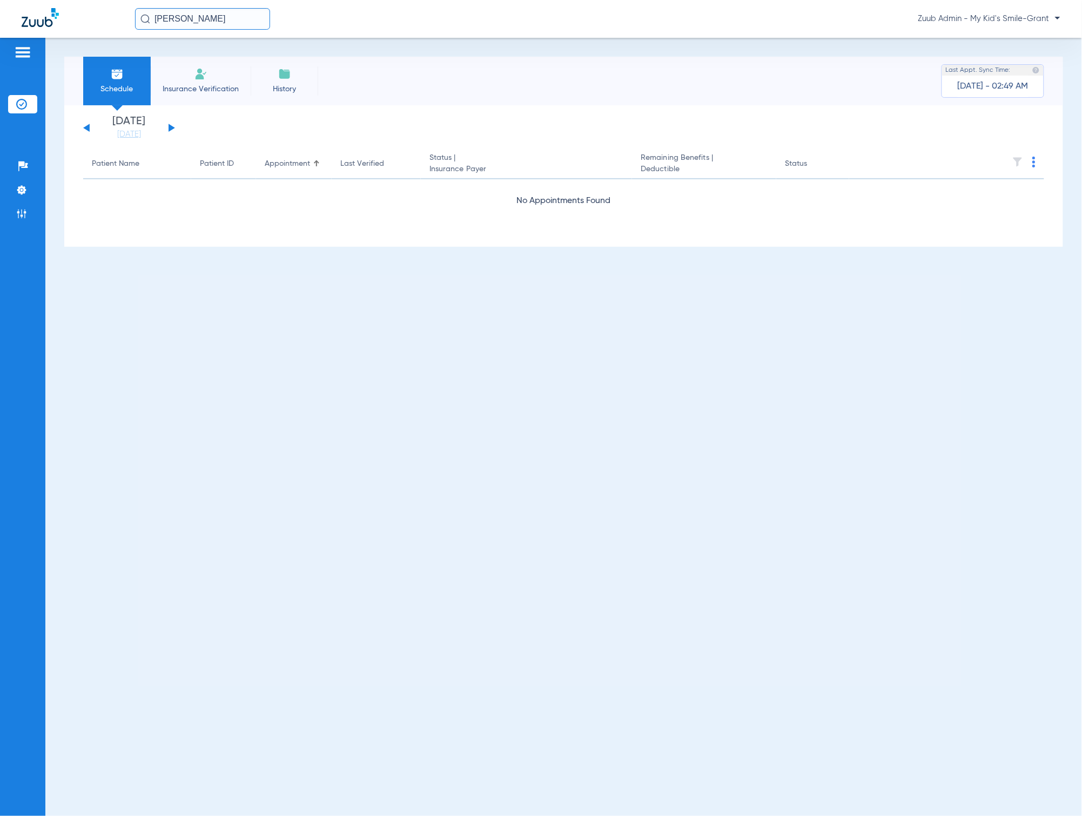
click at [126, 140] on div "[DATE] [DATE] [DATE] [DATE] [DATE] [DATE] [DATE] [DATE] [DATE] [DATE] [DATE] [D…" at bounding box center [563, 175] width 998 height 141
click at [126, 138] on link "[DATE]" at bounding box center [129, 134] width 65 height 11
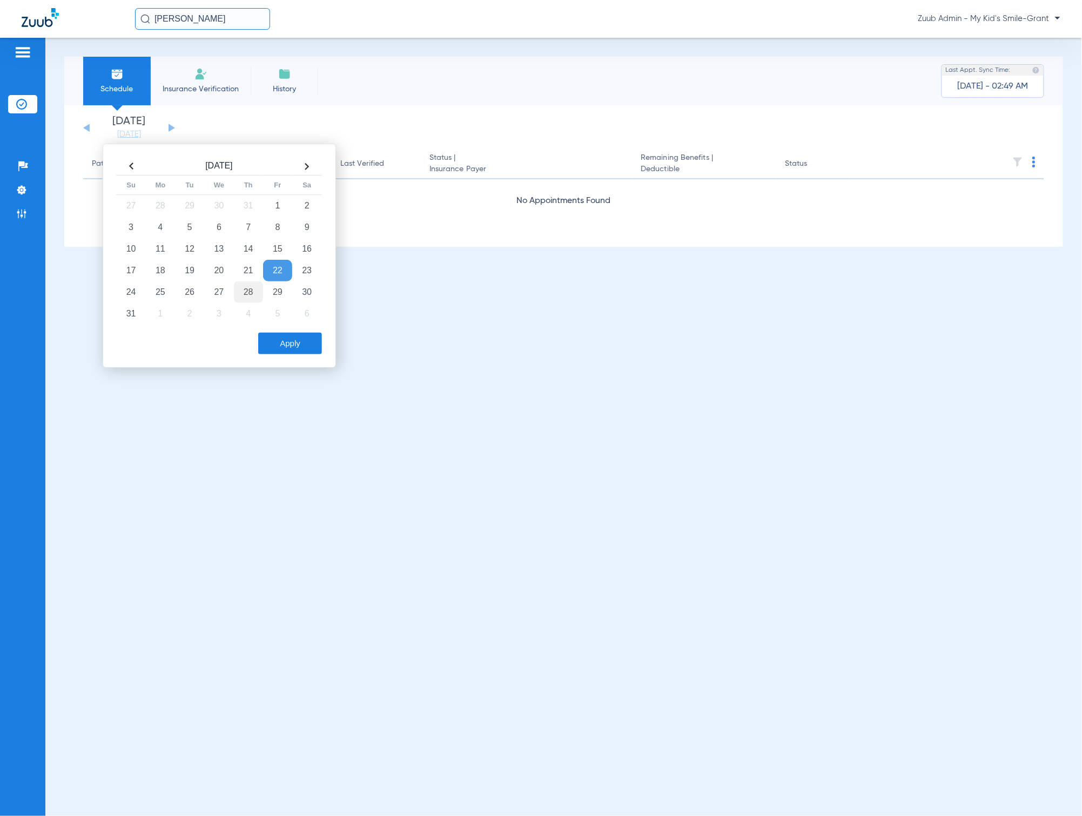
click at [254, 299] on td "28" at bounding box center [248, 292] width 29 height 22
click at [281, 344] on button "Apply" at bounding box center [290, 344] width 64 height 22
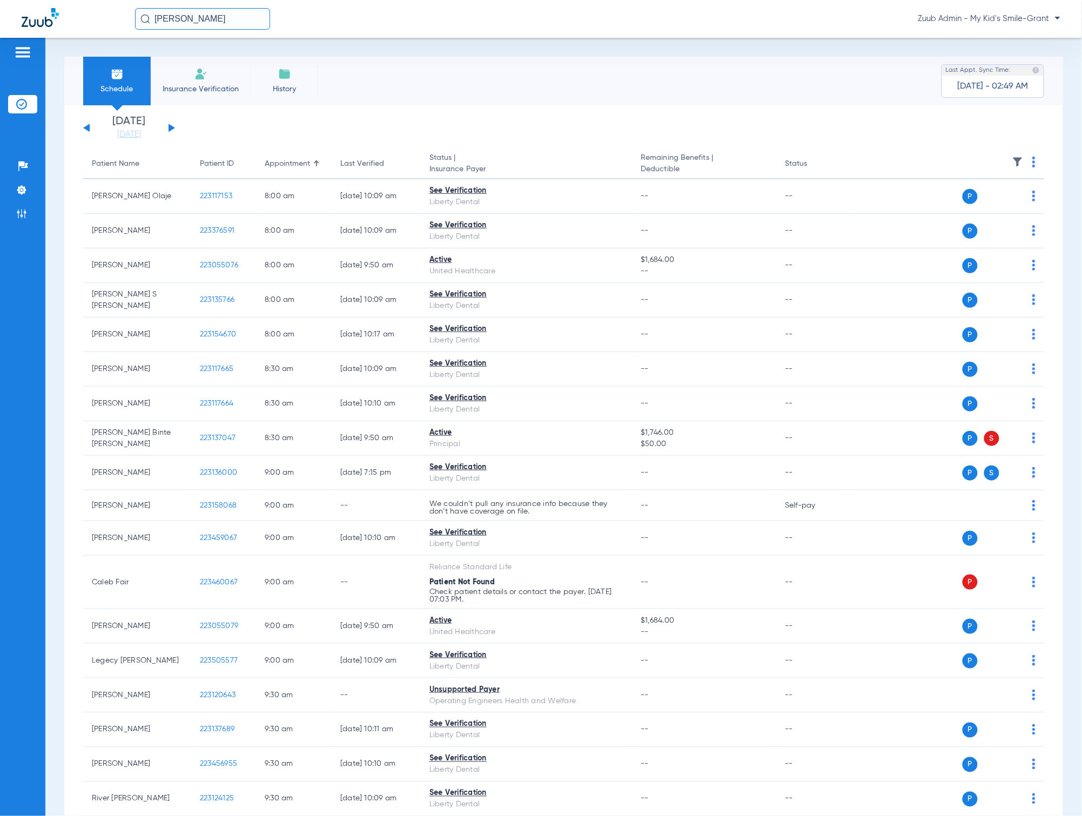
click at [1012, 159] on img at bounding box center [1017, 162] width 11 height 11
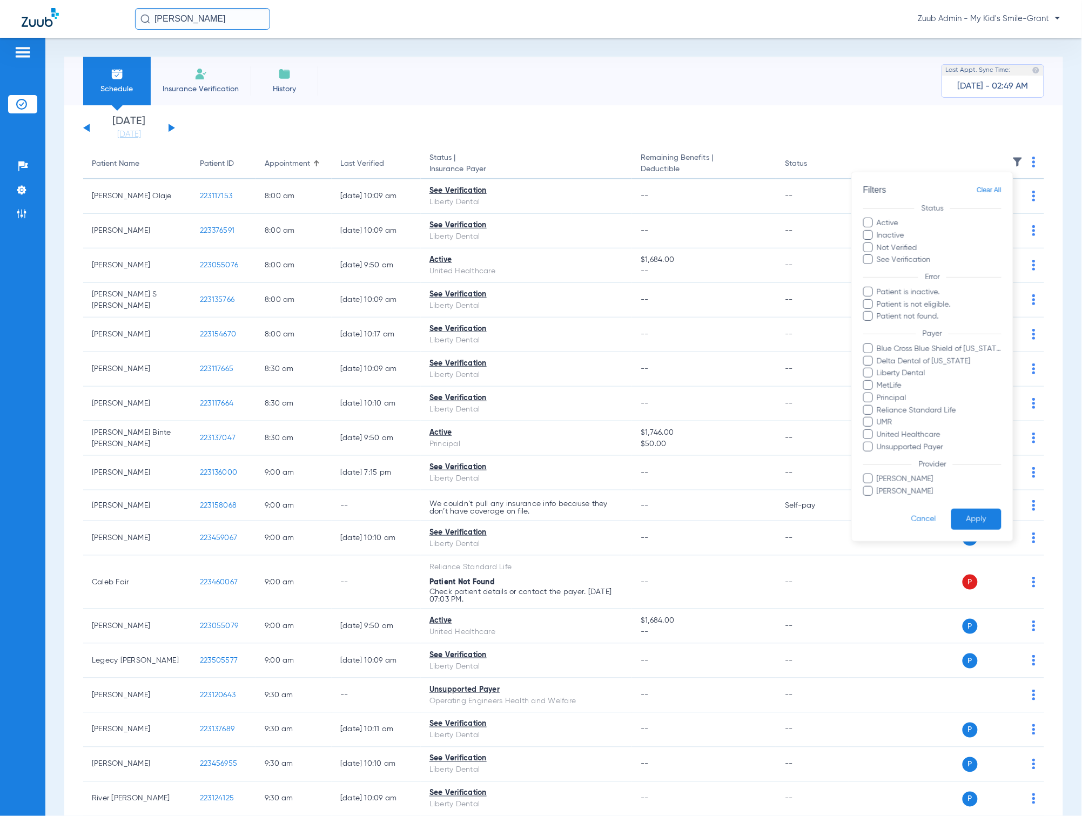
click at [729, 229] on div at bounding box center [541, 408] width 1082 height 816
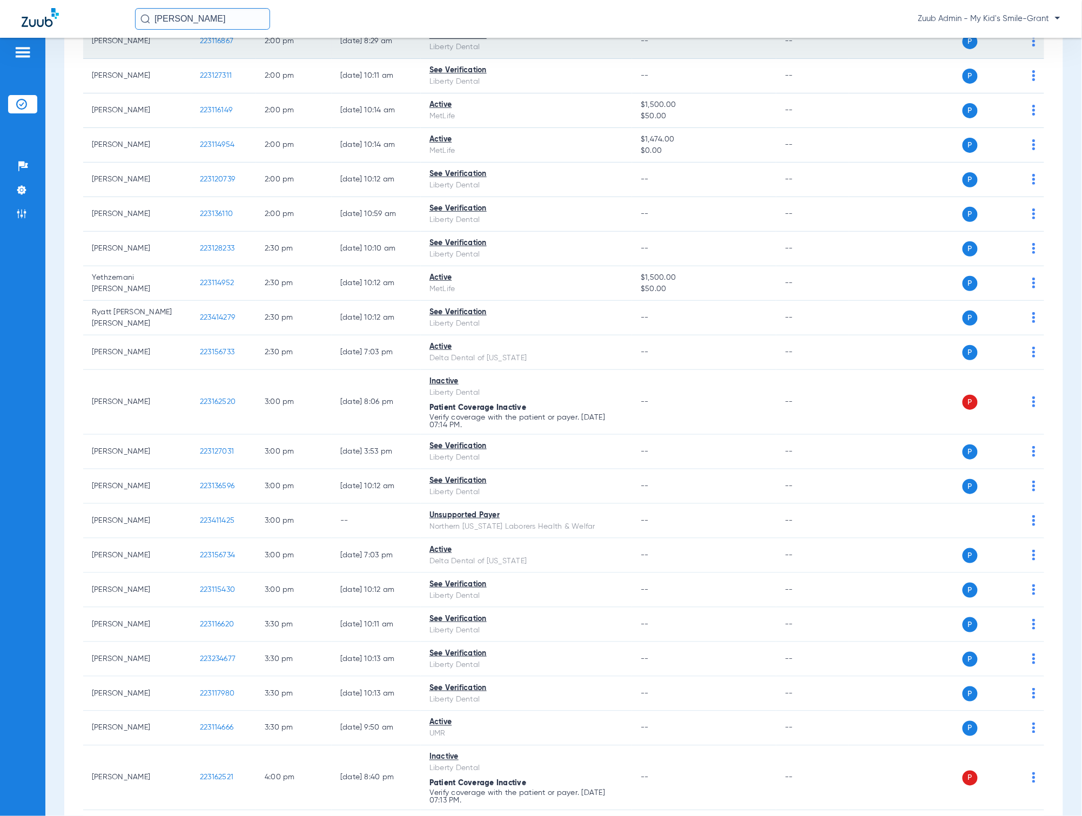
scroll to position [1179, 0]
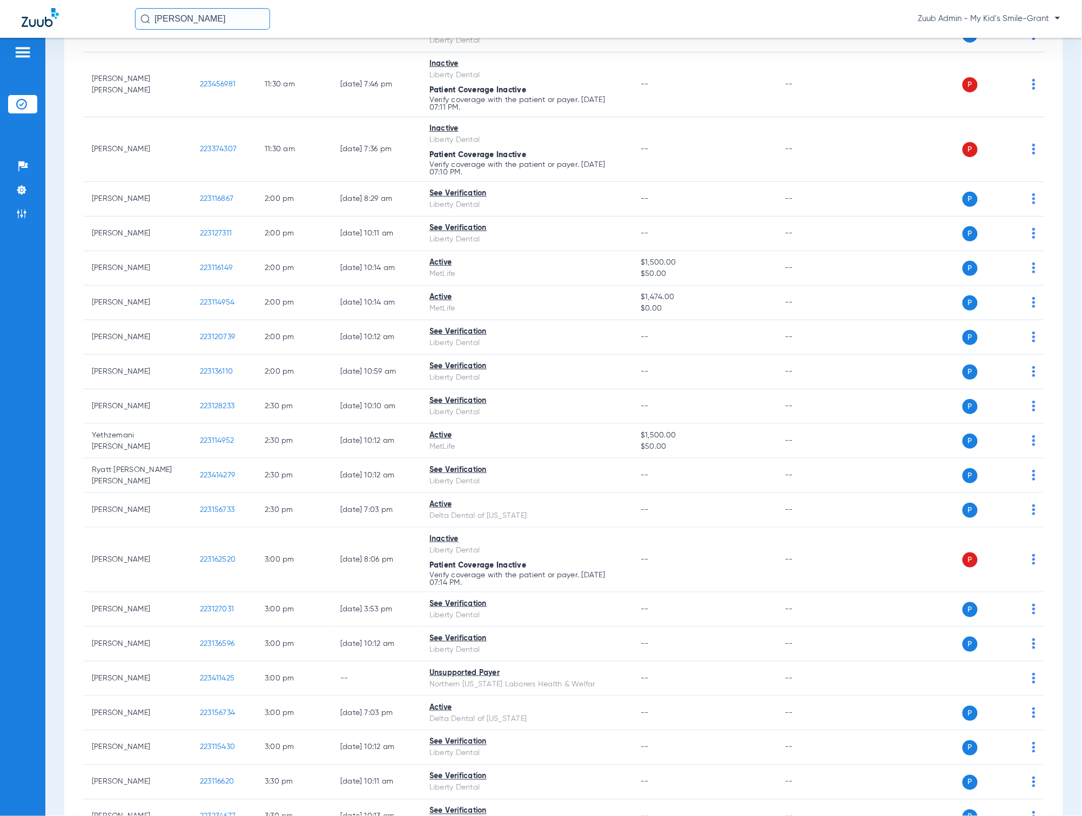
click at [253, 21] on input "[PERSON_NAME]" at bounding box center [202, 19] width 135 height 22
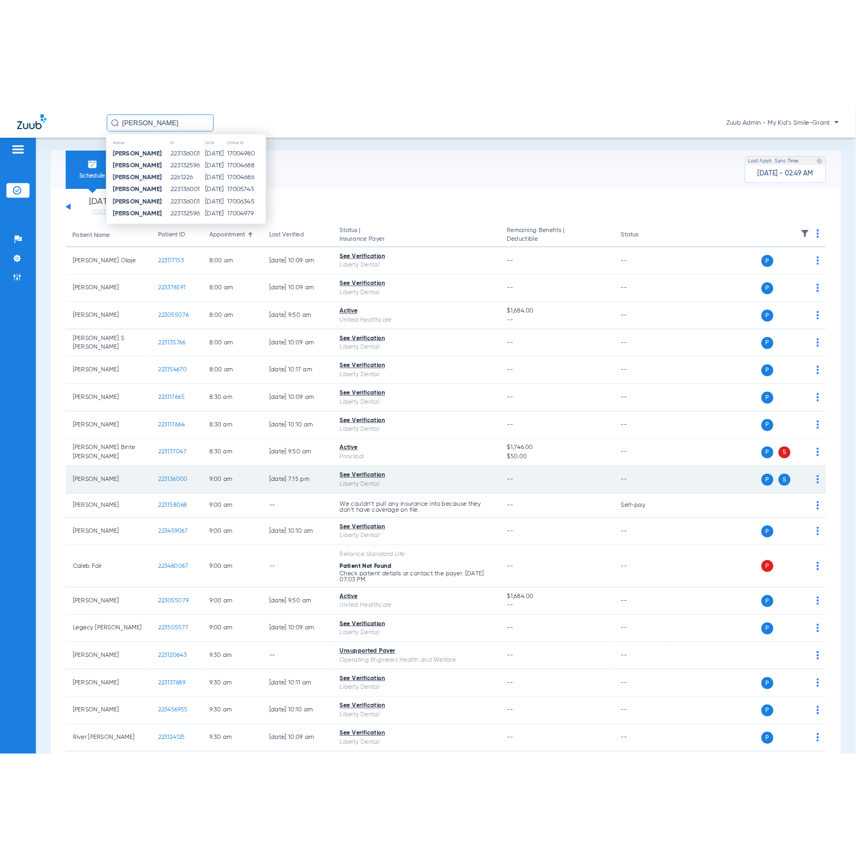
scroll to position [3, 0]
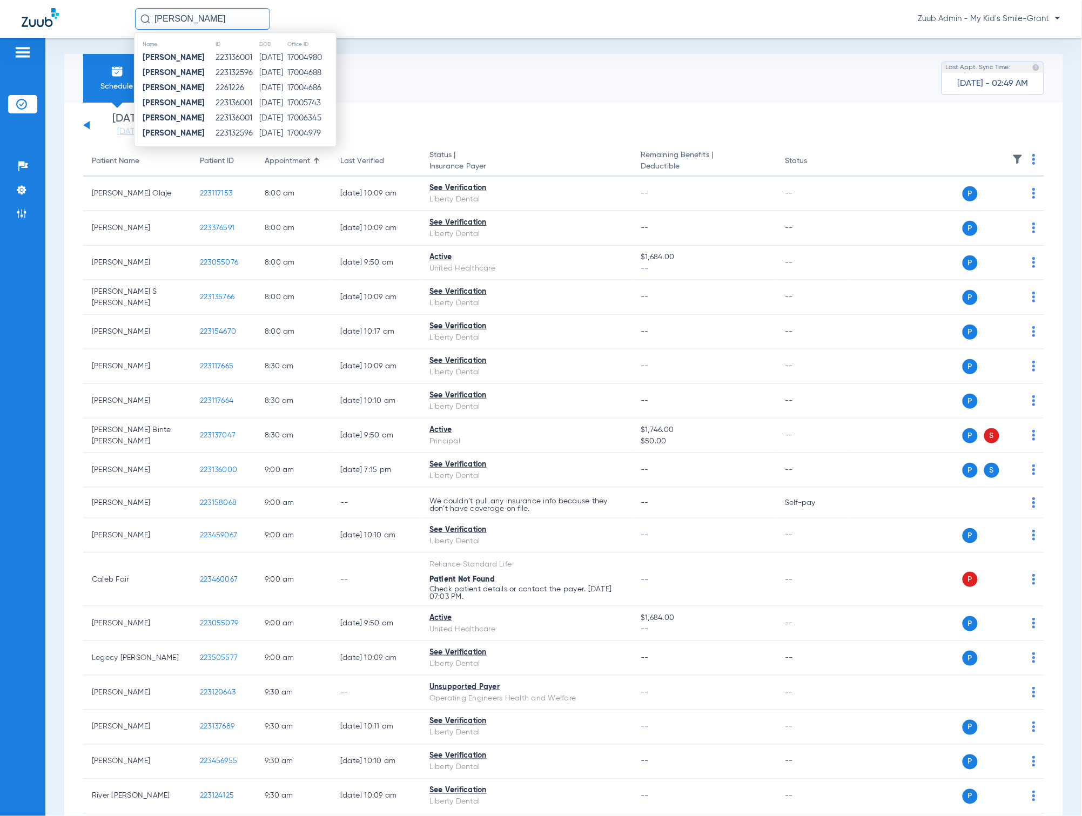
click at [534, 89] on div "Schedule Insurance Verification History Last Appt. Sync Time: Today - 02:49 AM" at bounding box center [563, 78] width 998 height 49
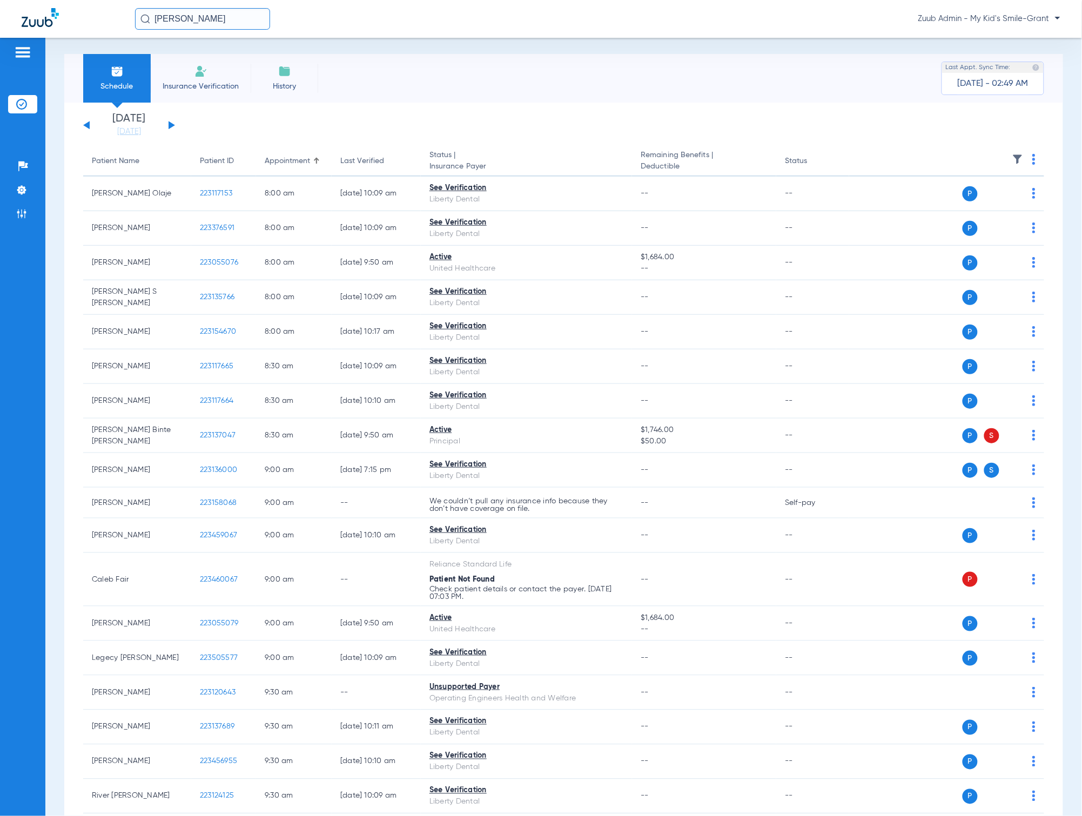
click at [534, 89] on div "Schedule Insurance Verification History Last Appt. Sync Time: Today - 02:49 AM" at bounding box center [563, 78] width 998 height 49
click at [232, 16] on input "[PERSON_NAME]" at bounding box center [202, 19] width 135 height 22
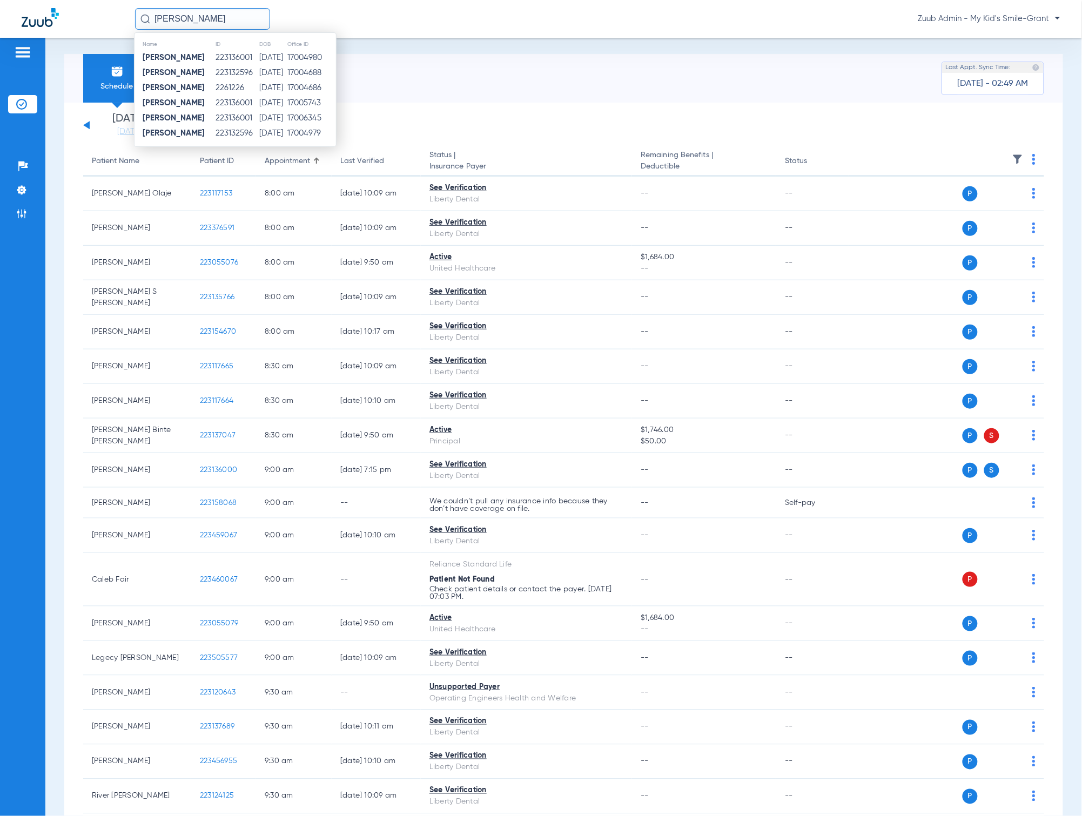
click at [232, 16] on input "[PERSON_NAME]" at bounding box center [202, 19] width 135 height 22
type input "223136001"
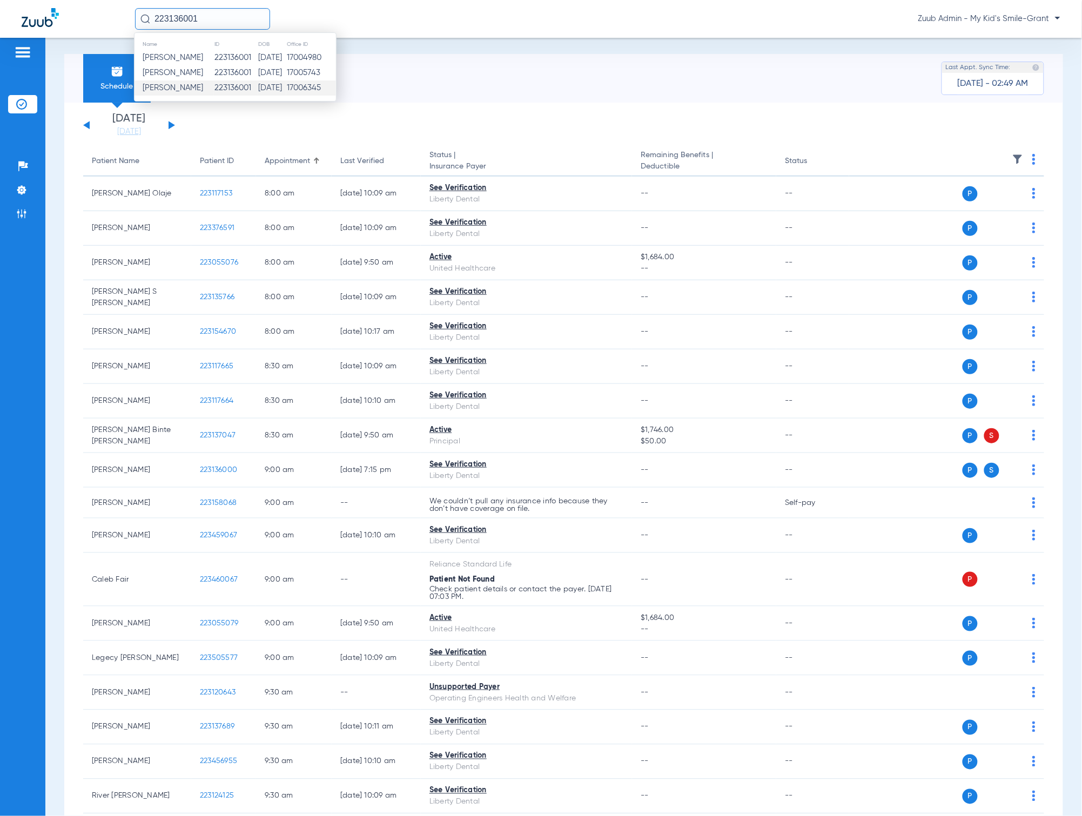
click at [219, 83] on td "223136001" at bounding box center [236, 87] width 44 height 15
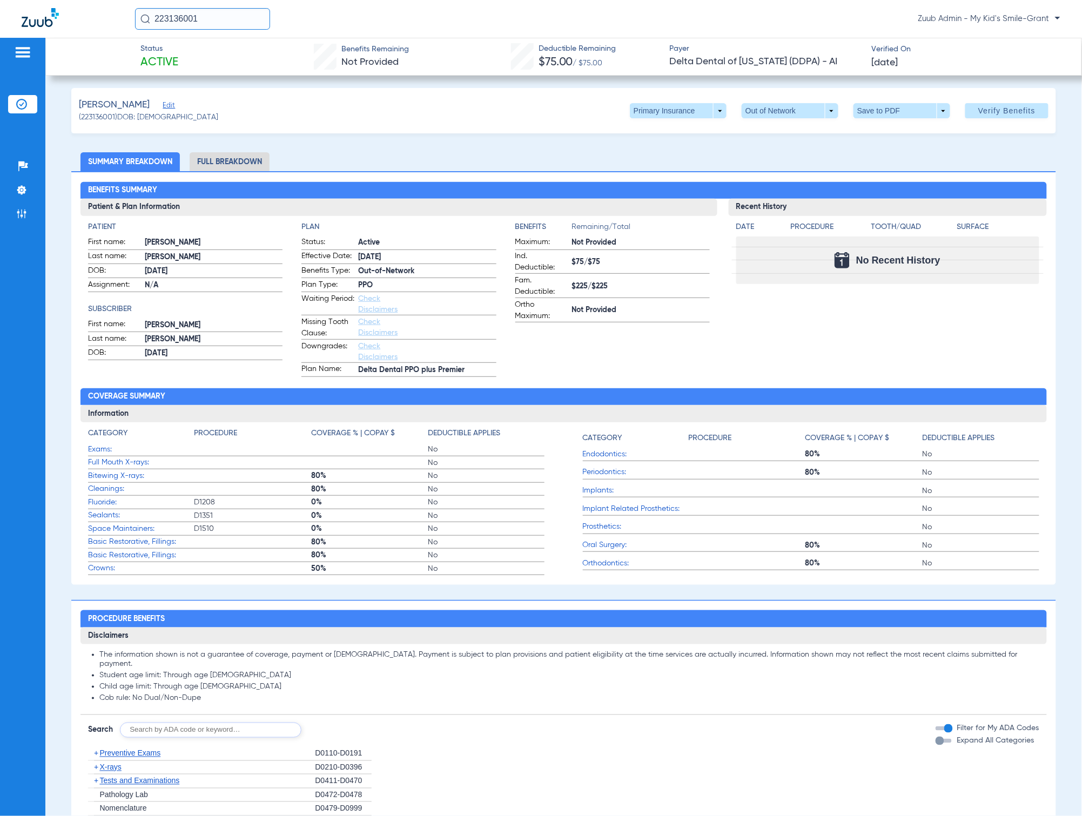
click at [224, 158] on li "Full Breakdown" at bounding box center [230, 161] width 80 height 19
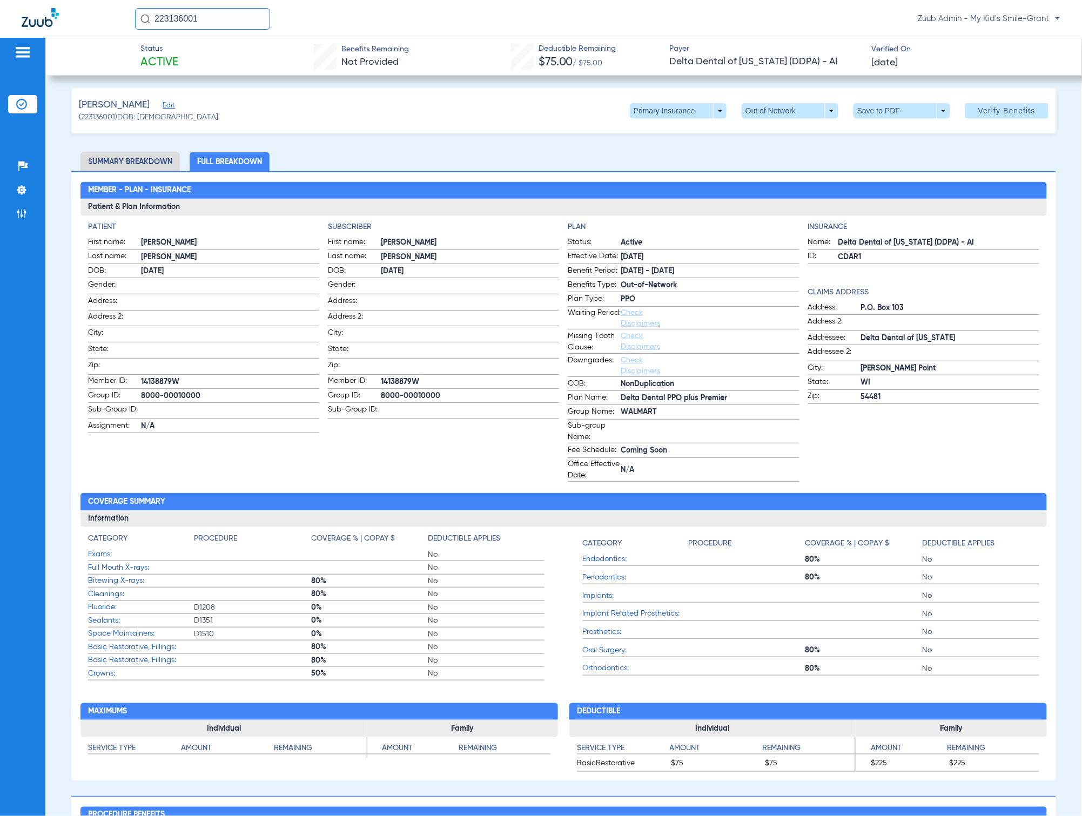
click at [172, 106] on span "Edit" at bounding box center [168, 107] width 10 height 10
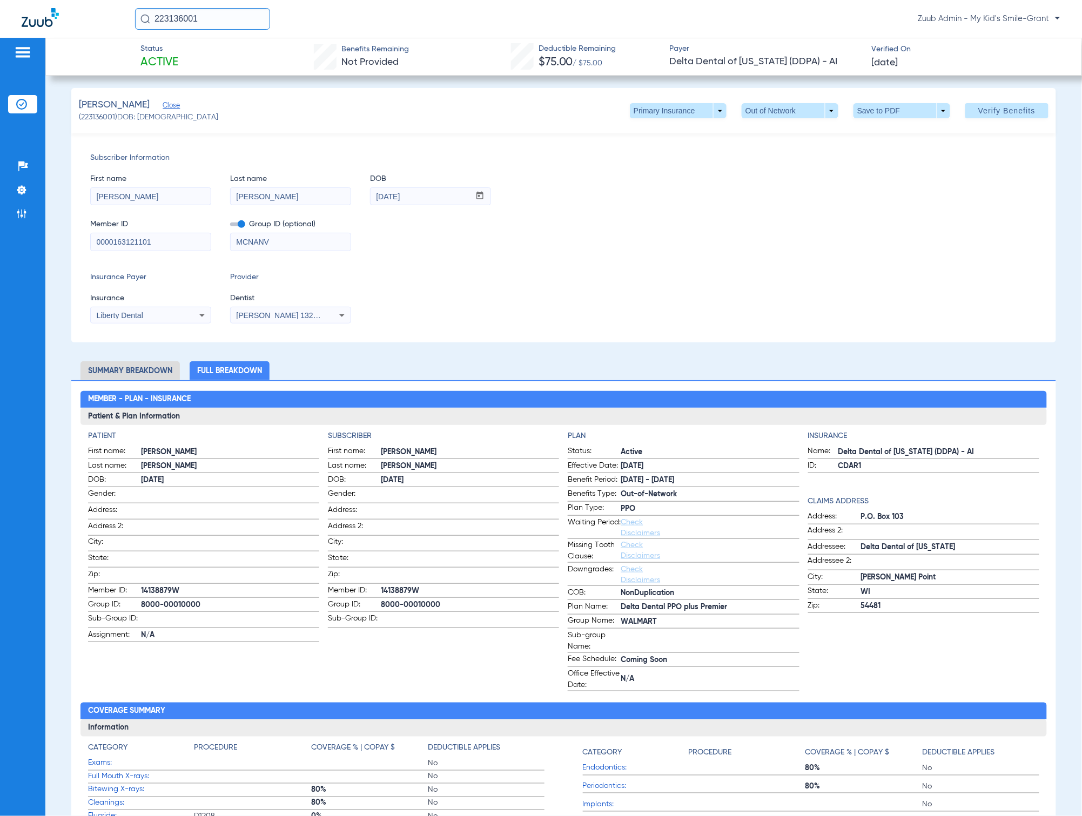
click at [314, 200] on input "[PERSON_NAME]" at bounding box center [291, 196] width 120 height 17
click at [181, 201] on input "[PERSON_NAME]" at bounding box center [151, 196] width 120 height 17
click at [970, 116] on span at bounding box center [1006, 111] width 83 height 26
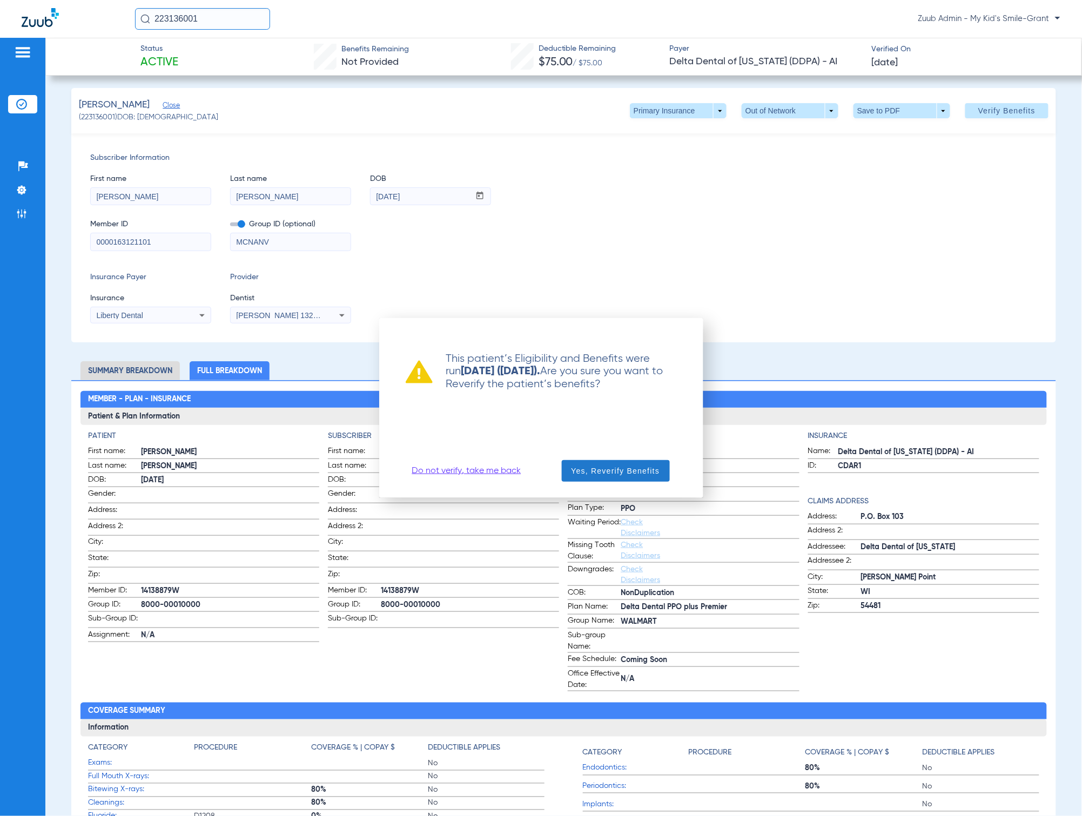
click at [618, 478] on span "button" at bounding box center [616, 471] width 108 height 26
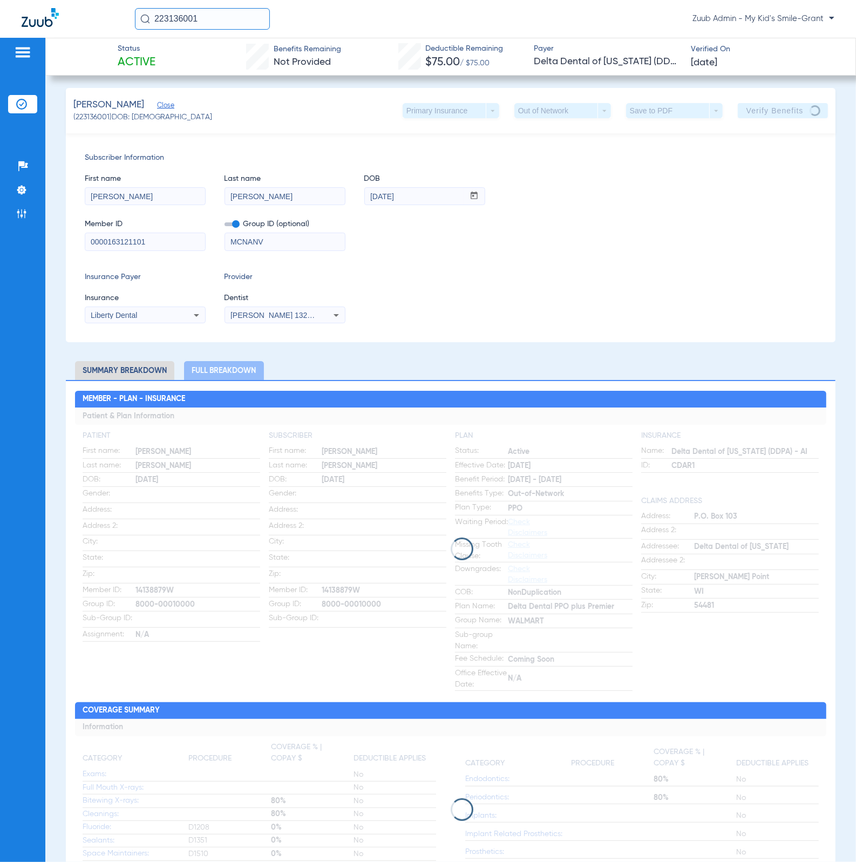
scroll to position [3, 0]
click at [89, 115] on span "(223136001) DOB: 05/24/2012" at bounding box center [142, 117] width 139 height 11
copy span "223136001"
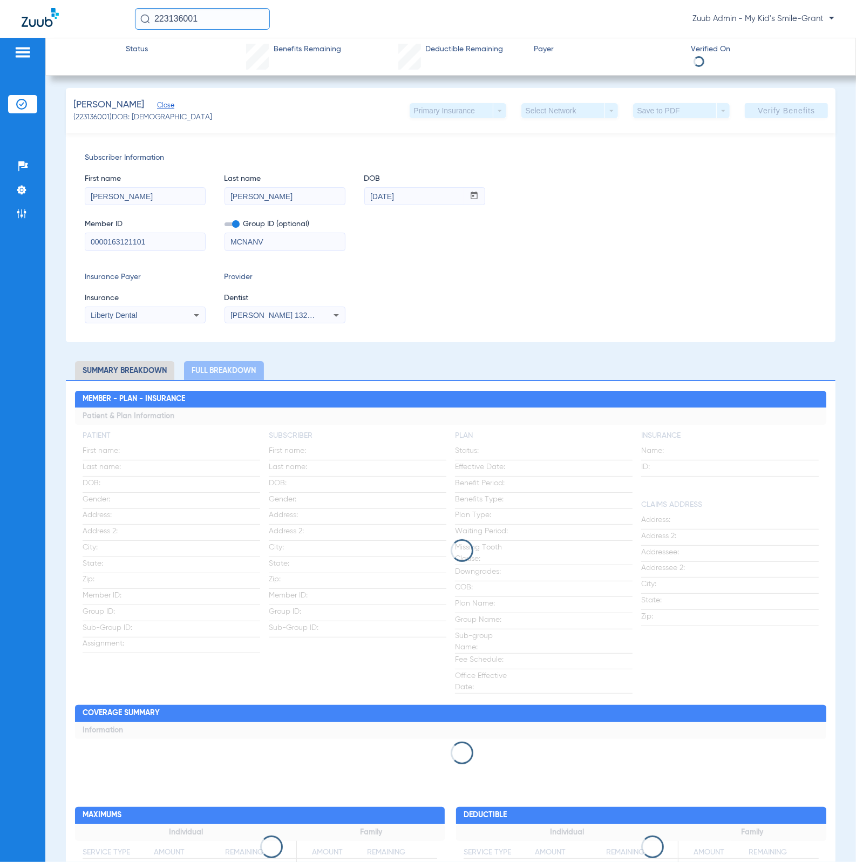
scroll to position [0, 0]
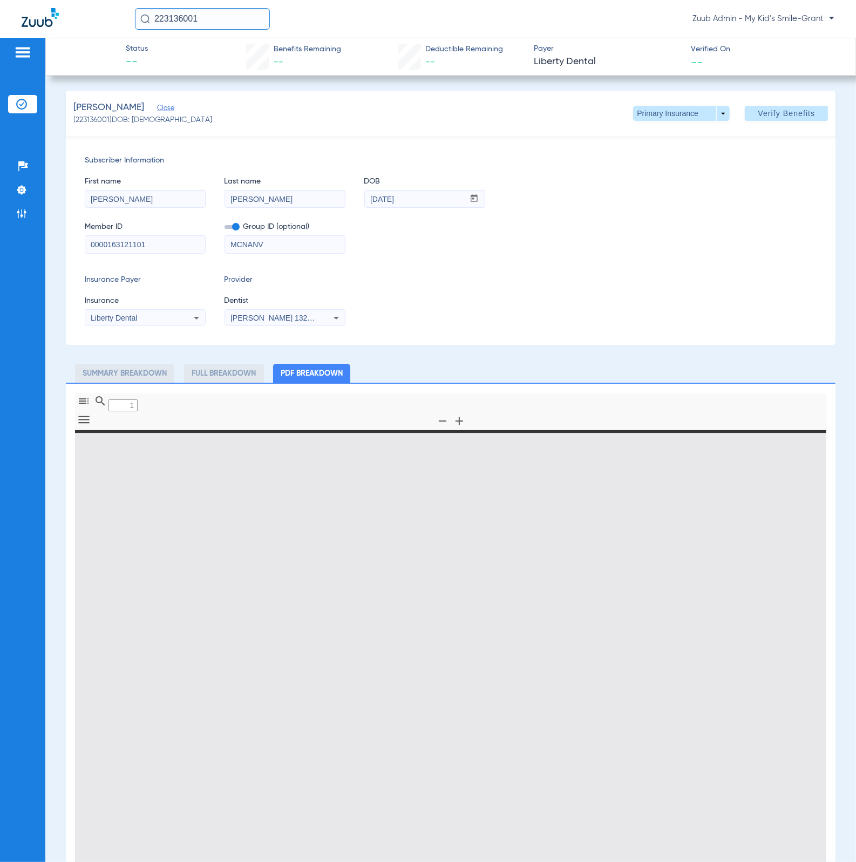
type input "0"
select select "page-width"
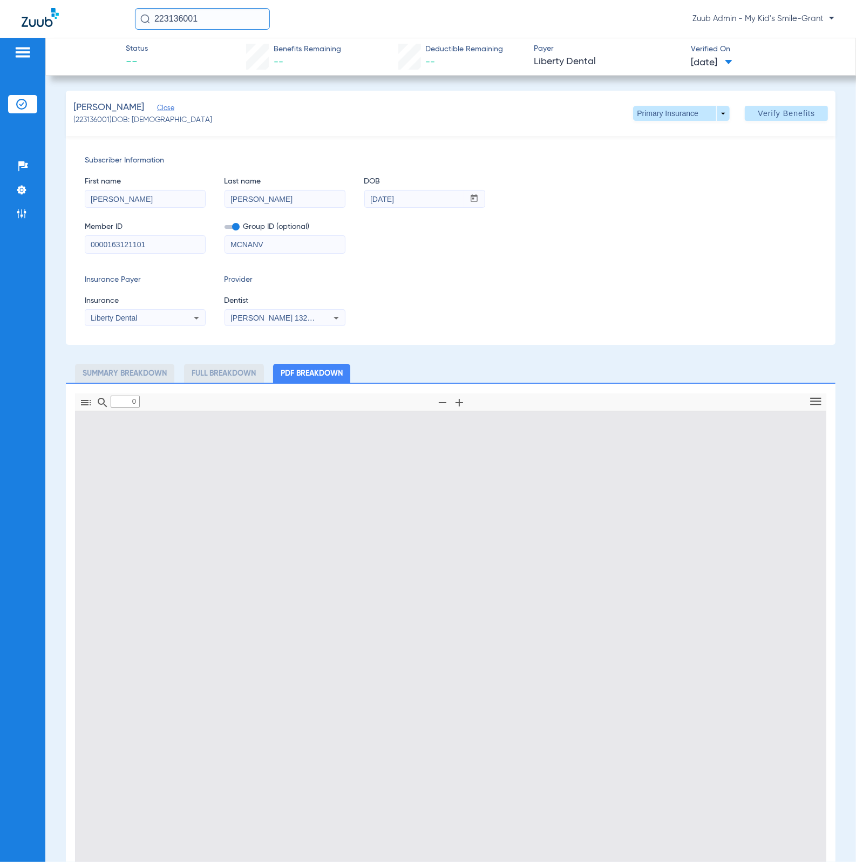
type input "1"
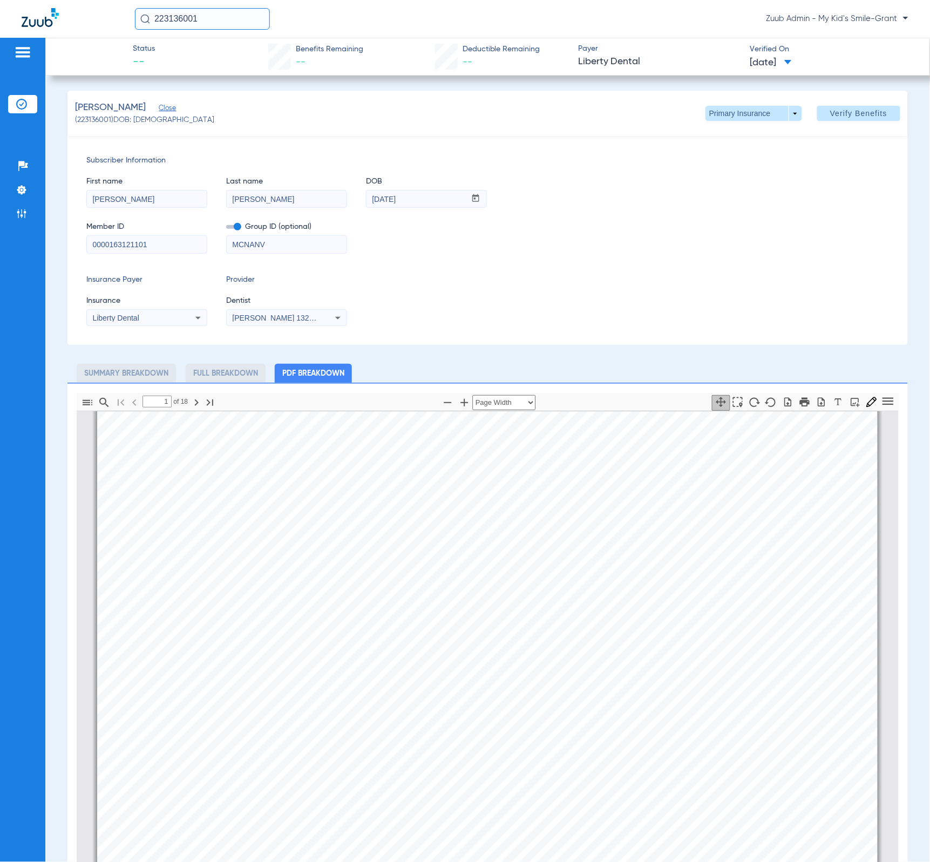
scroll to position [5, 0]
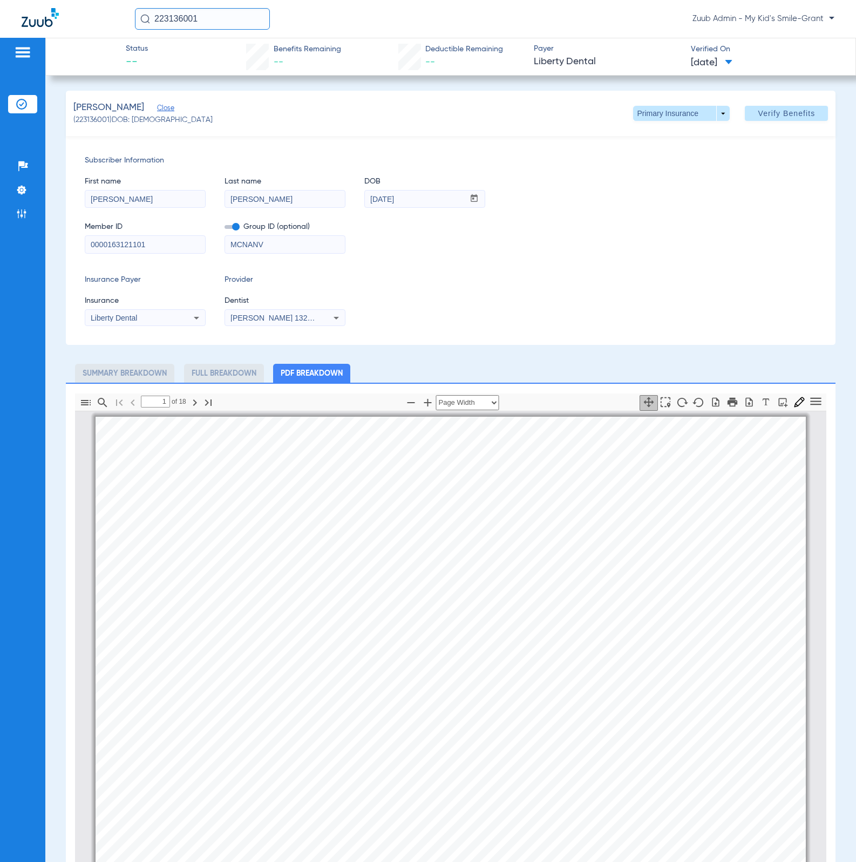
select select "page-width"
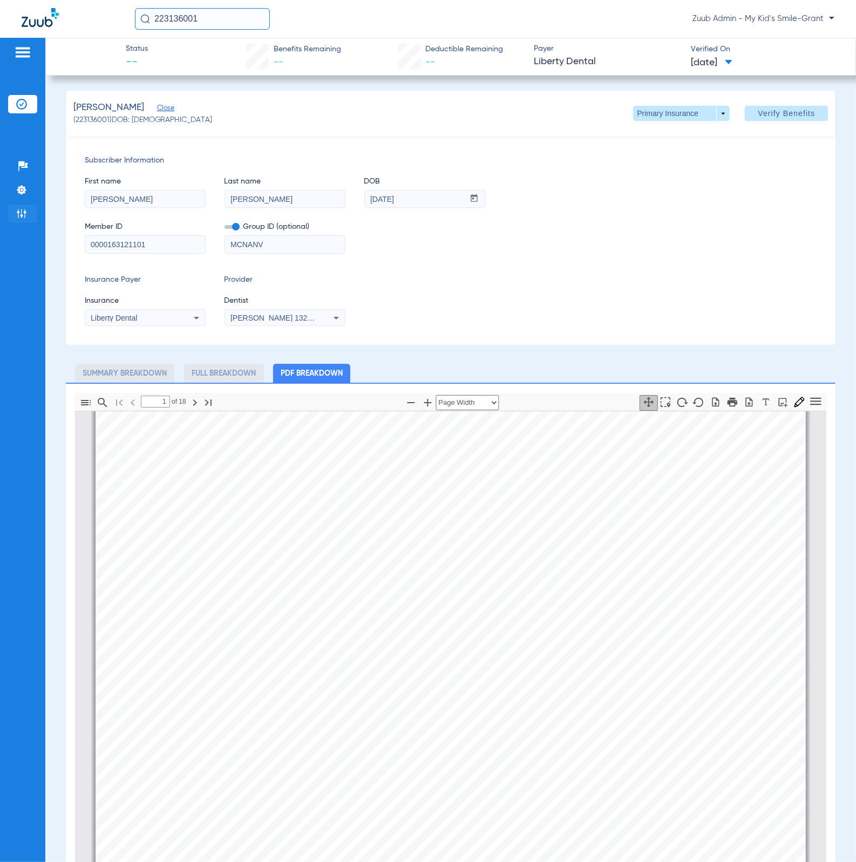
click at [26, 207] on li "Admin" at bounding box center [22, 214] width 29 height 18
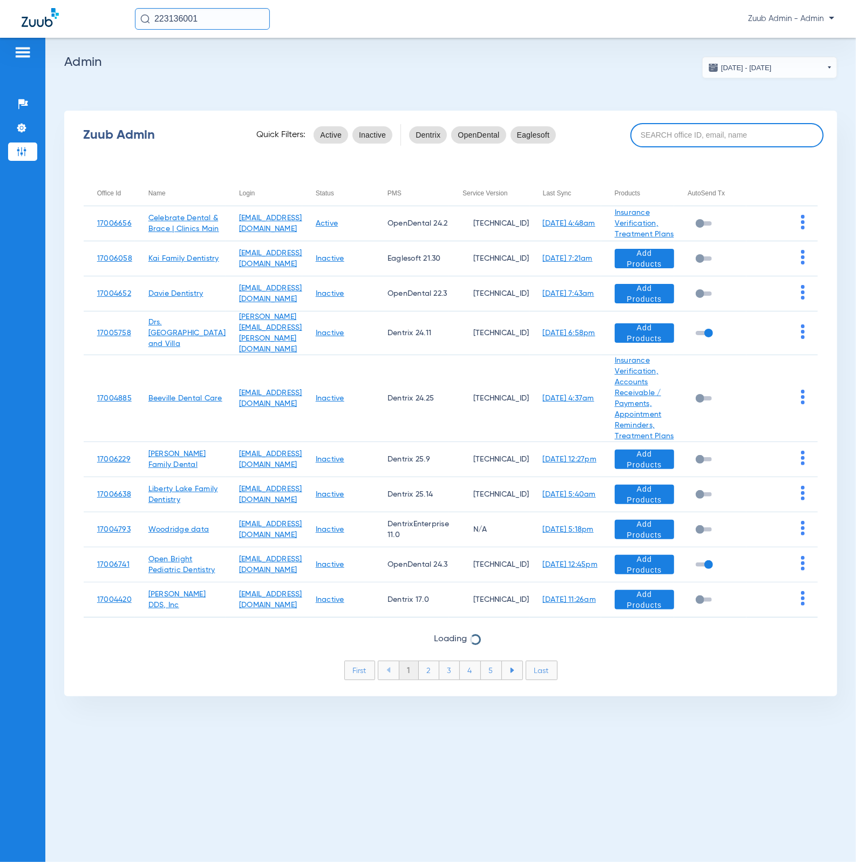
click at [704, 139] on input at bounding box center [727, 135] width 193 height 24
paste input "17006759"
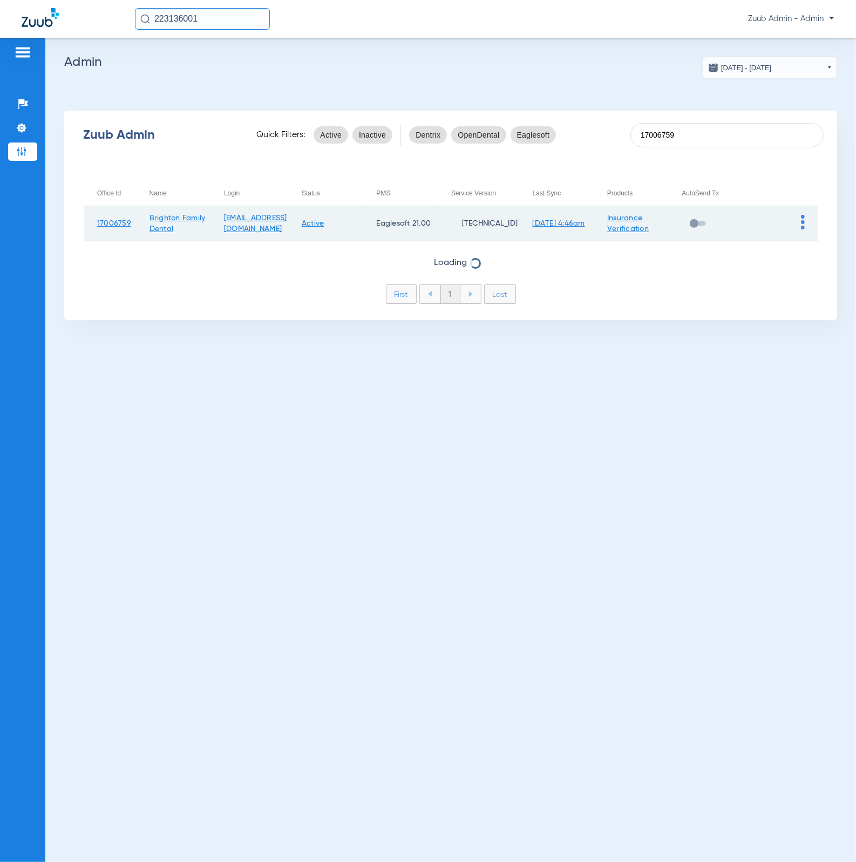
type input "17006759"
click at [807, 224] on td at bounding box center [781, 223] width 75 height 35
click at [804, 222] on img at bounding box center [803, 222] width 4 height 15
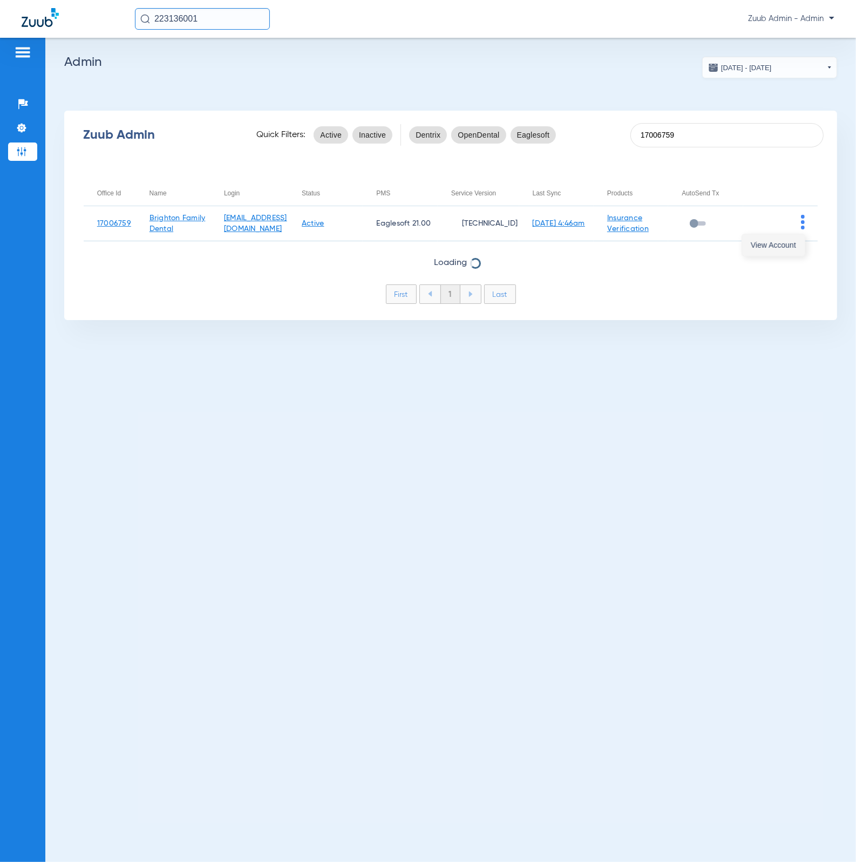
click at [797, 245] on button "View Account" at bounding box center [773, 245] width 63 height 22
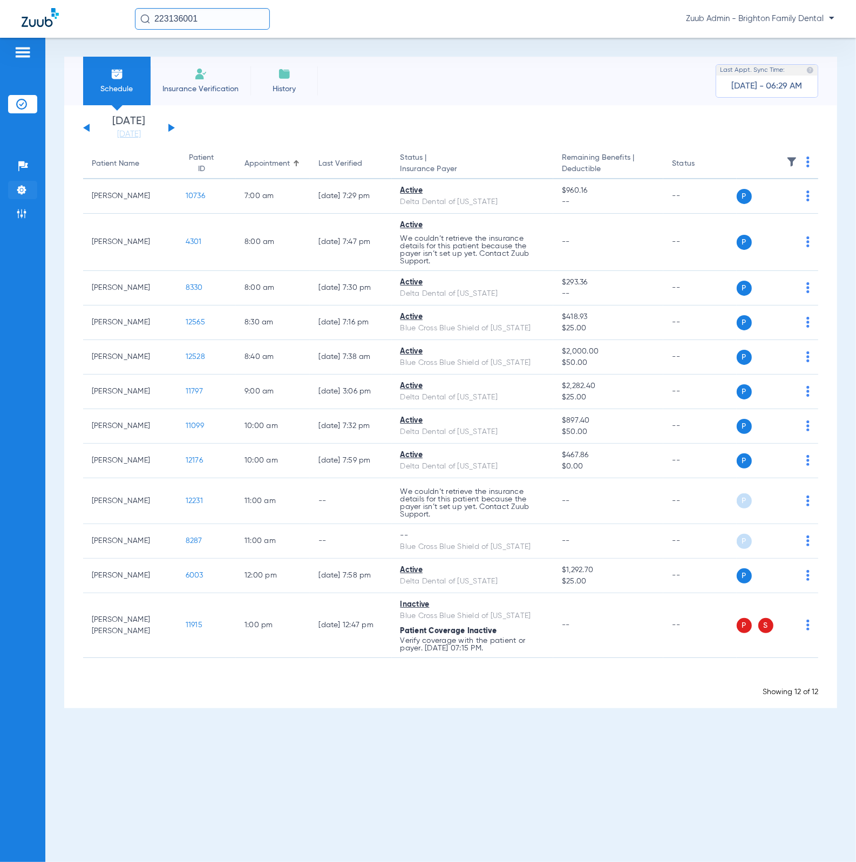
click at [21, 192] on img at bounding box center [21, 190] width 11 height 11
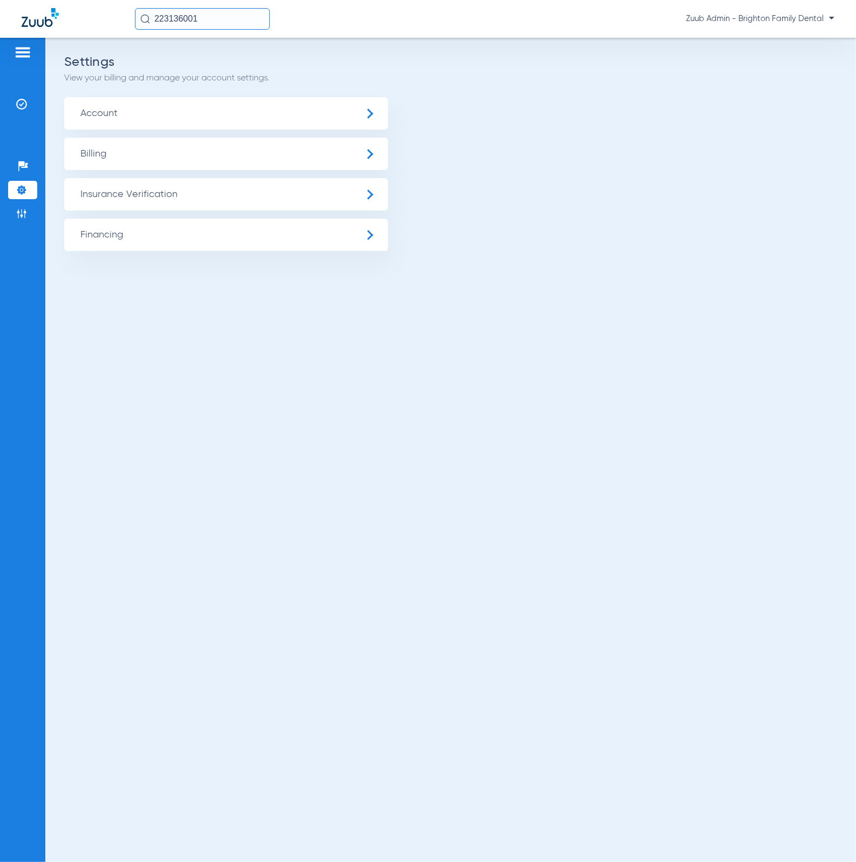
click at [186, 210] on span "Insurance Verification" at bounding box center [226, 194] width 324 height 32
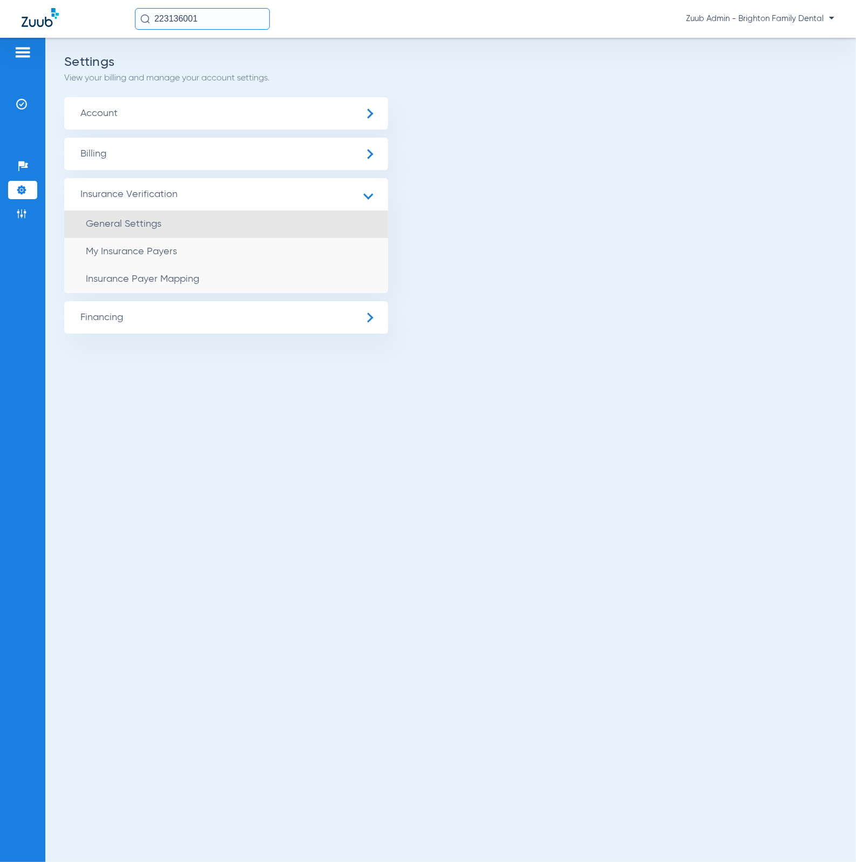
click at [186, 237] on li "General Settings" at bounding box center [226, 225] width 324 height 28
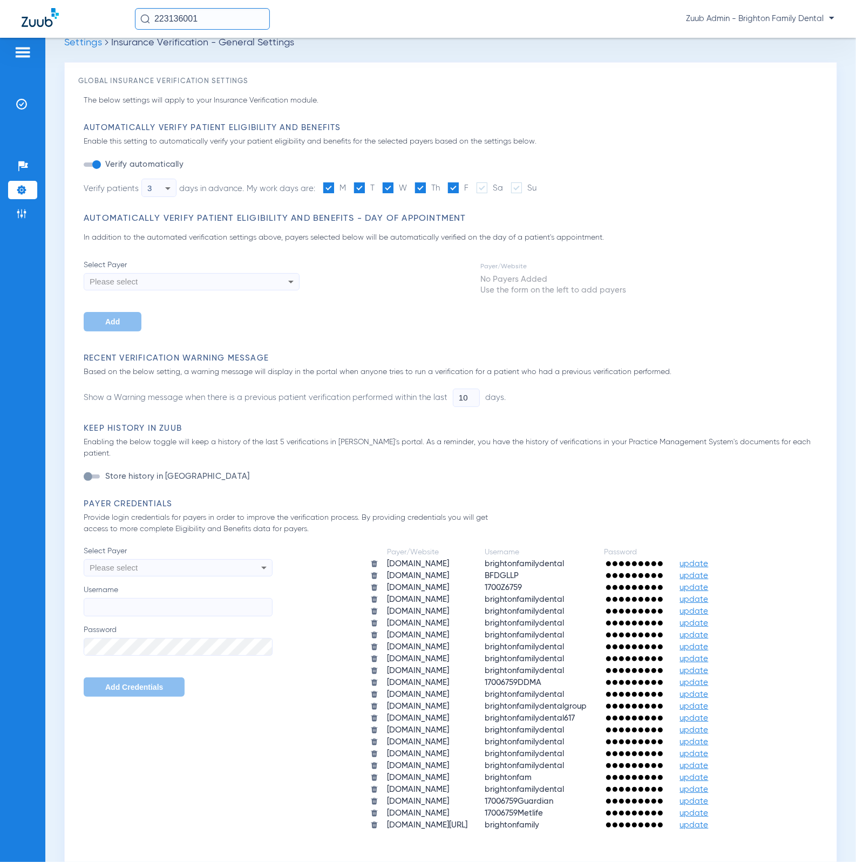
scroll to position [20, 0]
click at [370, 571] on img at bounding box center [374, 575] width 8 height 8
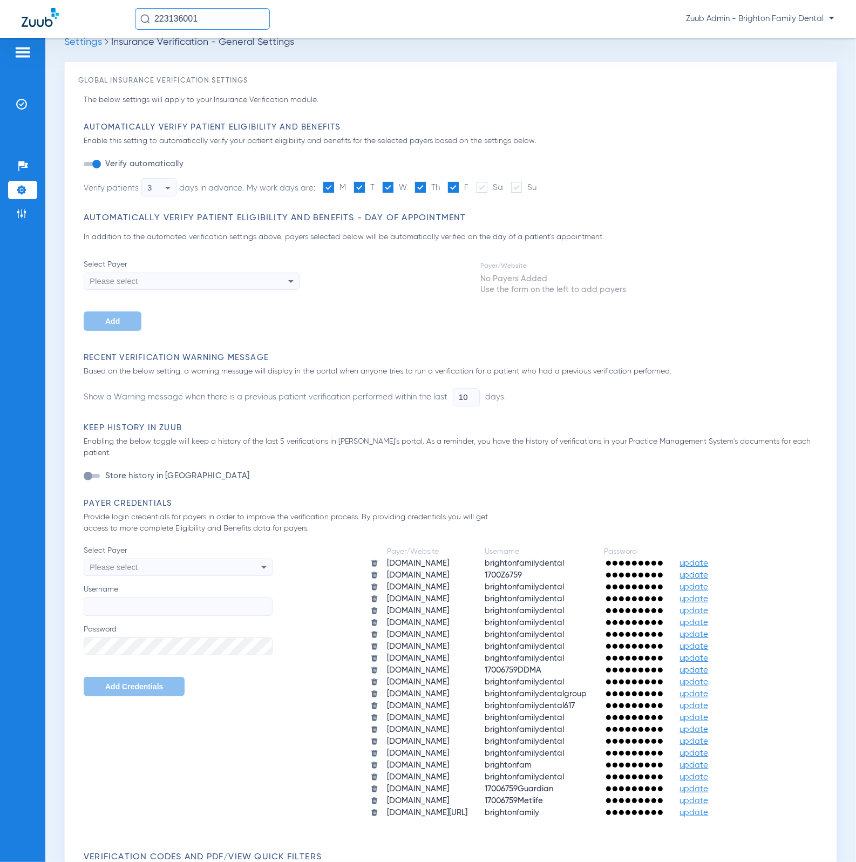
click at [214, 545] on span "Select Payer" at bounding box center [178, 550] width 189 height 11
click at [215, 558] on div "Please select" at bounding box center [160, 567] width 141 height 18
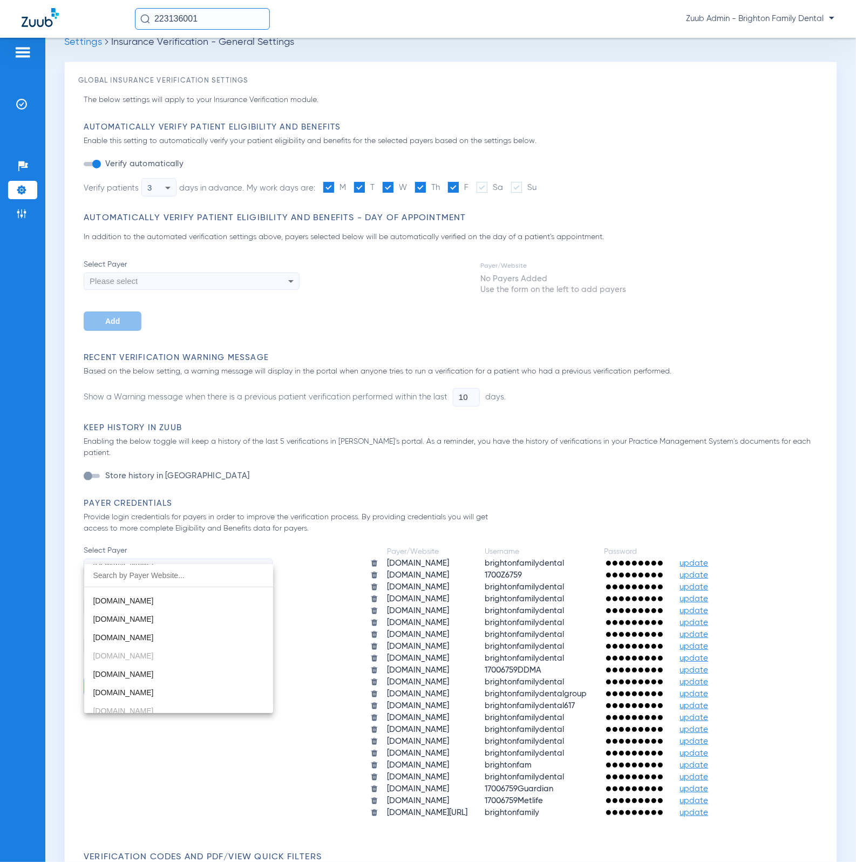
scroll to position [88, 0]
click at [225, 632] on mat-option "[DOMAIN_NAME]" at bounding box center [178, 637] width 189 height 18
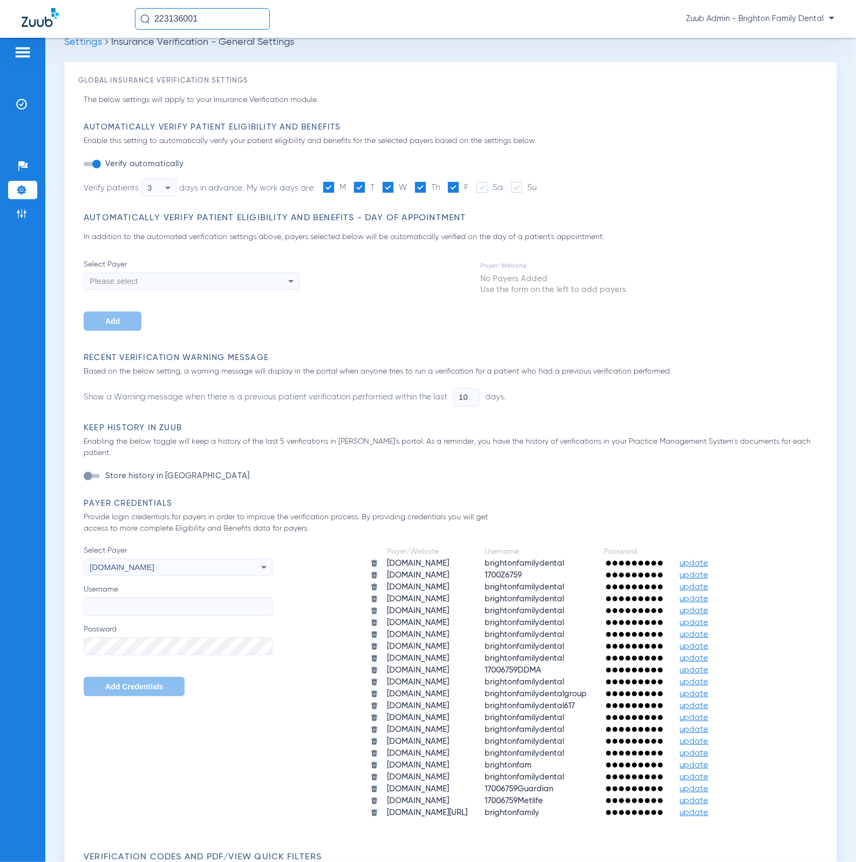
click at [198, 598] on input "Username" at bounding box center [178, 607] width 189 height 18
paste input "BFDGLLP"
type input "BFDGLLP"
click at [187, 624] on label "Password" at bounding box center [178, 640] width 189 height 32
click at [116, 683] on span "Add Credentials" at bounding box center [134, 687] width 58 height 9
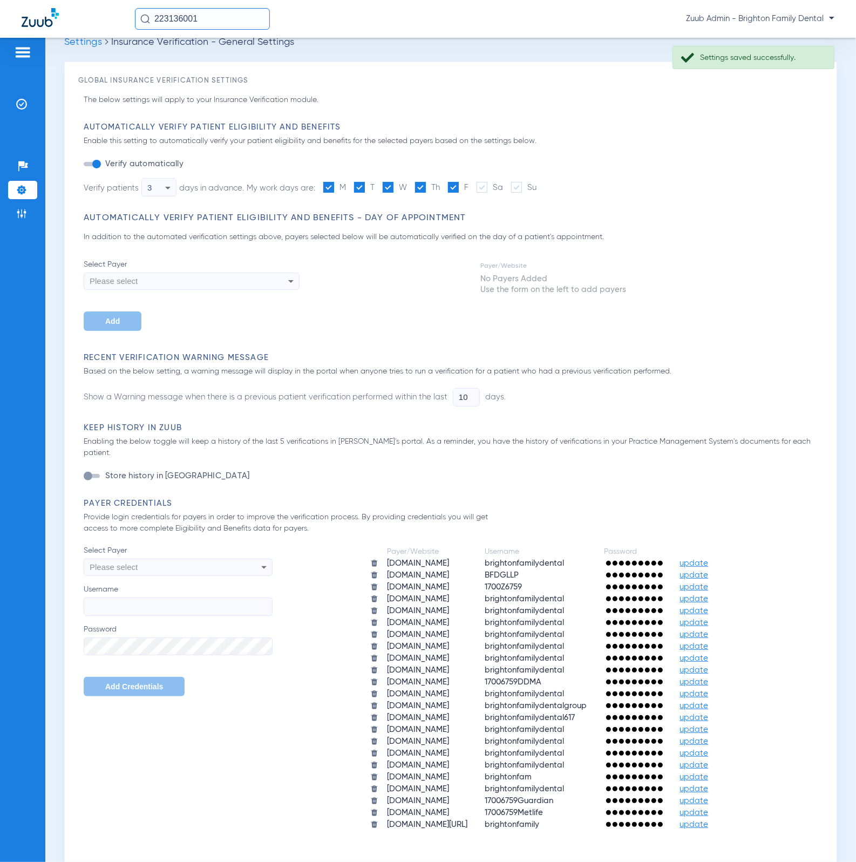
click at [28, 116] on ul "Insurance Verification" at bounding box center [22, 109] width 29 height 29
click at [27, 112] on li "Insurance Verification" at bounding box center [22, 104] width 29 height 18
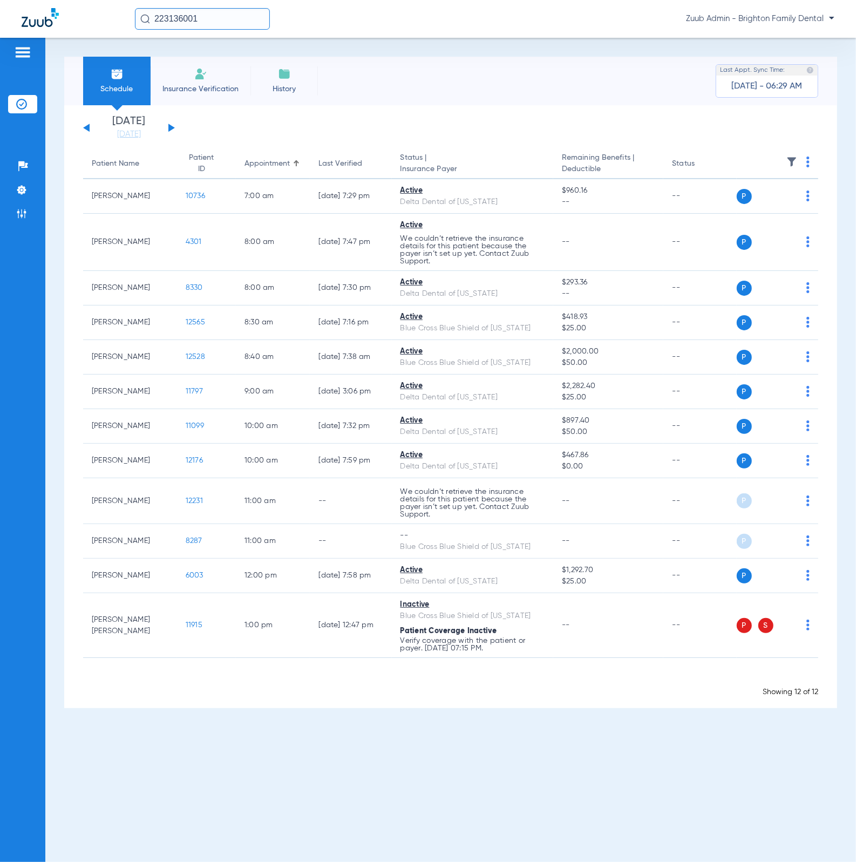
click at [793, 159] on img at bounding box center [792, 162] width 11 height 11
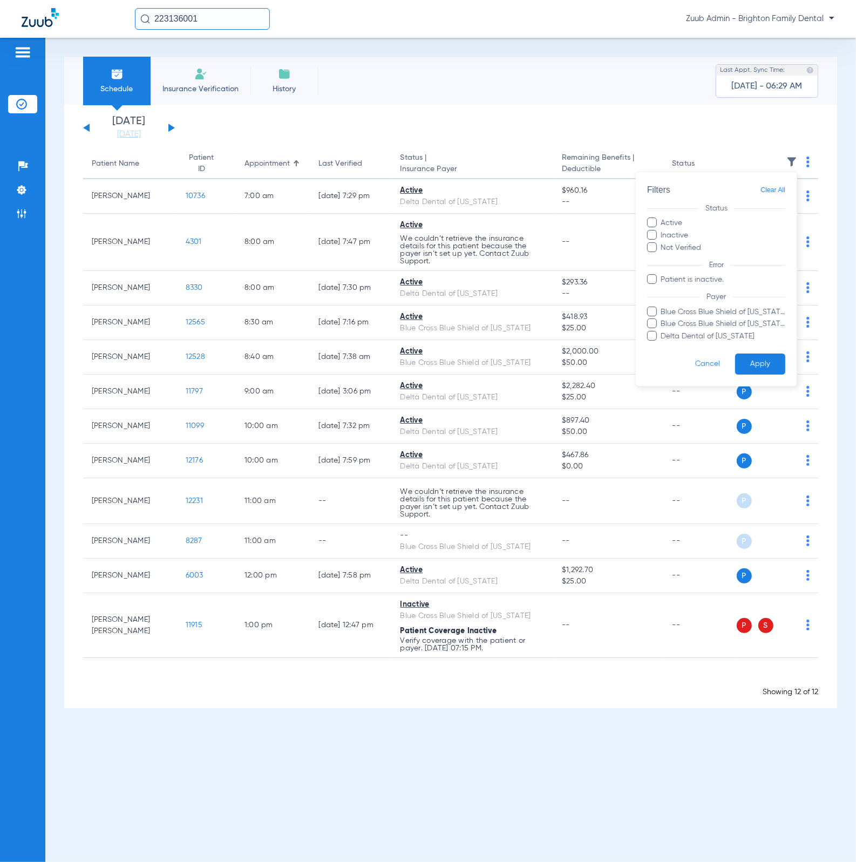
click at [500, 125] on div at bounding box center [428, 431] width 856 height 862
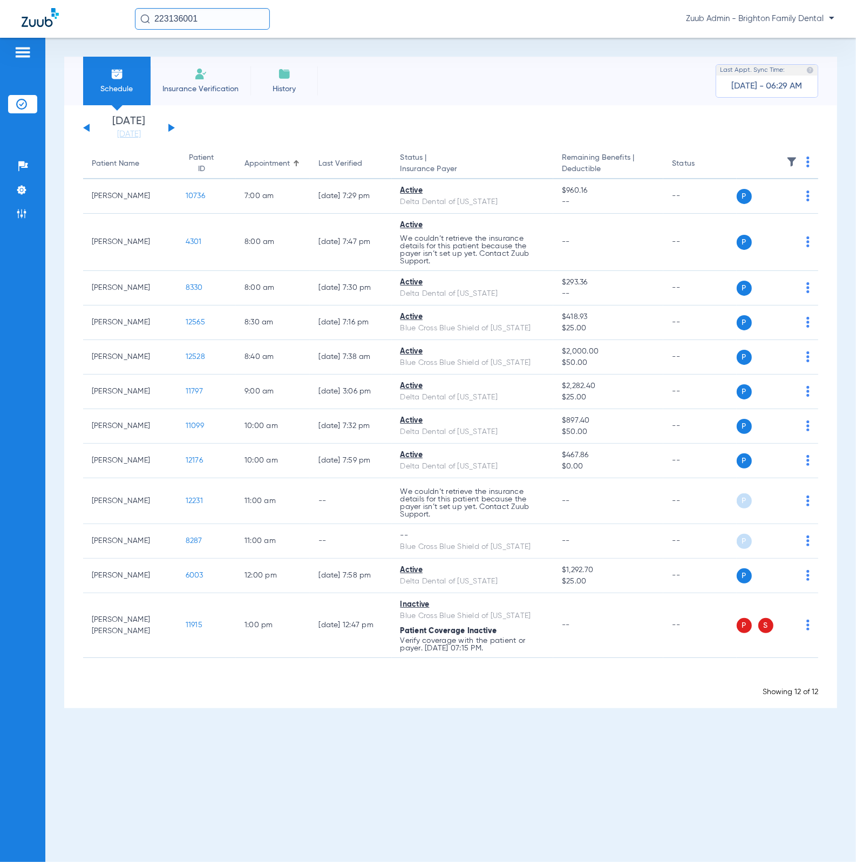
click at [162, 125] on div "[DATE] [DATE] [DATE] [DATE] [DATE] [DATE] [DATE] [DATE] [DATE] [DATE] [DATE] [D…" at bounding box center [129, 128] width 92 height 24
click at [169, 127] on button at bounding box center [171, 128] width 6 height 8
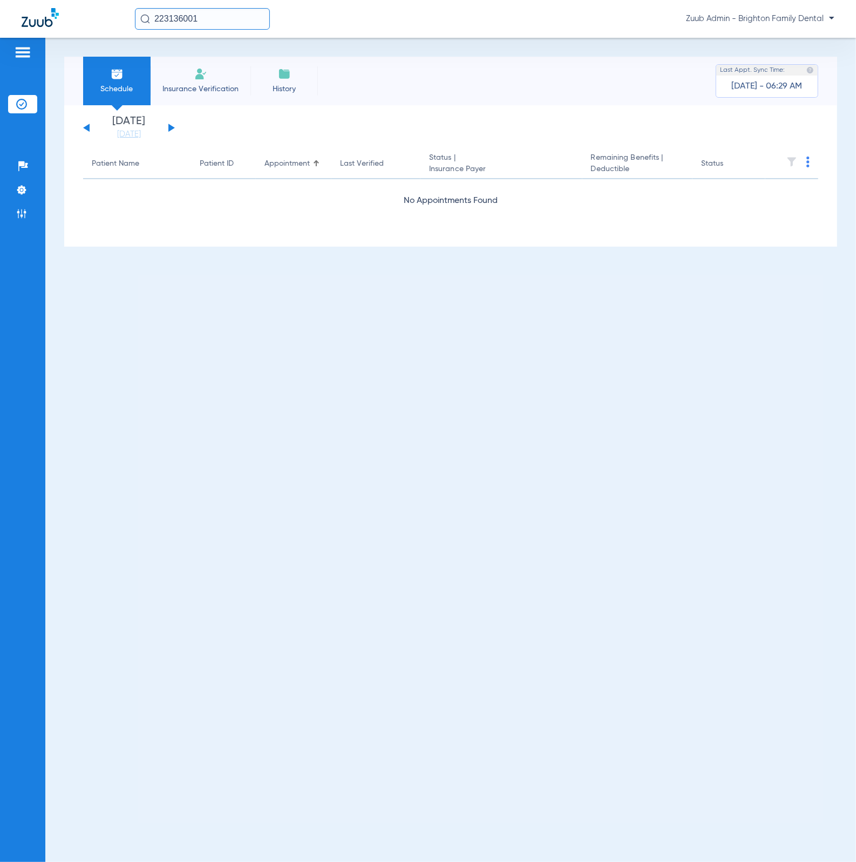
click at [169, 127] on button at bounding box center [171, 128] width 6 height 8
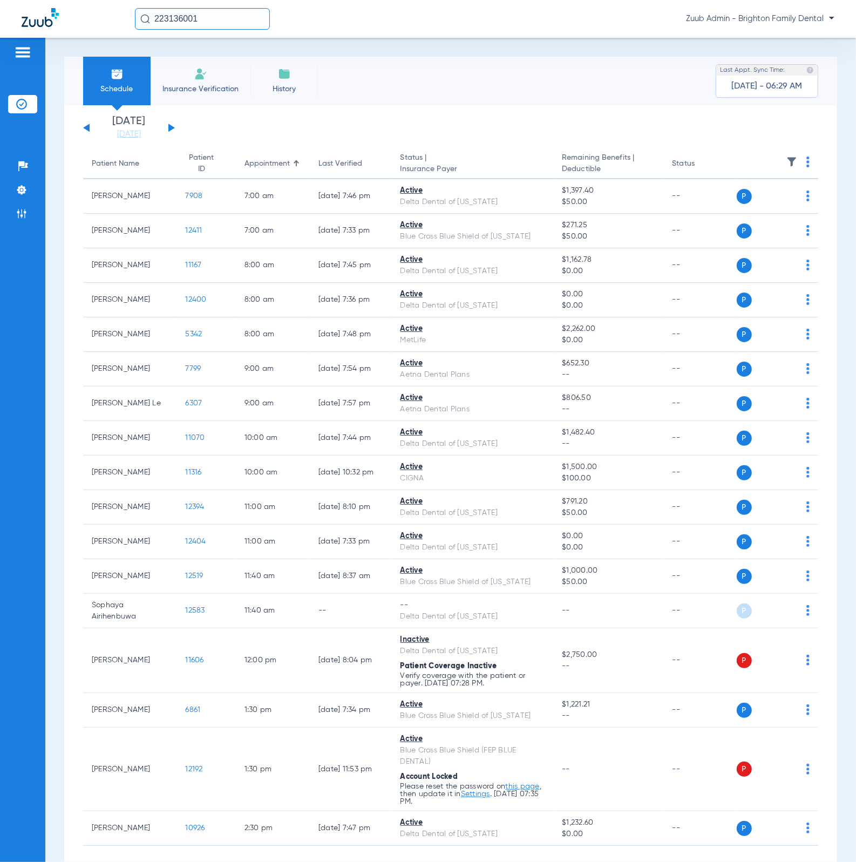
click at [787, 165] on img at bounding box center [792, 162] width 11 height 11
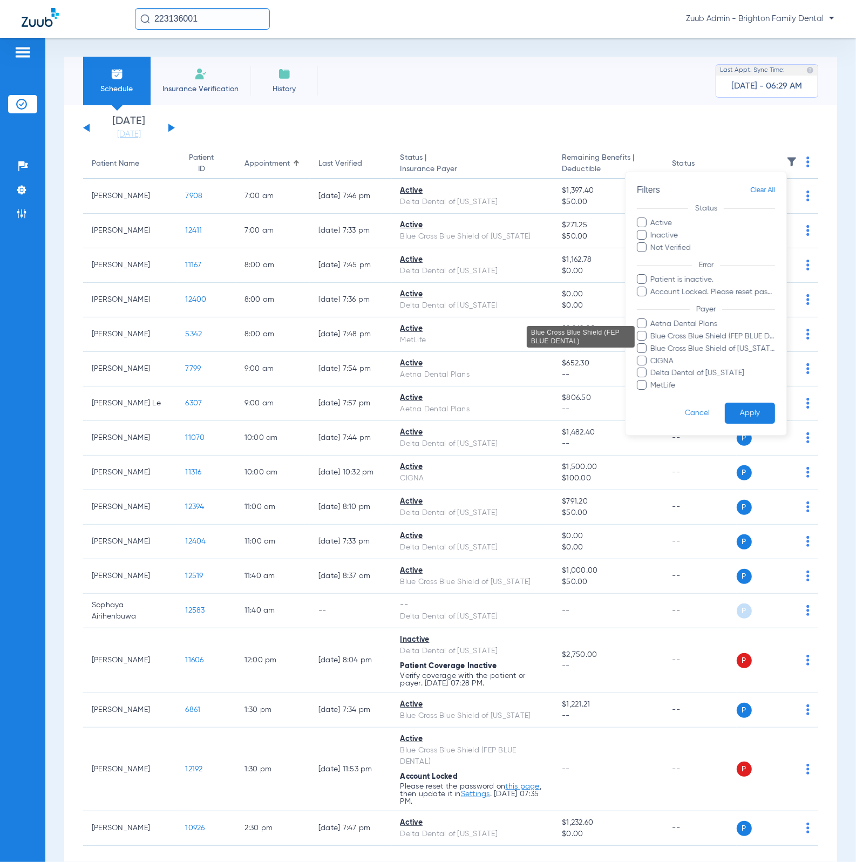
click at [759, 332] on span "Blue Cross Blue Shield (FEP BLUE DENTAL)" at bounding box center [713, 336] width 125 height 11
click at [653, 344] on input "Blue Cross Blue Shield (FEP BLUE DENTAL)" at bounding box center [653, 344] width 0 height 0
click at [757, 407] on button "Apply" at bounding box center [750, 413] width 50 height 21
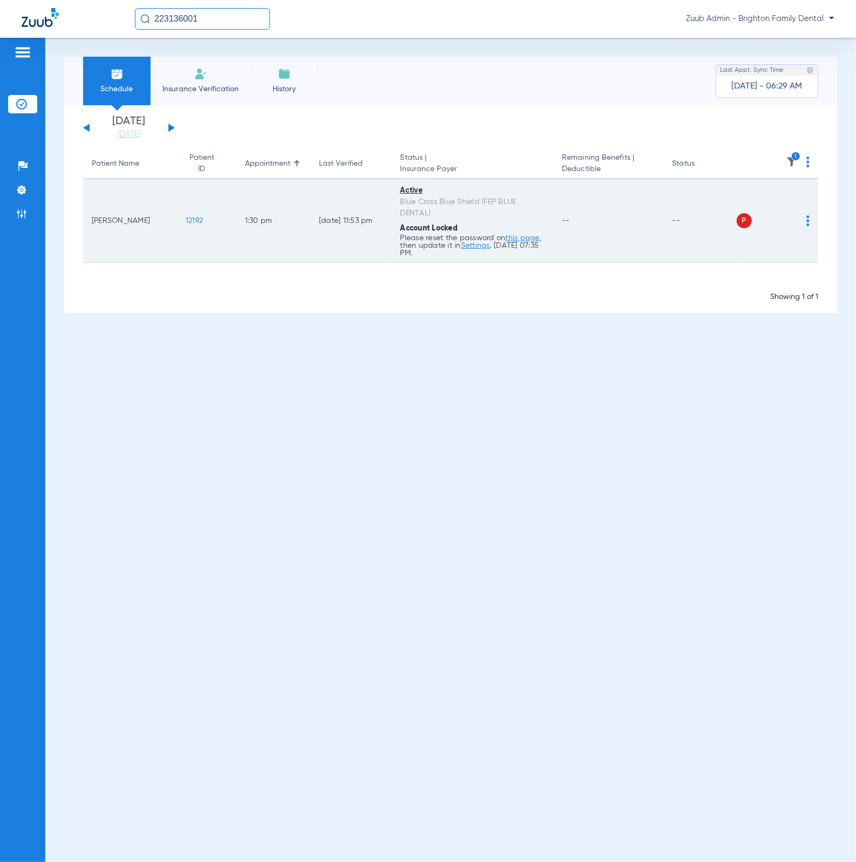
click at [808, 221] on img at bounding box center [808, 220] width 3 height 11
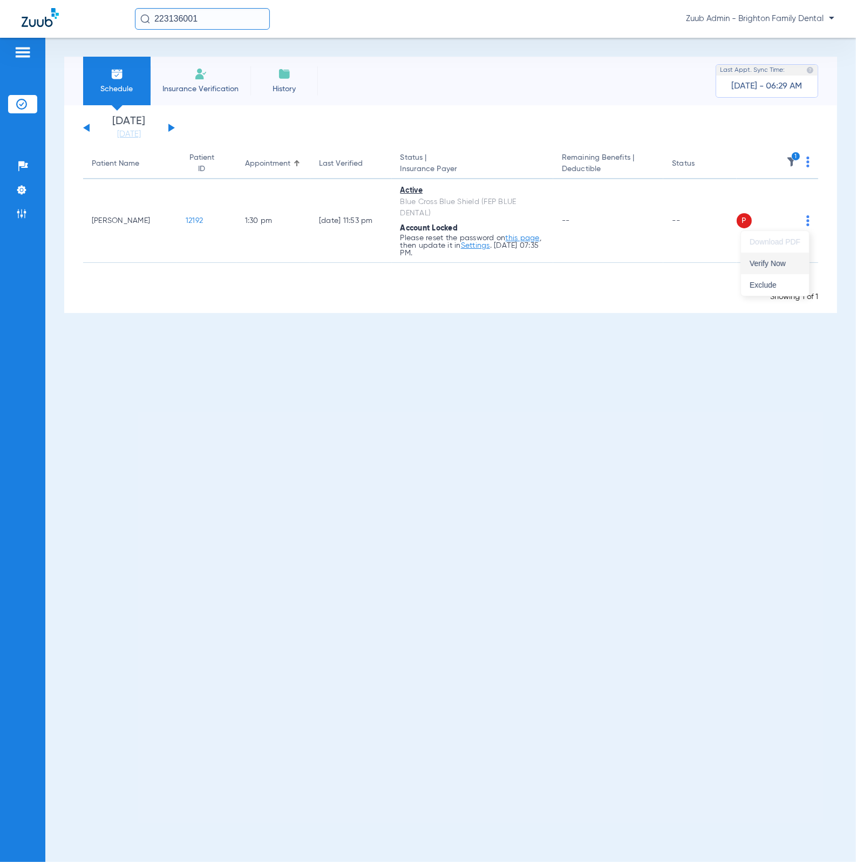
click at [796, 256] on button "Verify Now" at bounding box center [775, 264] width 68 height 22
click at [23, 214] on img at bounding box center [21, 213] width 11 height 11
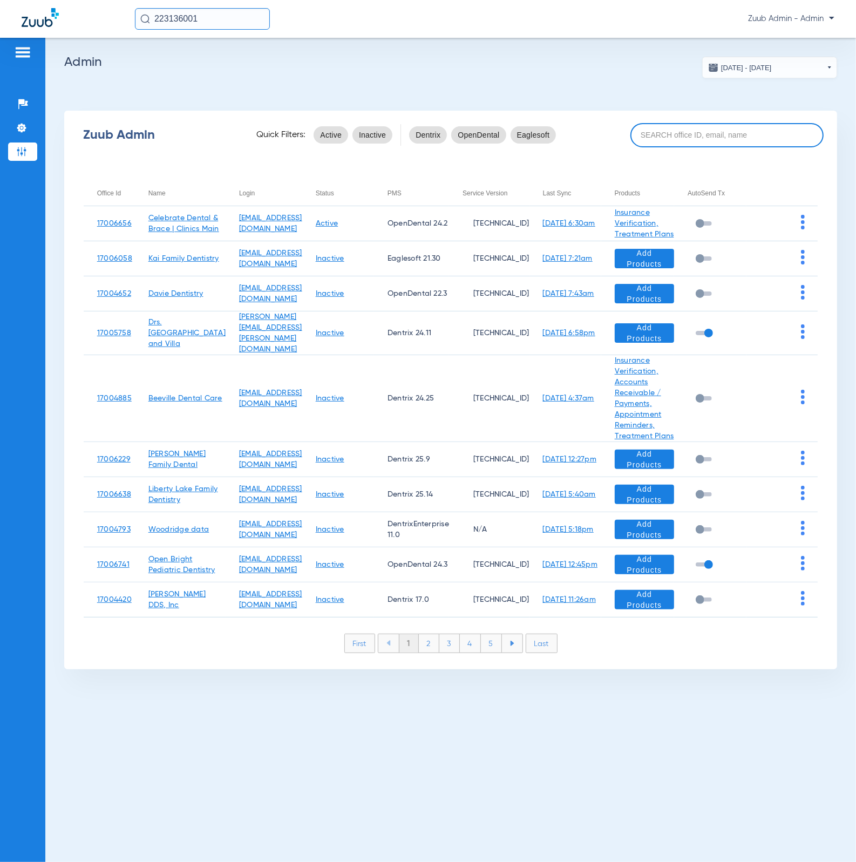
click at [708, 127] on input at bounding box center [727, 135] width 193 height 24
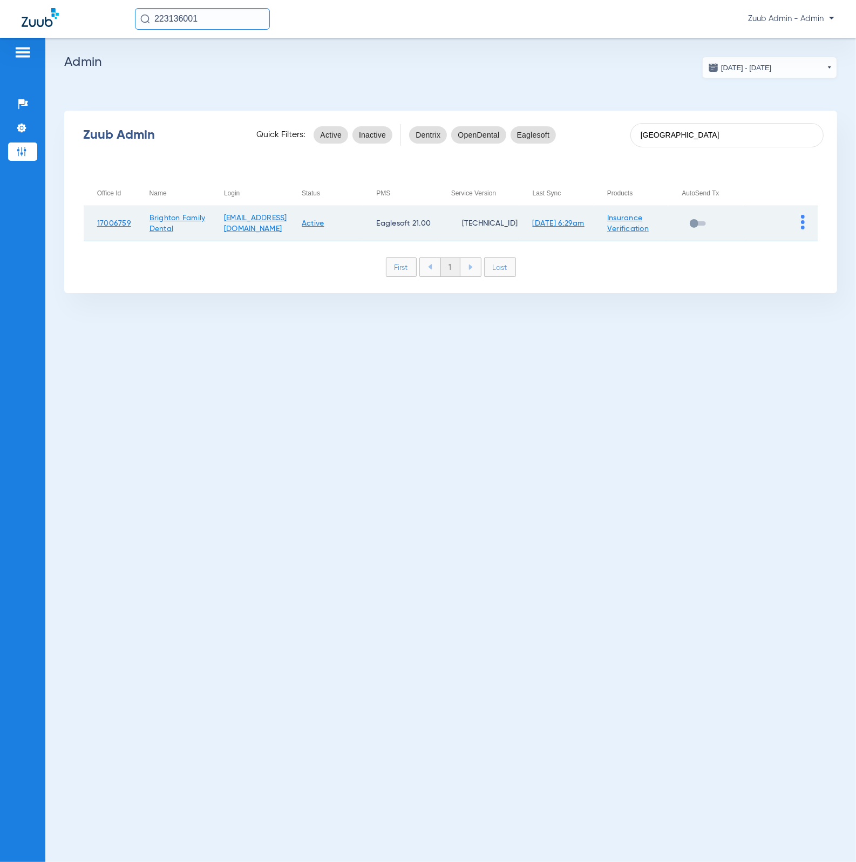
type input "[GEOGRAPHIC_DATA]"
click at [804, 219] on img at bounding box center [803, 222] width 4 height 15
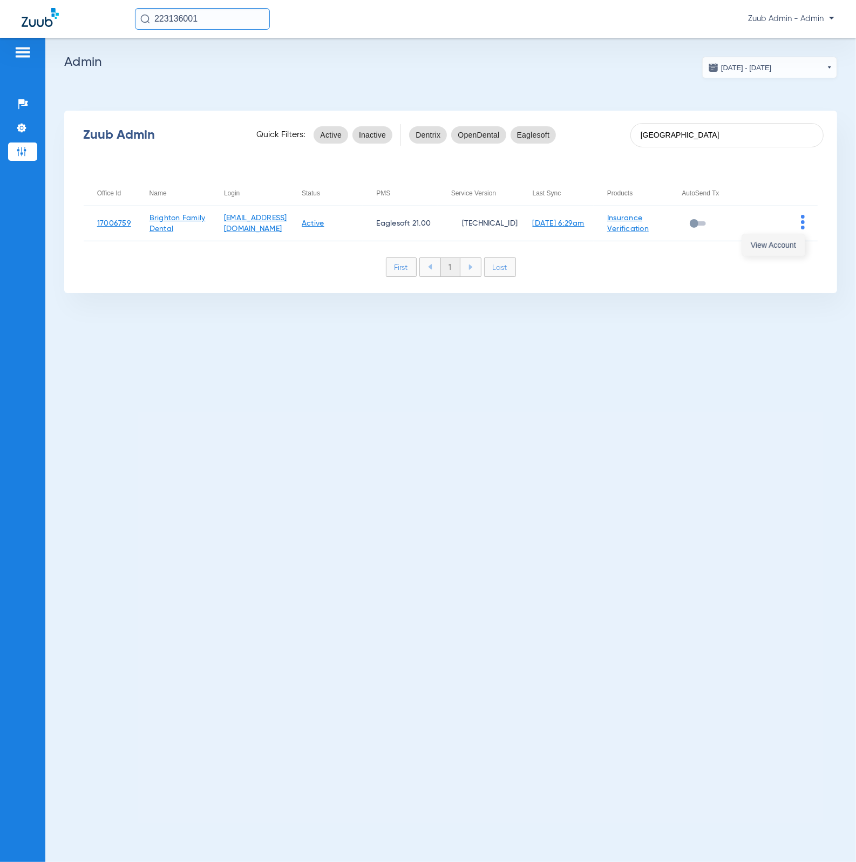
click at [795, 243] on span "View Account" at bounding box center [773, 245] width 45 height 8
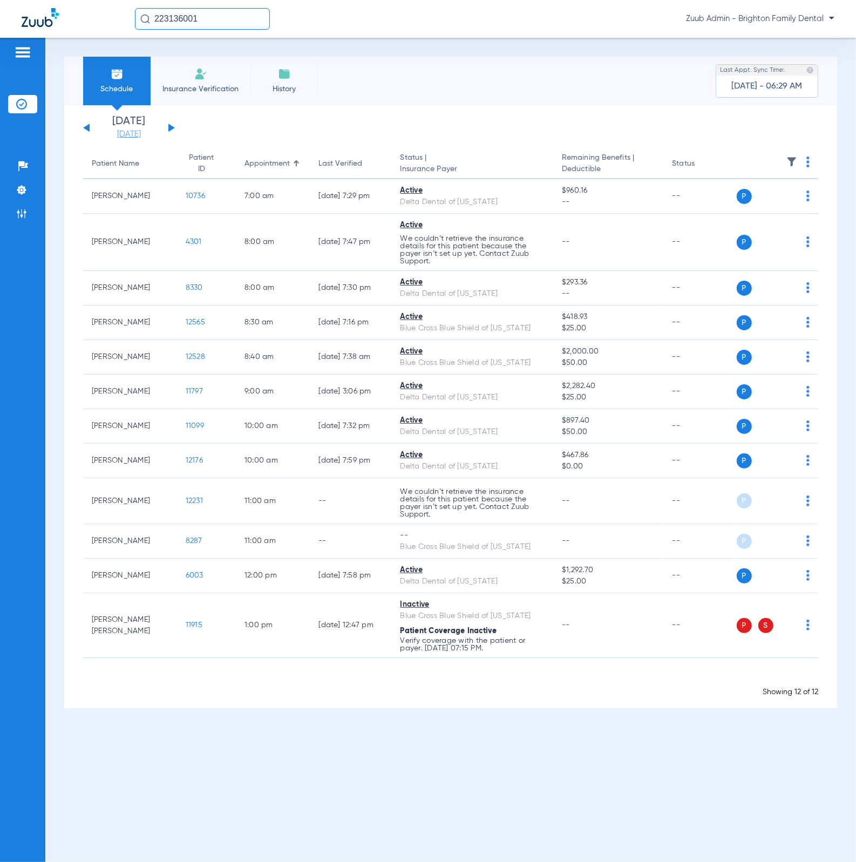
click at [133, 133] on link "[DATE]" at bounding box center [129, 134] width 65 height 11
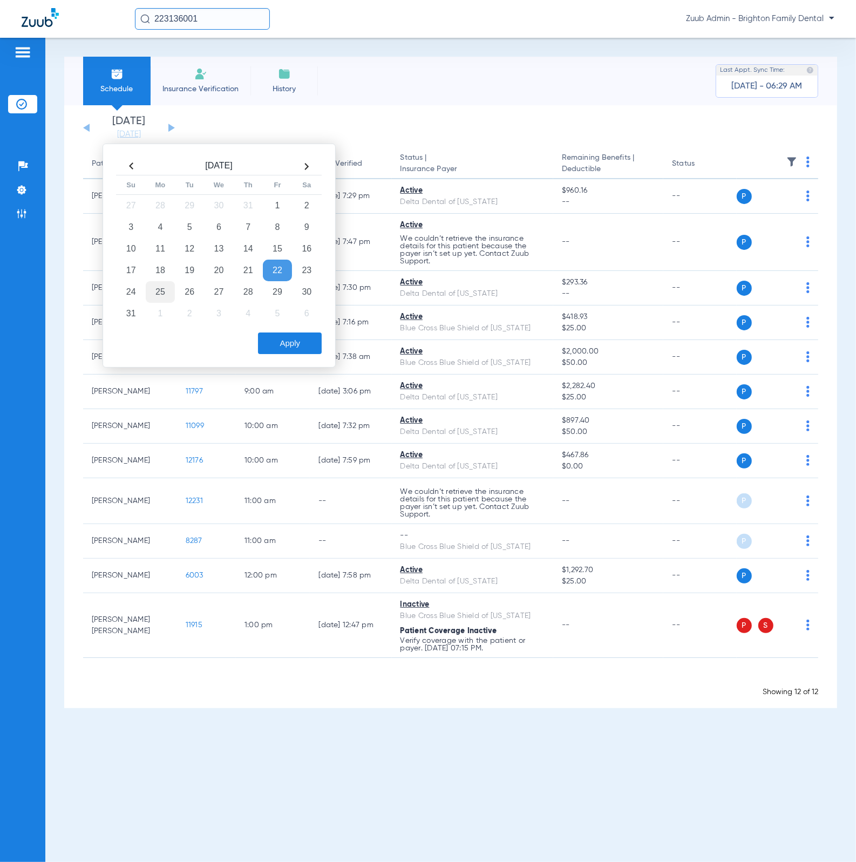
click at [154, 290] on td "25" at bounding box center [160, 292] width 29 height 22
click at [299, 342] on button "Apply" at bounding box center [290, 344] width 64 height 22
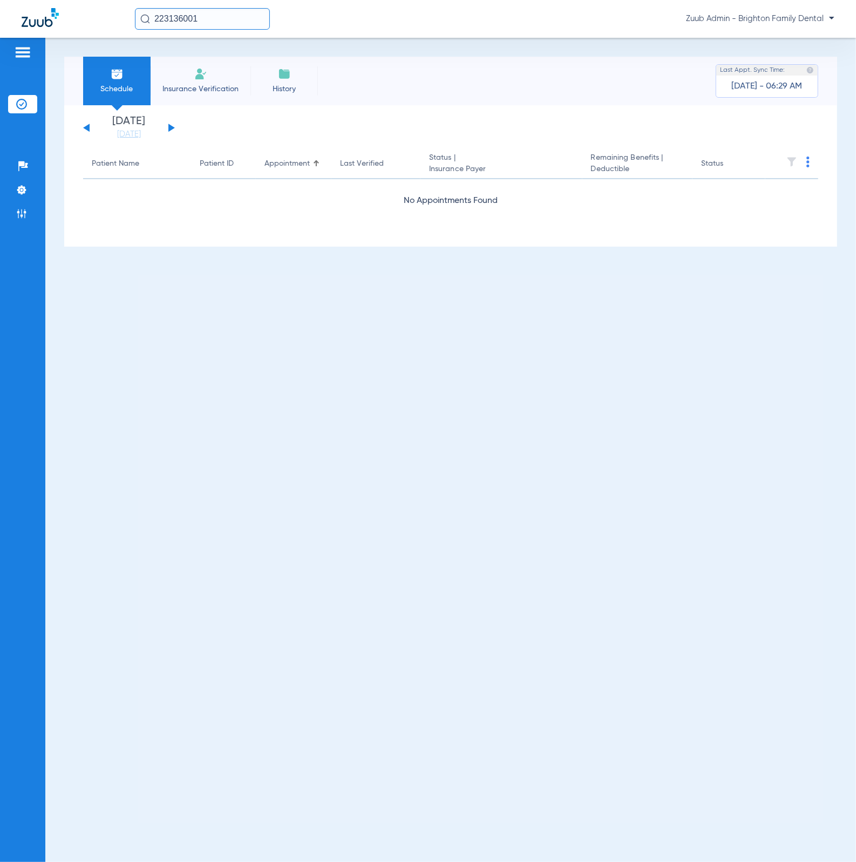
click at [172, 130] on div "[DATE] [DATE] [DATE] [DATE] [DATE] [DATE] [DATE] [DATE] [DATE] [DATE] [DATE] [D…" at bounding box center [129, 128] width 92 height 24
click at [171, 126] on button at bounding box center [171, 128] width 6 height 8
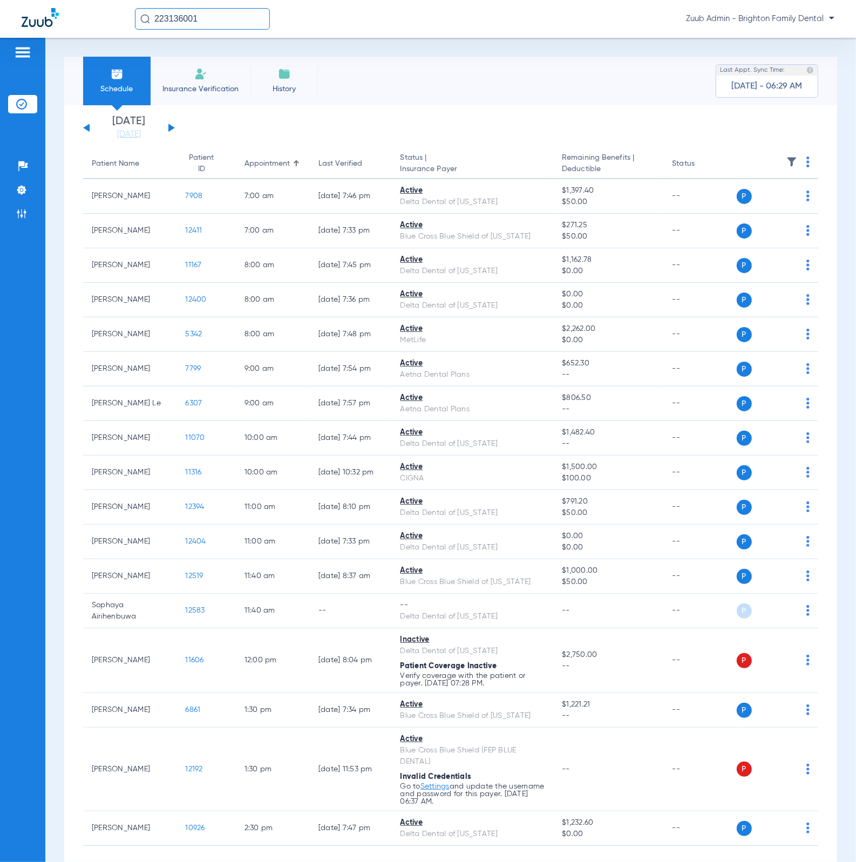
click at [775, 164] on th at bounding box center [778, 164] width 82 height 30
click at [787, 161] on img at bounding box center [792, 162] width 11 height 11
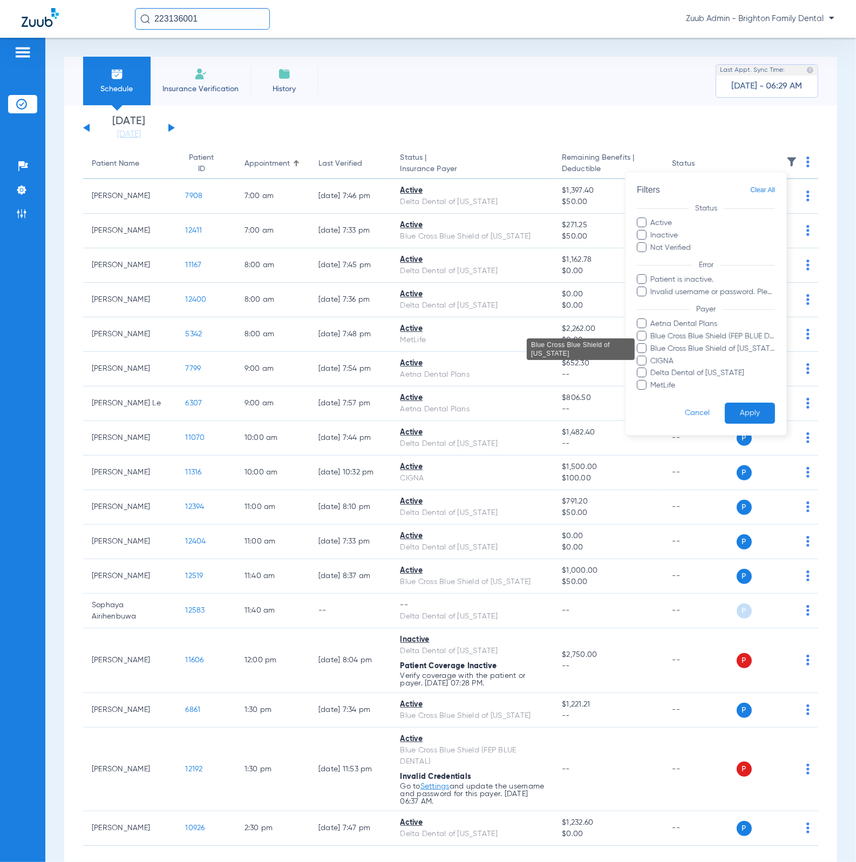
click at [723, 343] on span "Blue Cross Blue Shield of [US_STATE]" at bounding box center [713, 348] width 125 height 11
click at [653, 356] on input "Blue Cross Blue Shield of [US_STATE]" at bounding box center [653, 356] width 0 height 0
click at [723, 339] on span "Blue Cross Blue Shield (FEP BLUE DENTAL)" at bounding box center [713, 336] width 125 height 11
click at [653, 344] on input "Blue Cross Blue Shield (FEP BLUE DENTAL)" at bounding box center [653, 344] width 0 height 0
click at [723, 347] on span "Blue Cross Blue Shield of [US_STATE]" at bounding box center [713, 348] width 125 height 11
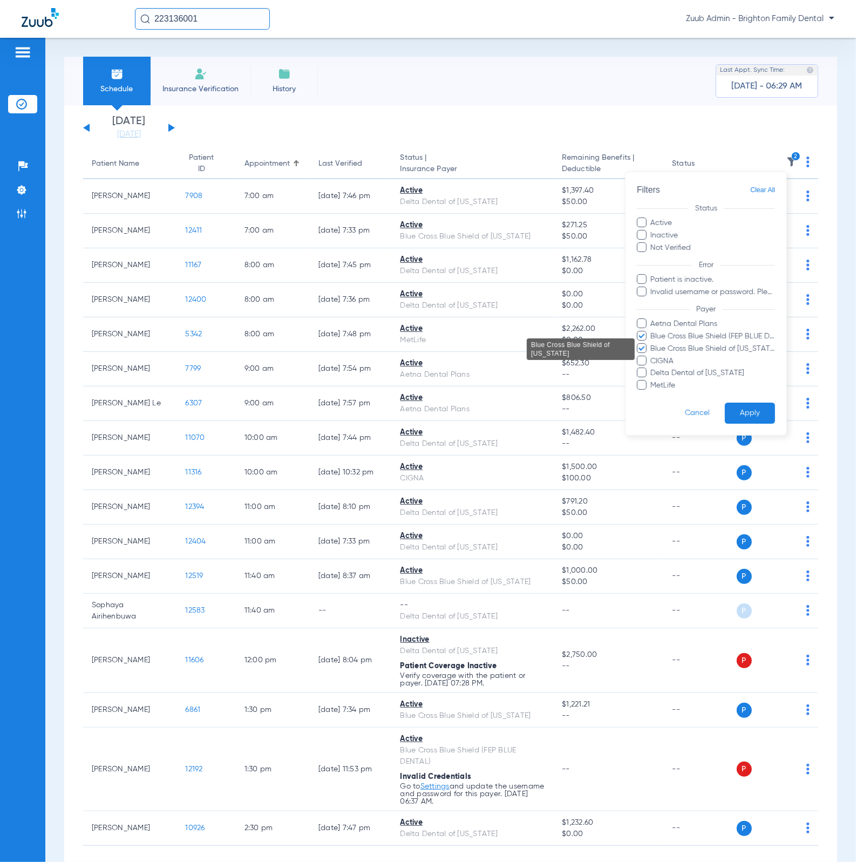
click at [653, 356] on input "Blue Cross Blue Shield of [US_STATE]" at bounding box center [653, 356] width 0 height 0
click at [745, 409] on button "Apply" at bounding box center [750, 413] width 50 height 21
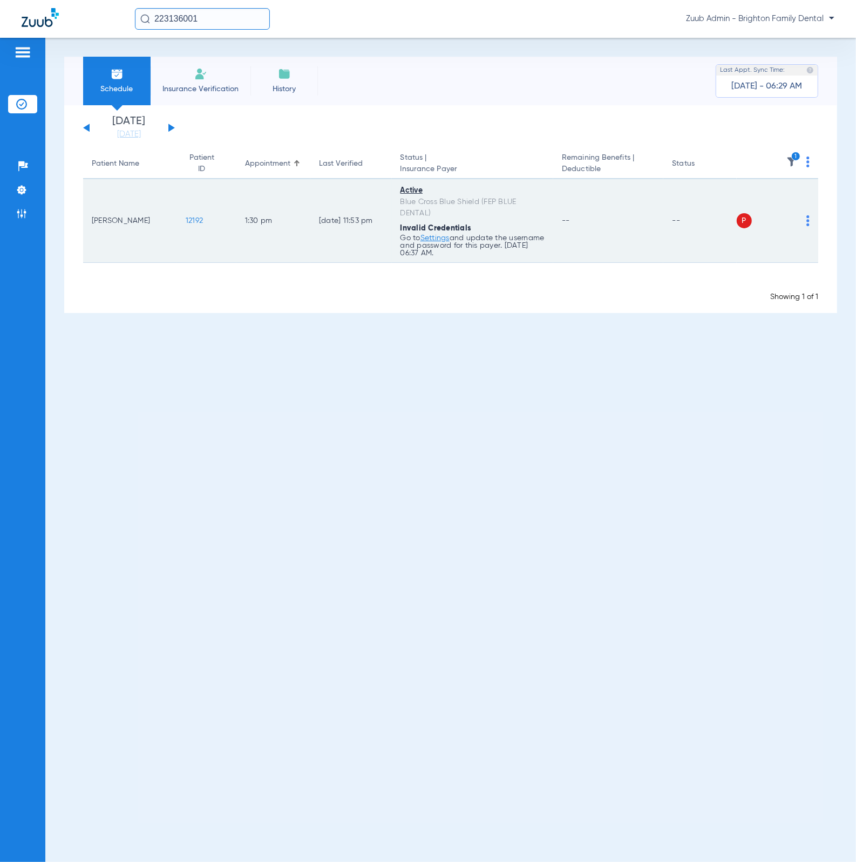
click at [809, 214] on div "P S" at bounding box center [773, 220] width 73 height 15
click at [809, 219] on img at bounding box center [808, 220] width 3 height 11
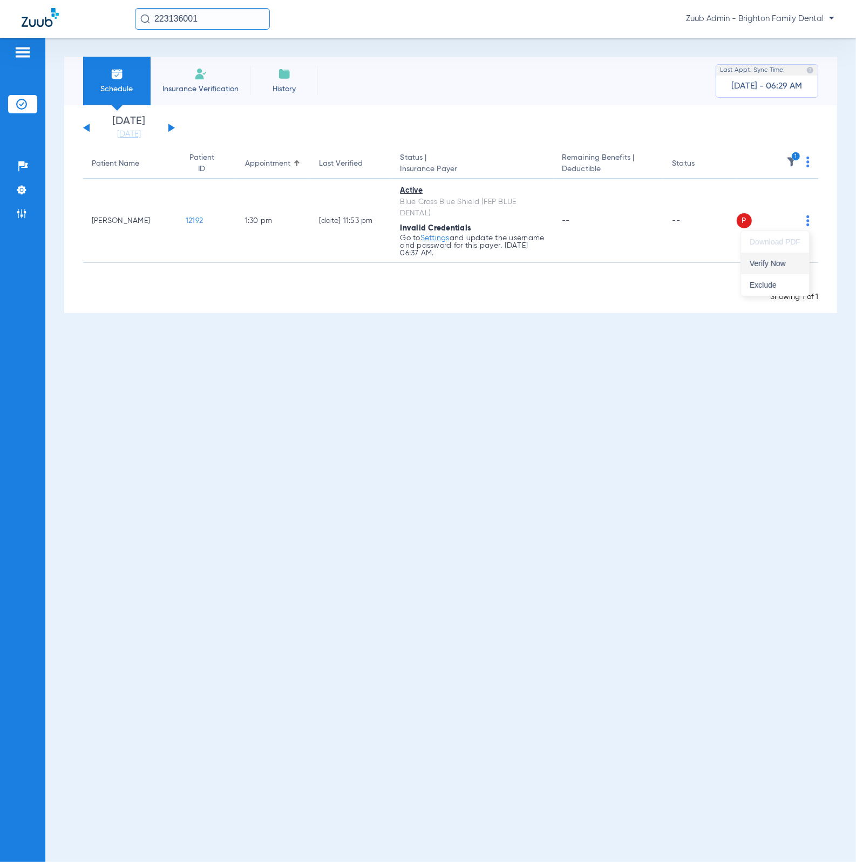
click at [799, 253] on button "Verify Now" at bounding box center [775, 264] width 68 height 22
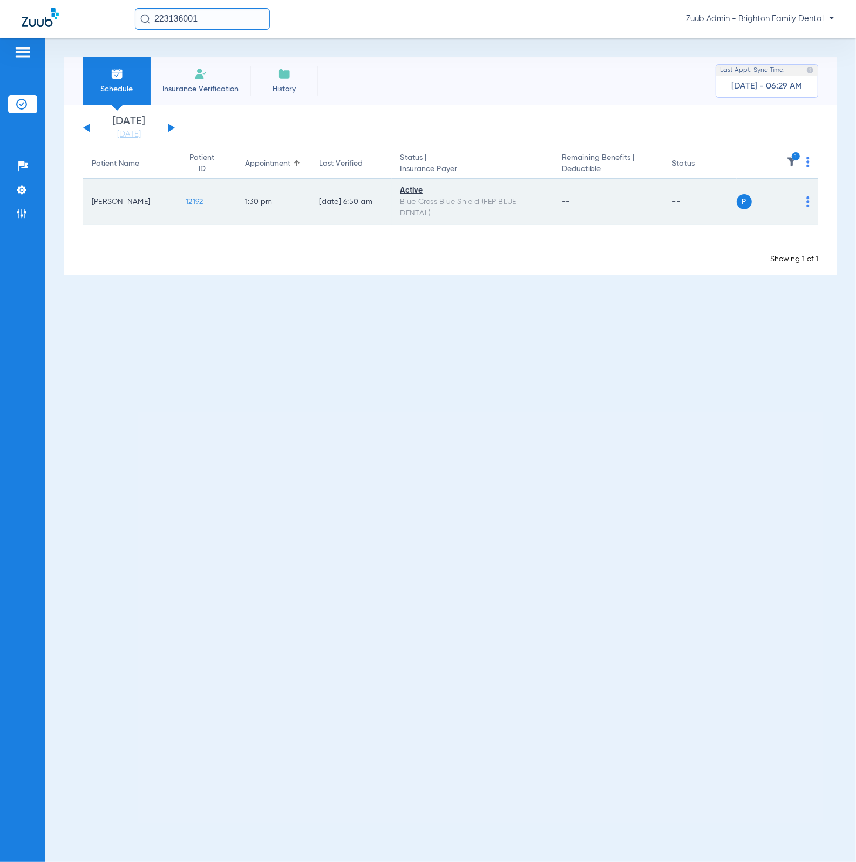
drag, startPoint x: 93, startPoint y: 204, endPoint x: 208, endPoint y: 206, distance: 115.6
click at [208, 206] on tr "[PERSON_NAME] 12192 1:30 PM [DATE] 6:50 AM Active Blue Cross Blue Shield (FEP B…" at bounding box center [450, 202] width 735 height 46
copy tr "[PERSON_NAME] 12192"
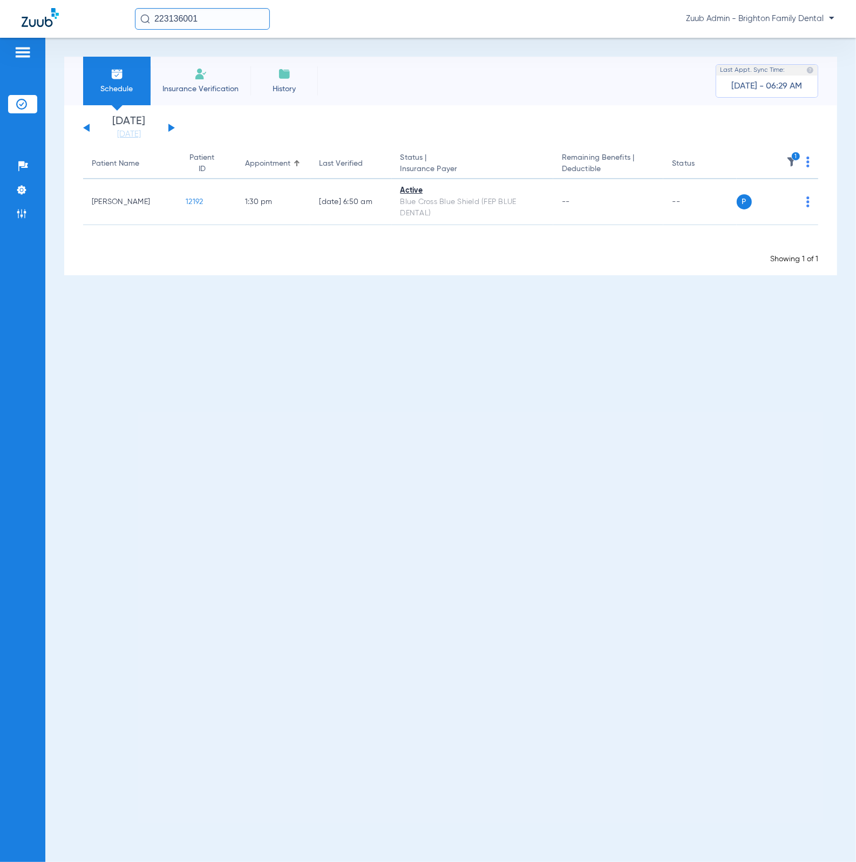
click at [177, 125] on app-single-date-navigator "[DATE] [DATE] [DATE] [DATE] [DATE] [DATE] [DATE] [DATE] [DATE] [DATE] [DATE] [D…" at bounding box center [450, 128] width 735 height 24
click at [172, 127] on button at bounding box center [171, 128] width 6 height 8
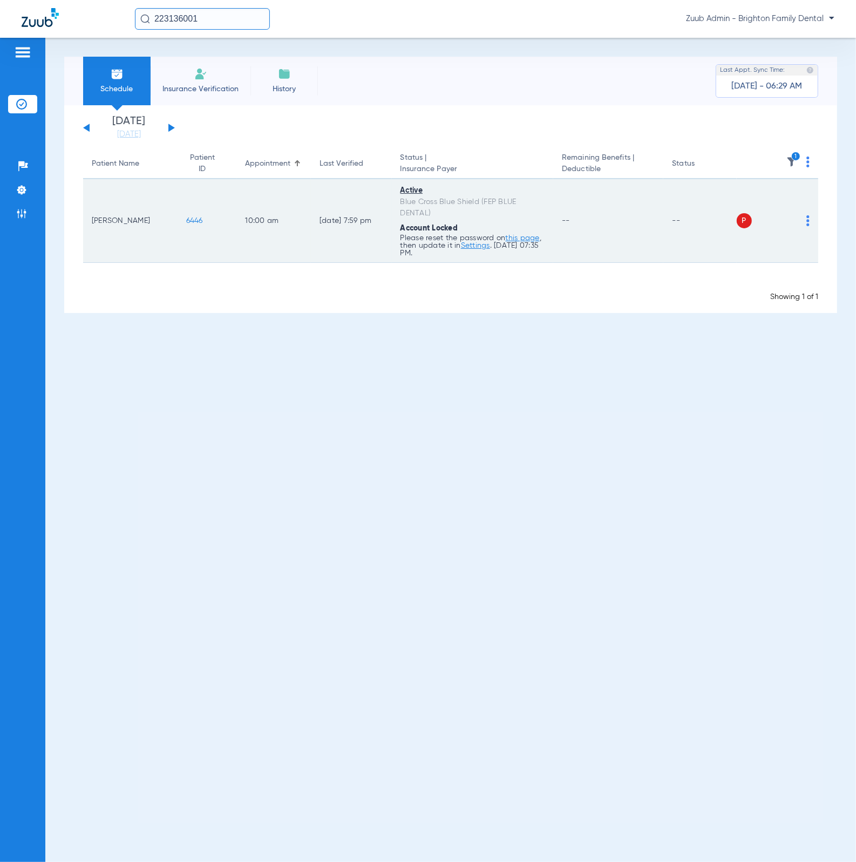
click at [810, 219] on td "P S" at bounding box center [778, 221] width 82 height 84
click at [807, 219] on img at bounding box center [808, 220] width 3 height 11
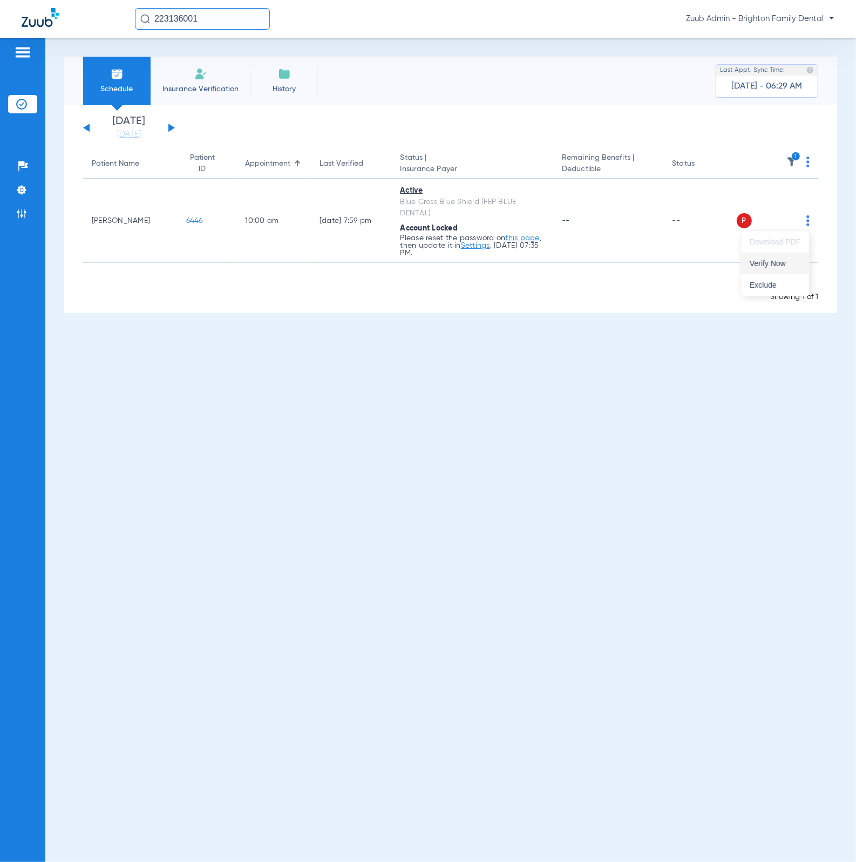
click at [788, 262] on span "Verify Now" at bounding box center [775, 264] width 51 height 8
click at [790, 167] on span "1" at bounding box center [792, 165] width 11 height 8
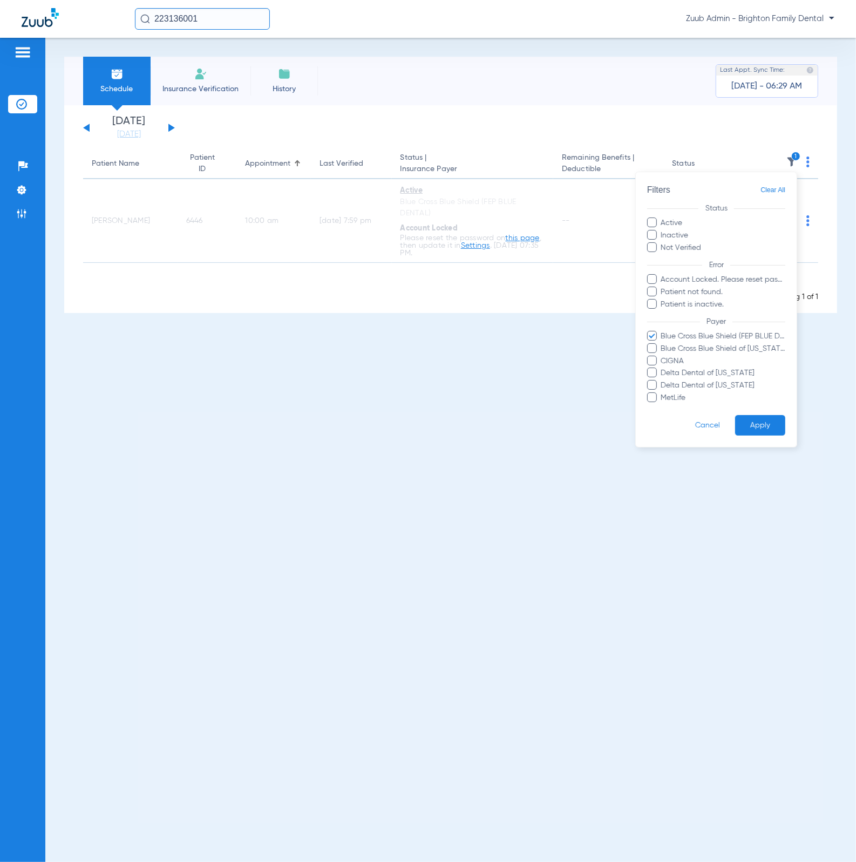
drag, startPoint x: 463, startPoint y: 88, endPoint x: 436, endPoint y: 84, distance: 27.3
click at [463, 88] on div at bounding box center [428, 431] width 856 height 862
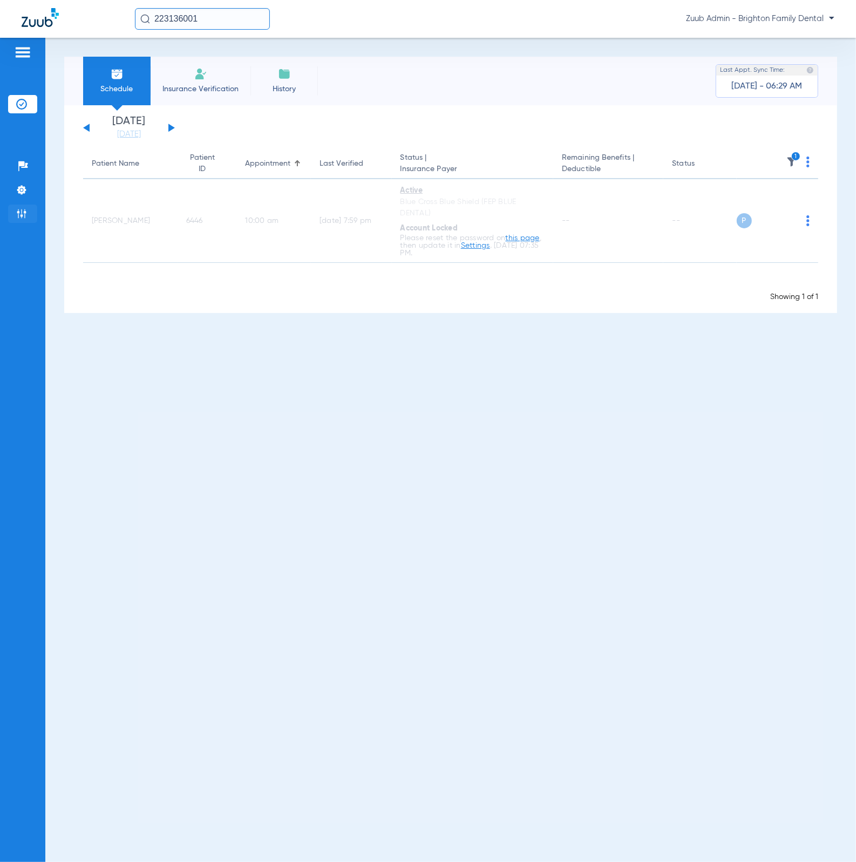
click at [17, 220] on li "Admin" at bounding box center [22, 214] width 29 height 18
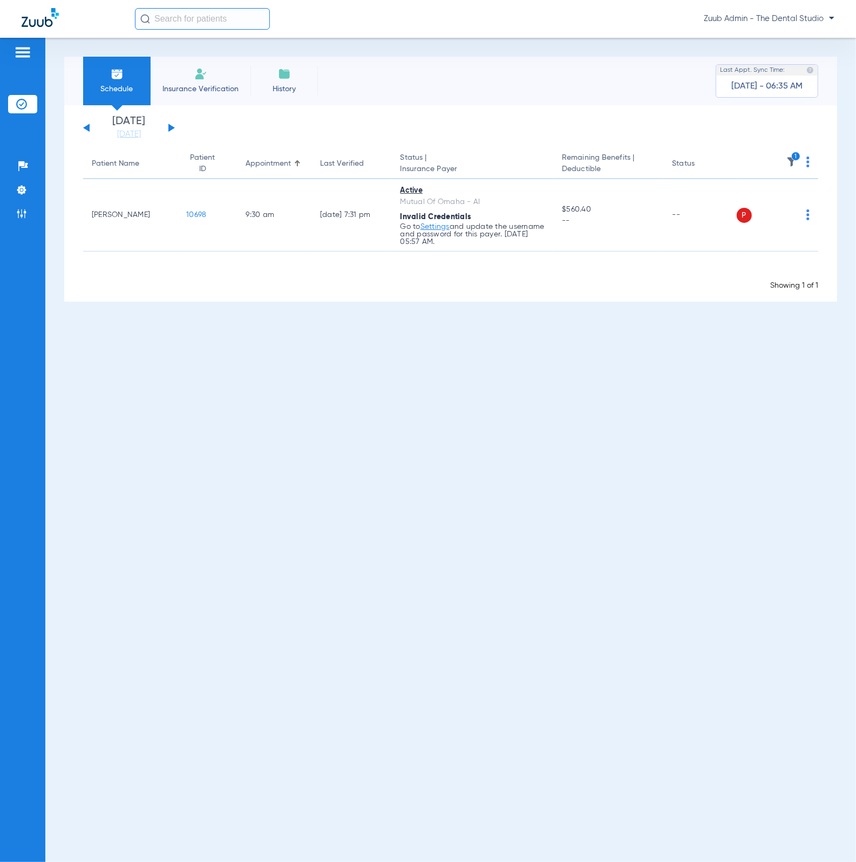
click at [21, 213] on img at bounding box center [21, 213] width 11 height 11
